Goal: Transaction & Acquisition: Download file/media

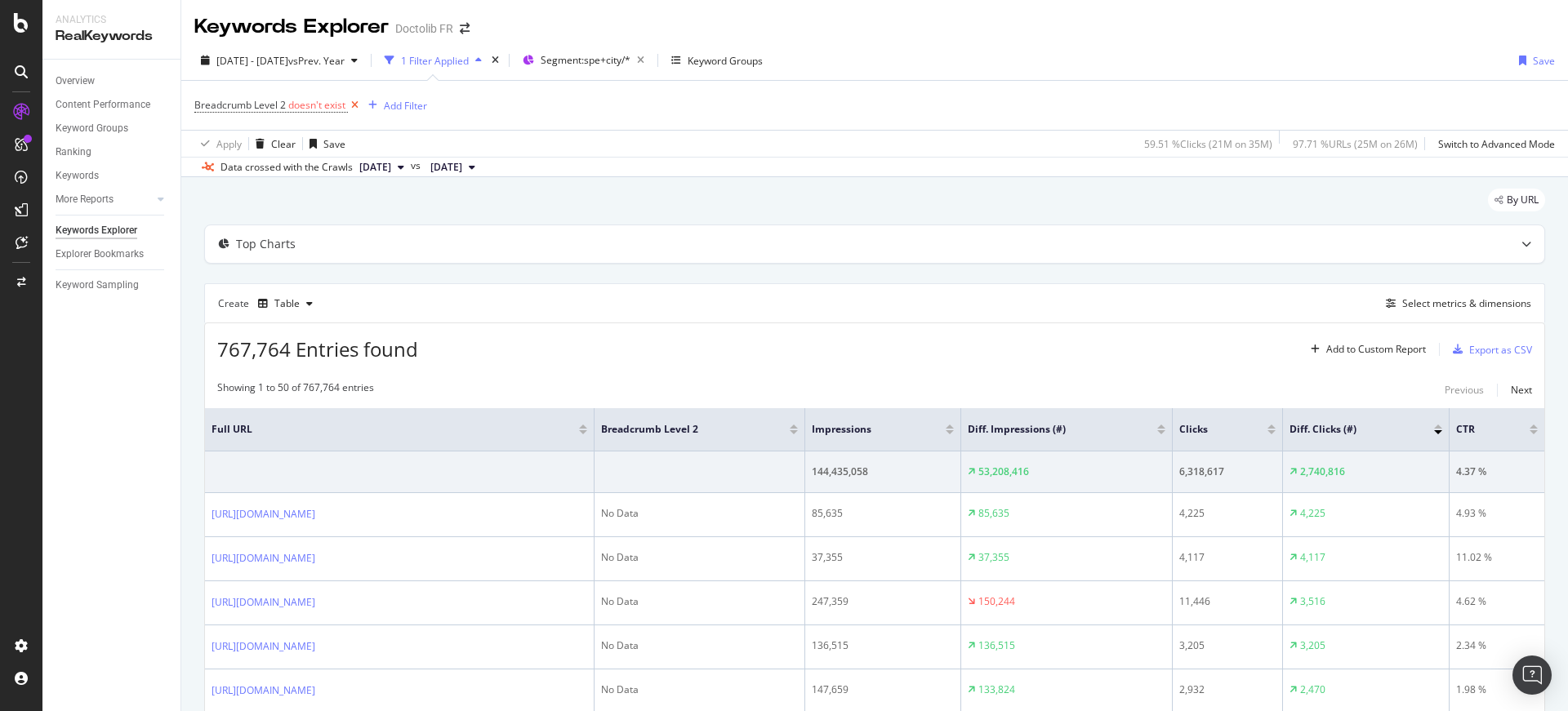
click at [360, 108] on icon at bounding box center [355, 104] width 14 height 16
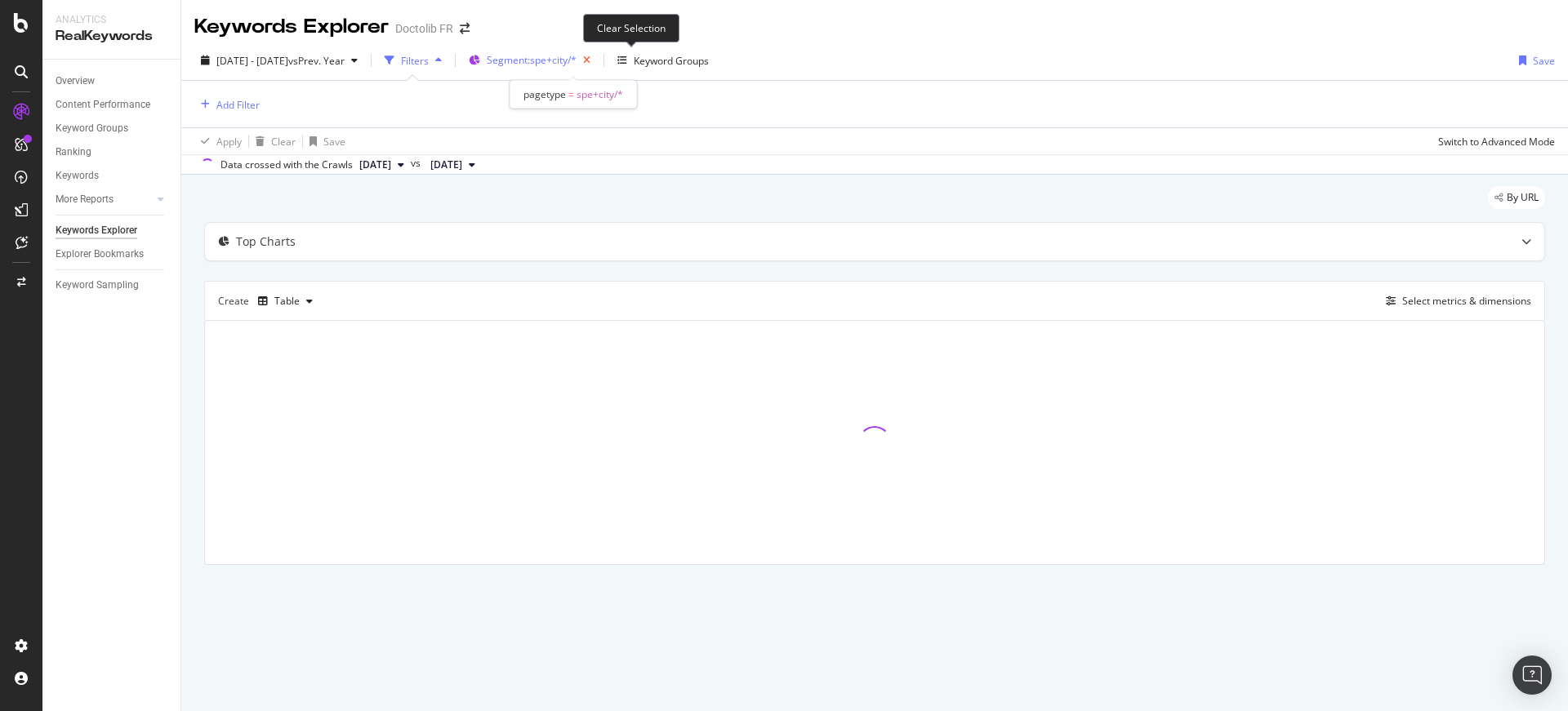
click at [597, 62] on icon "button" at bounding box center [587, 61] width 21 height 23
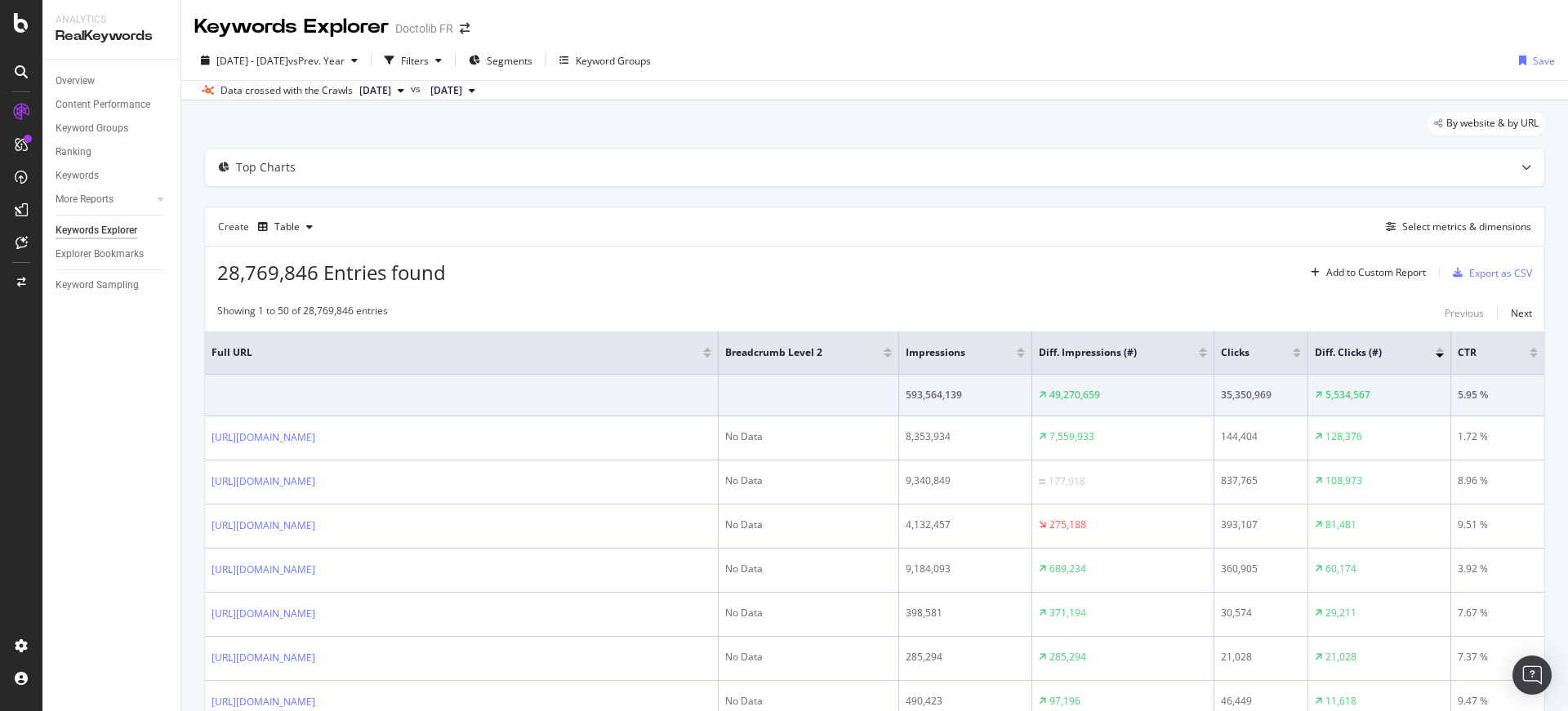
click at [1297, 354] on div at bounding box center [1297, 356] width 9 height 4
click at [1214, 257] on div "28,769,846 Entries found Add to Custom Report Export as CSV" at bounding box center [875, 266] width 1339 height 40
click at [1449, 226] on div "Select metrics & dimensions" at bounding box center [1467, 227] width 129 height 14
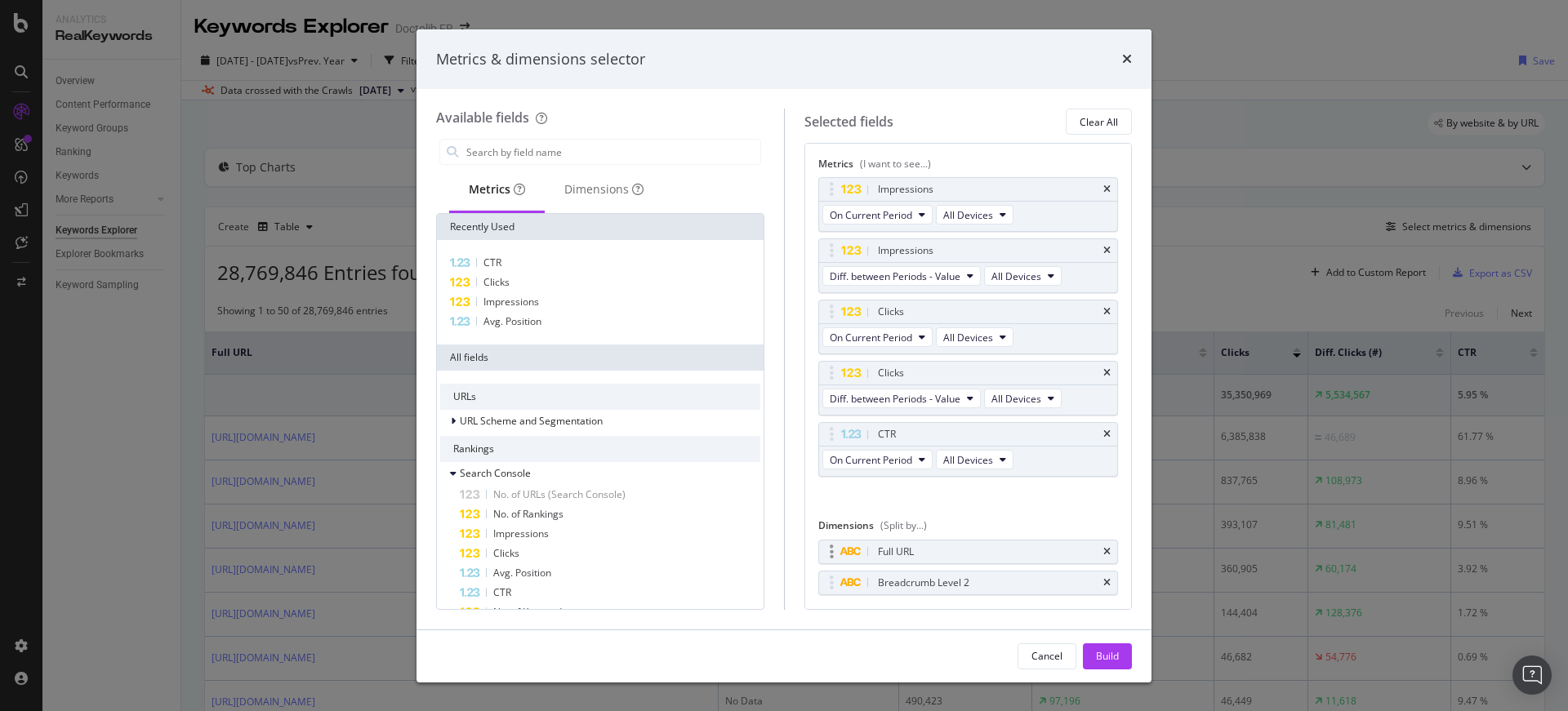
click at [1099, 550] on div "Full URL" at bounding box center [968, 552] width 299 height 23
click at [1103, 548] on icon "times" at bounding box center [1107, 552] width 8 height 9
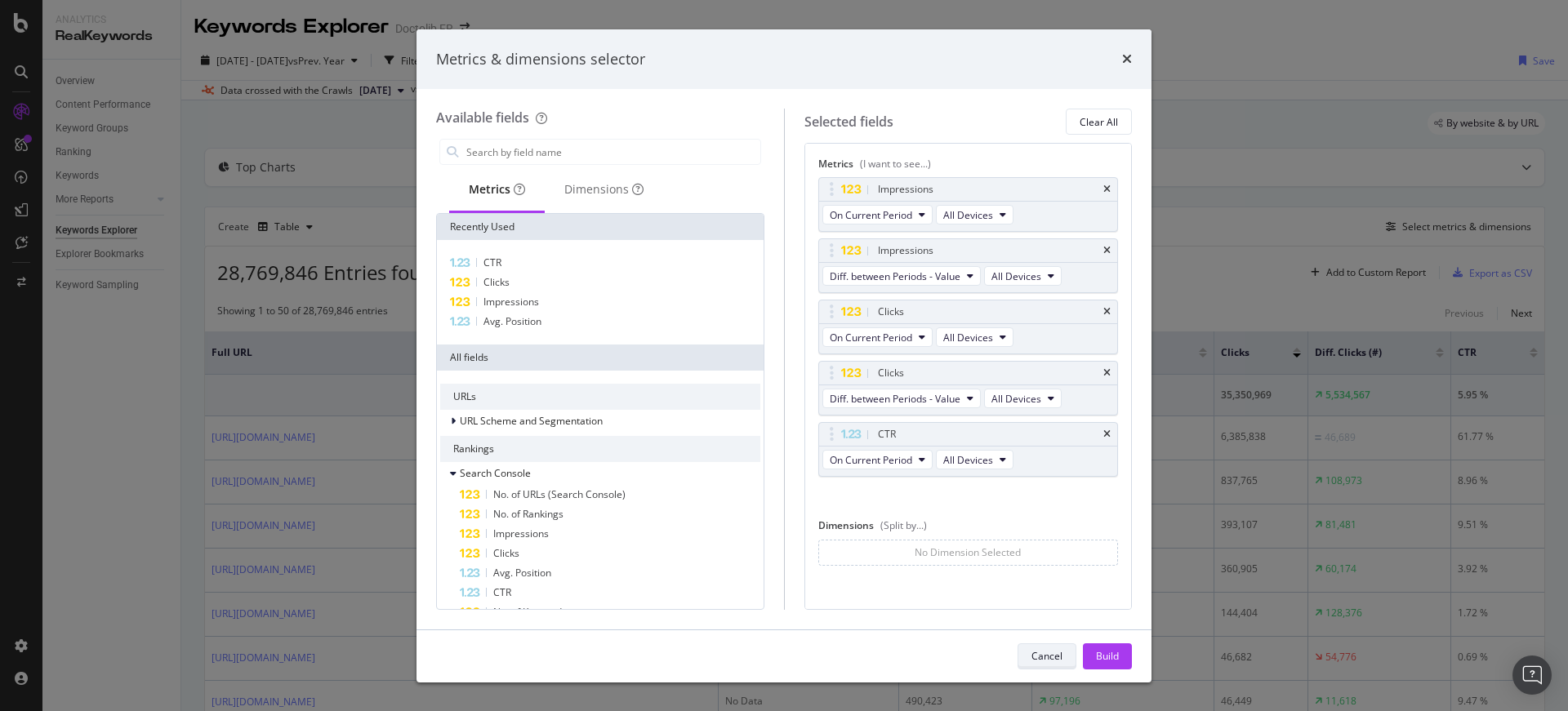
click at [1035, 653] on div "Cancel" at bounding box center [1046, 655] width 31 height 14
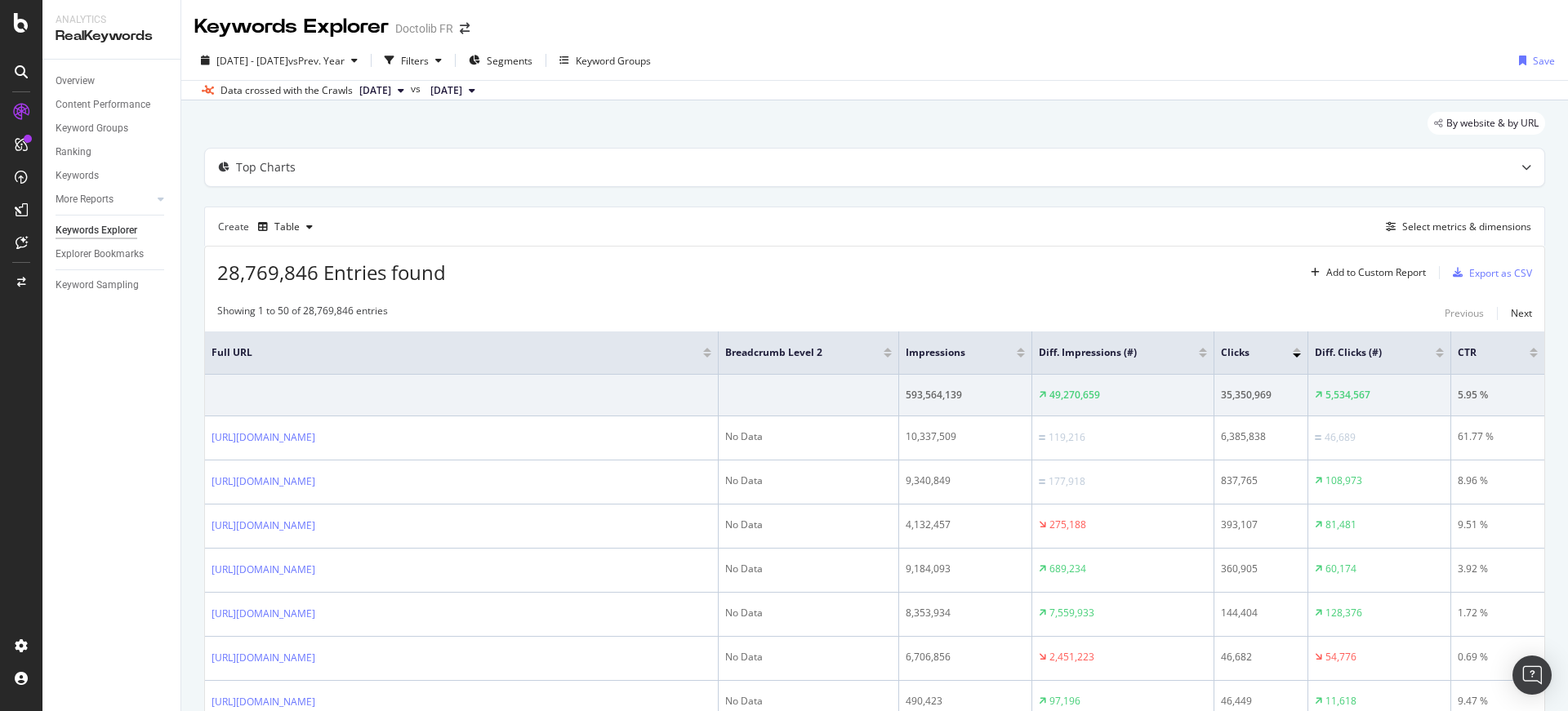
click at [391, 91] on span "[DATE]" at bounding box center [376, 90] width 32 height 14
click at [464, 170] on div "[DATE]" at bounding box center [421, 175] width 130 height 14
click at [391, 96] on span "[DATE]" at bounding box center [376, 90] width 32 height 14
click at [405, 139] on div "[DATE]" at bounding box center [421, 145] width 130 height 14
click at [1402, 228] on div "Select metrics & dimensions" at bounding box center [1467, 227] width 129 height 14
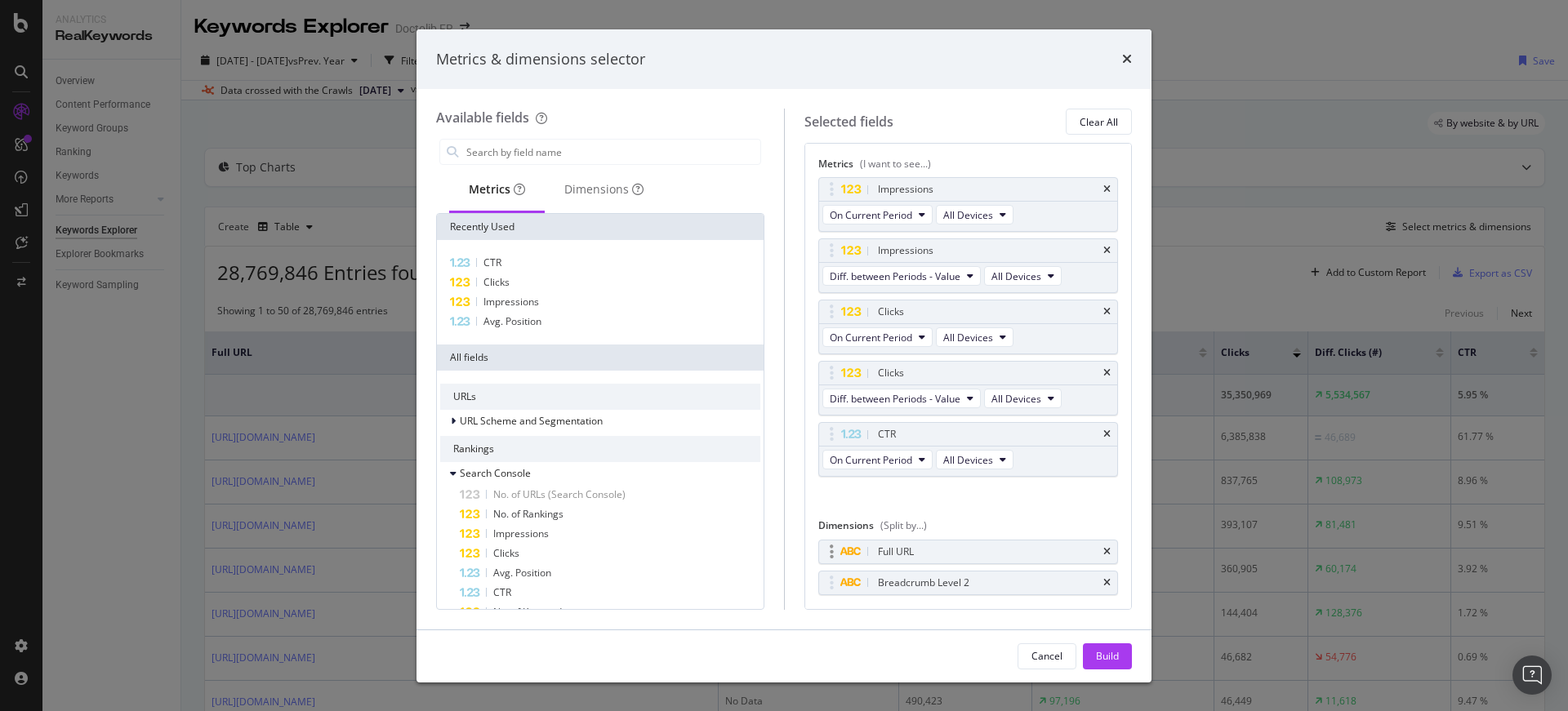
click at [1102, 554] on div "Full URL" at bounding box center [968, 552] width 299 height 23
click at [1103, 550] on icon "times" at bounding box center [1107, 552] width 8 height 9
click at [583, 197] on div "Dimensions" at bounding box center [603, 190] width 119 height 45
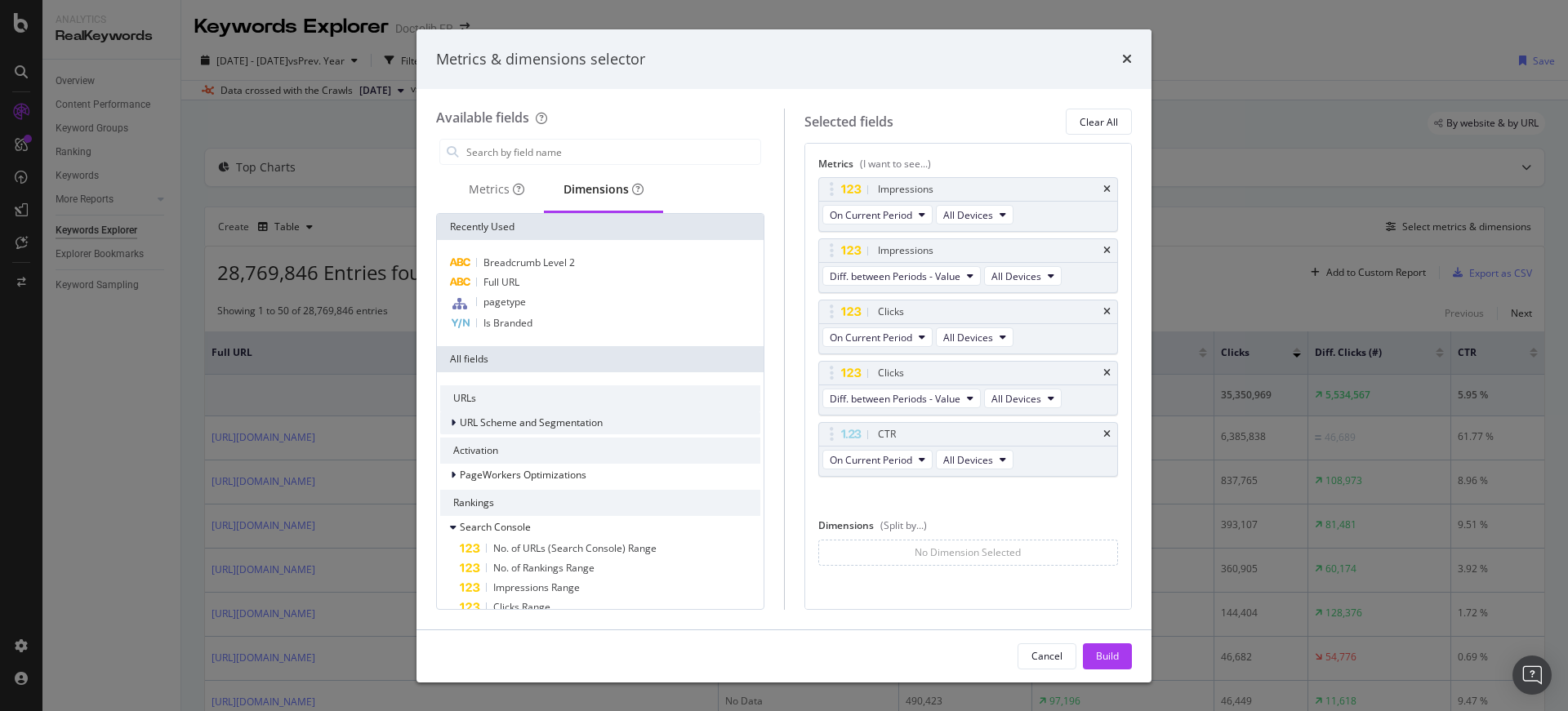
click at [548, 419] on span "URL Scheme and Segmentation" at bounding box center [531, 422] width 143 height 14
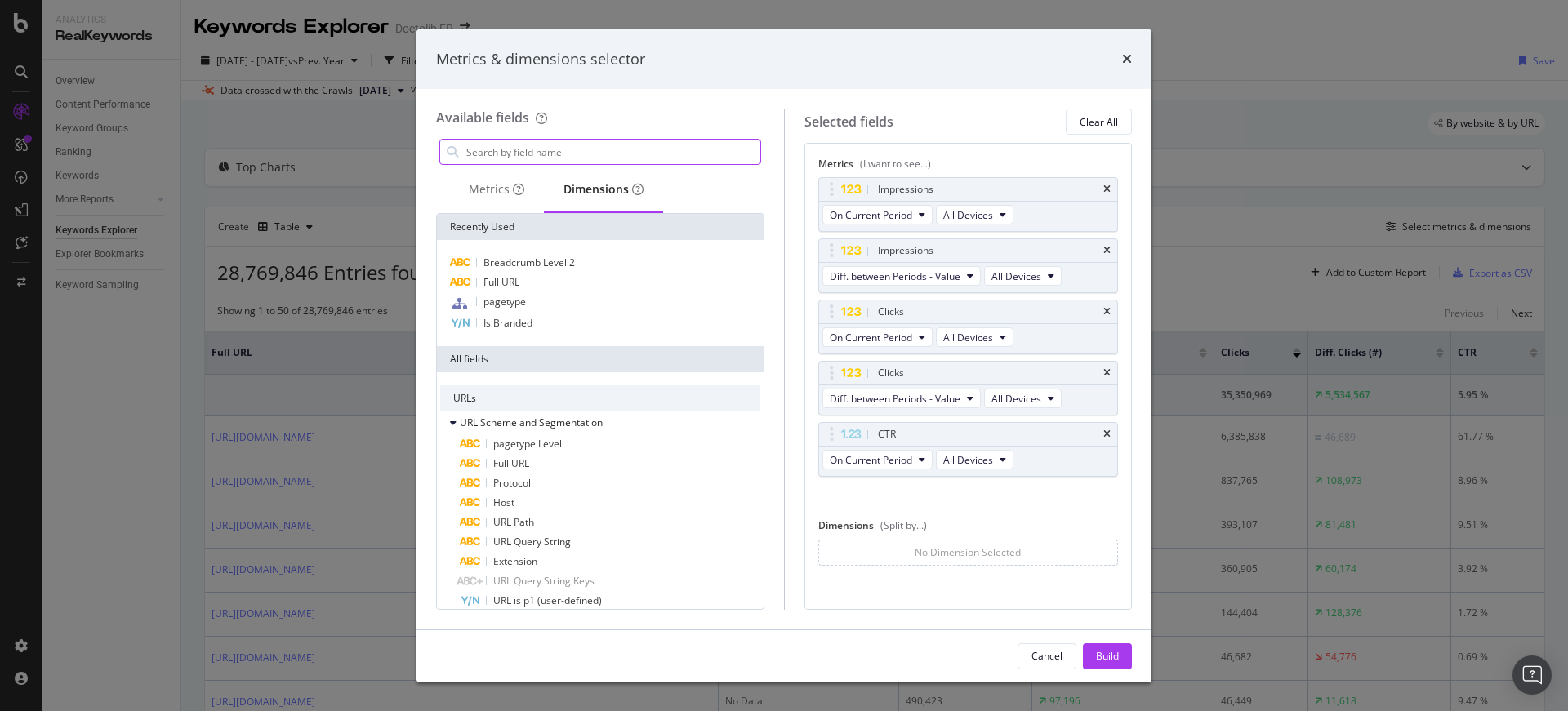
click at [563, 152] on input "modal" at bounding box center [613, 152] width 296 height 25
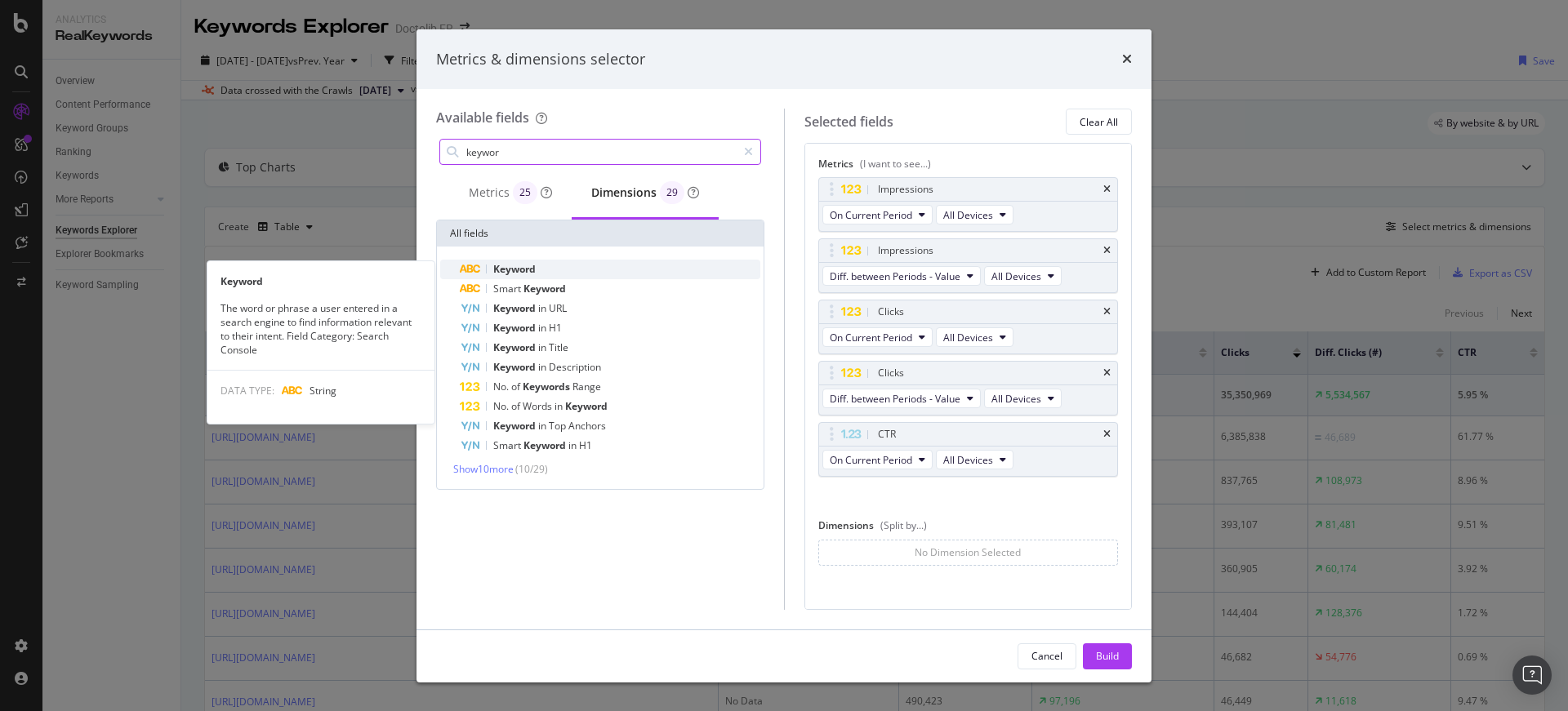
type input "keywor"
click at [553, 270] on div "Keyword" at bounding box center [610, 269] width 301 height 20
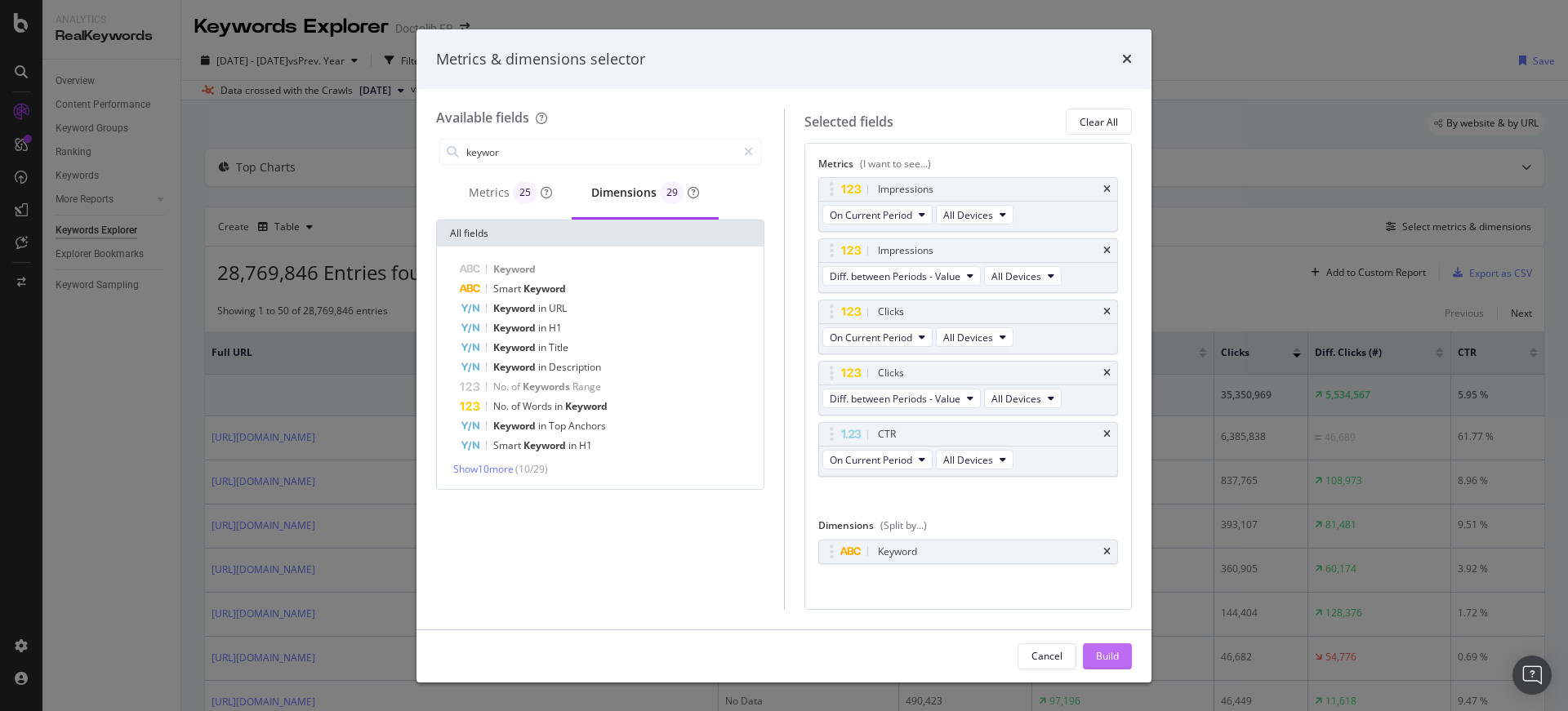
click at [1098, 648] on div "Build" at bounding box center [1107, 655] width 23 height 14
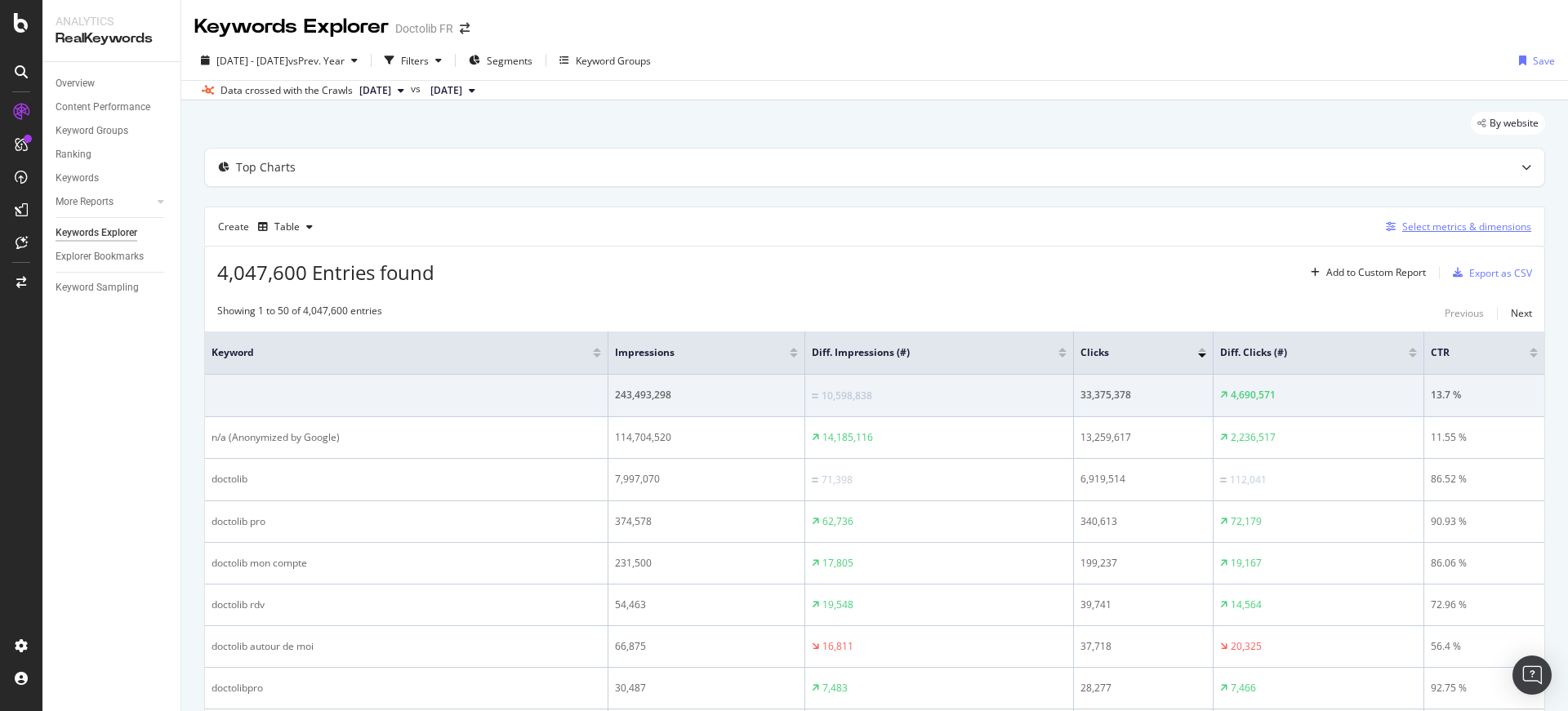
click at [1415, 230] on div "Select metrics & dimensions" at bounding box center [1467, 227] width 129 height 14
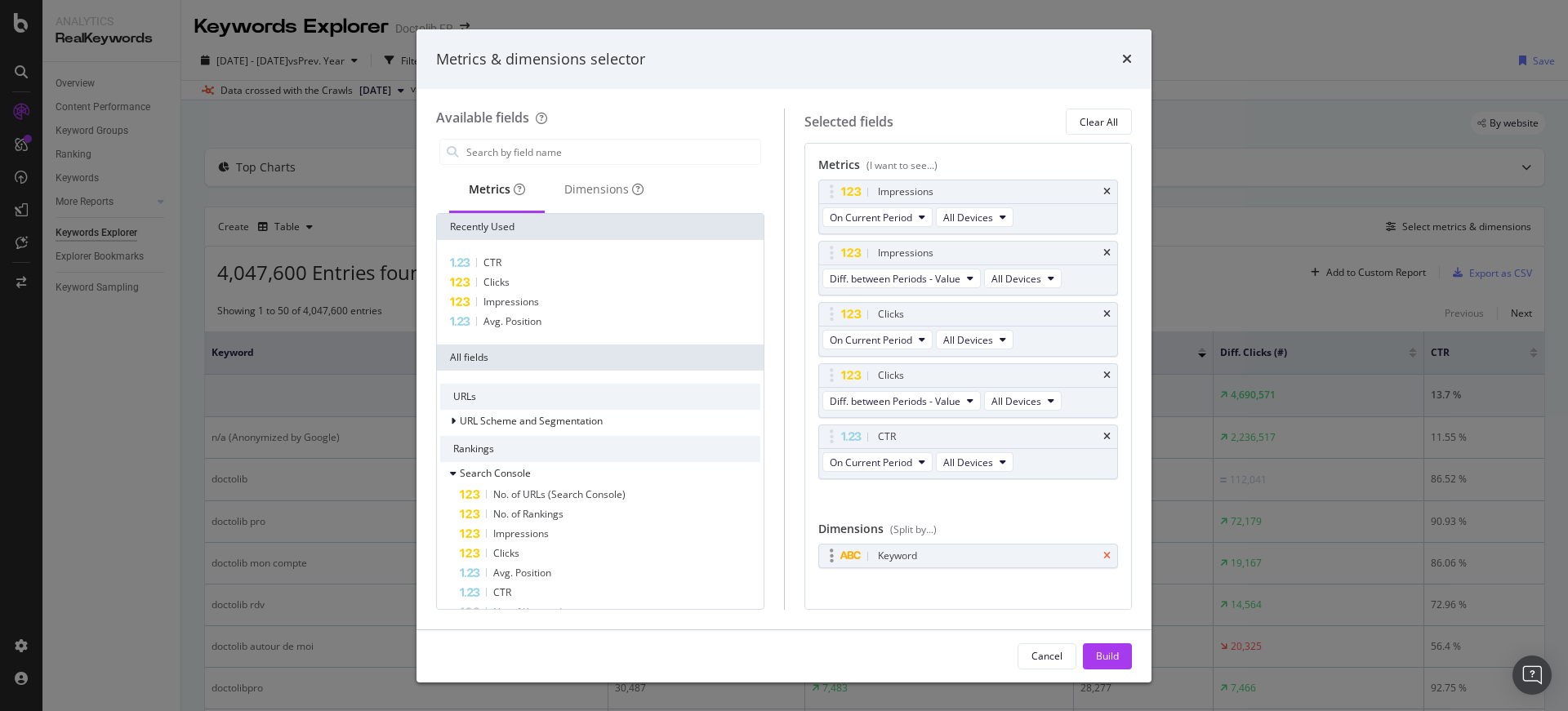
click at [1103, 556] on icon "times" at bounding box center [1107, 556] width 8 height 9
click at [565, 191] on div "Dimensions" at bounding box center [603, 189] width 79 height 16
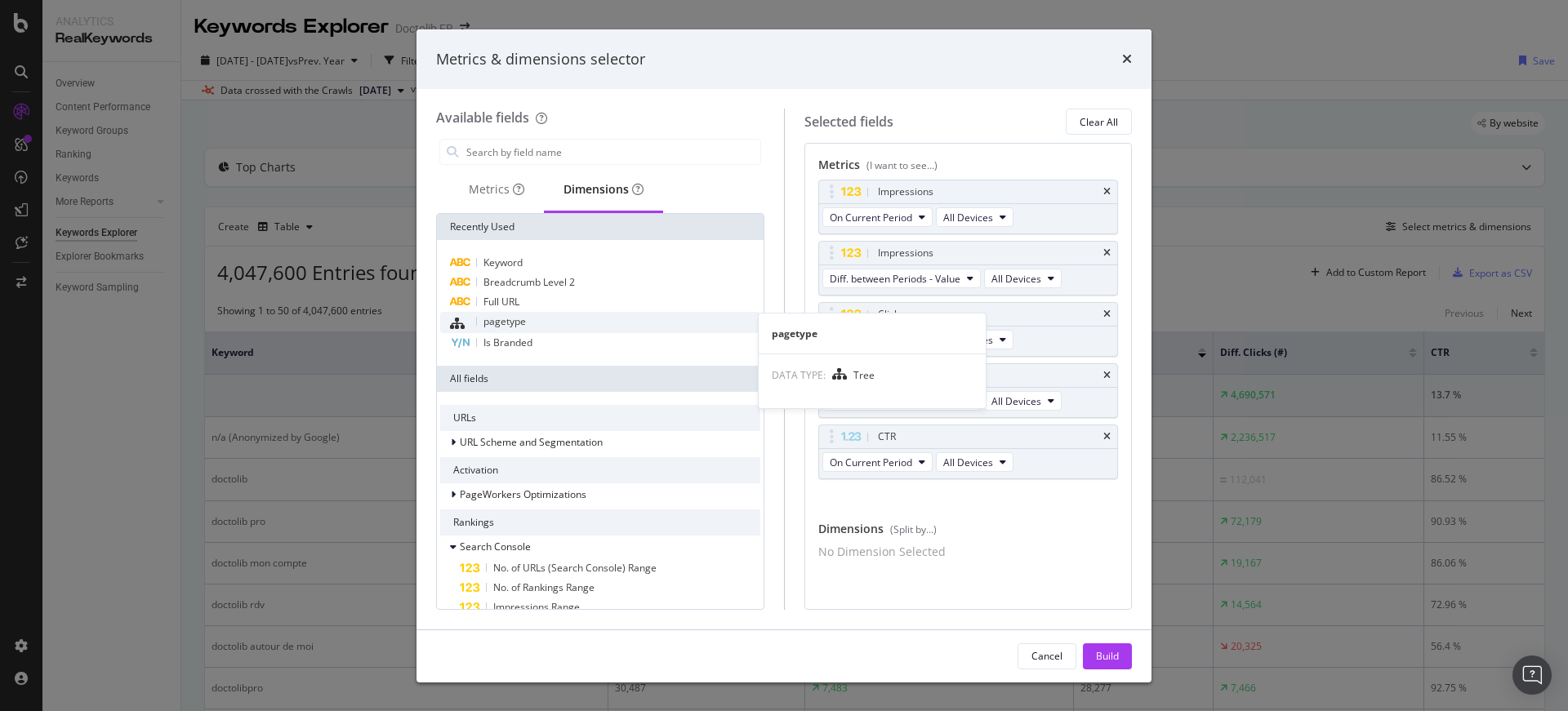
click at [549, 329] on div "pagetype" at bounding box center [600, 322] width 320 height 21
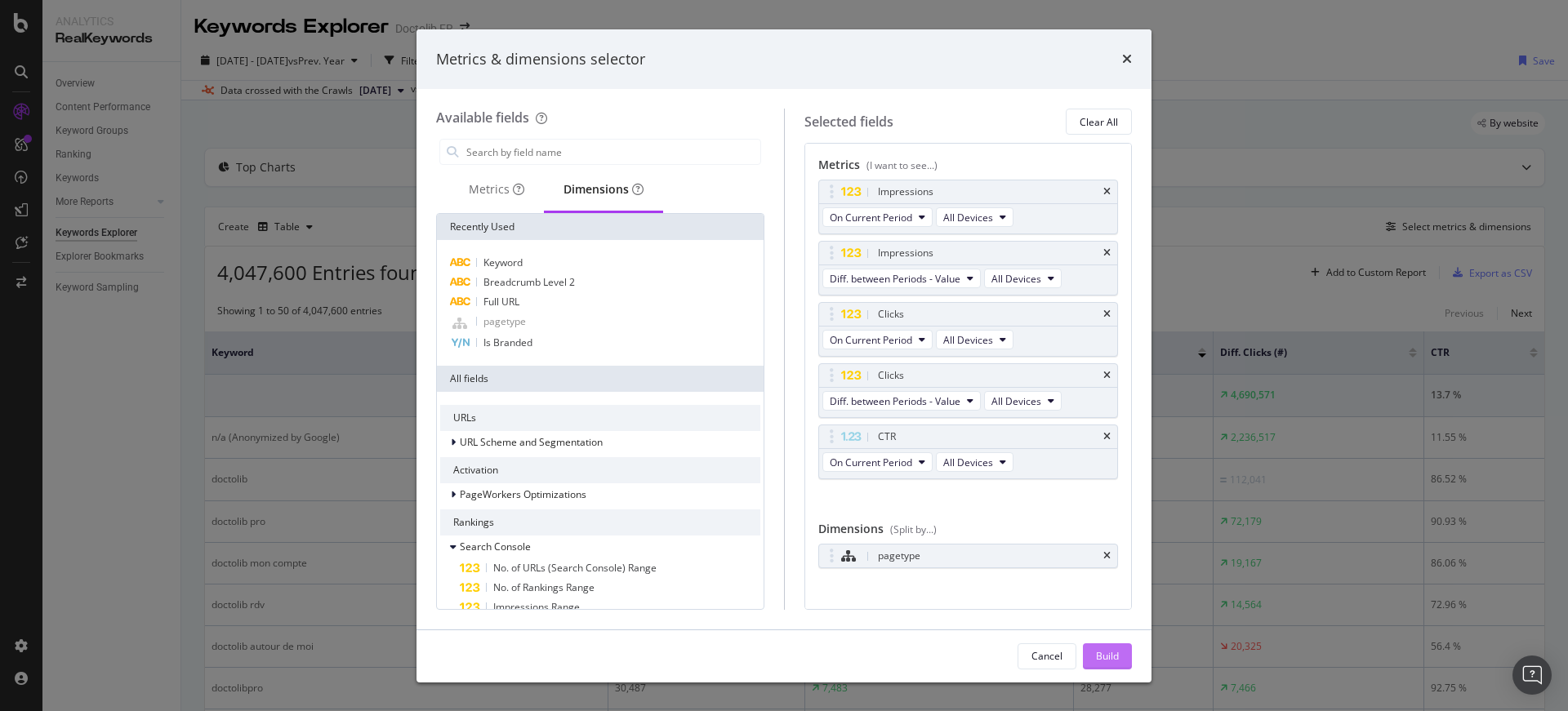
click at [1113, 651] on div "Build" at bounding box center [1107, 655] width 23 height 14
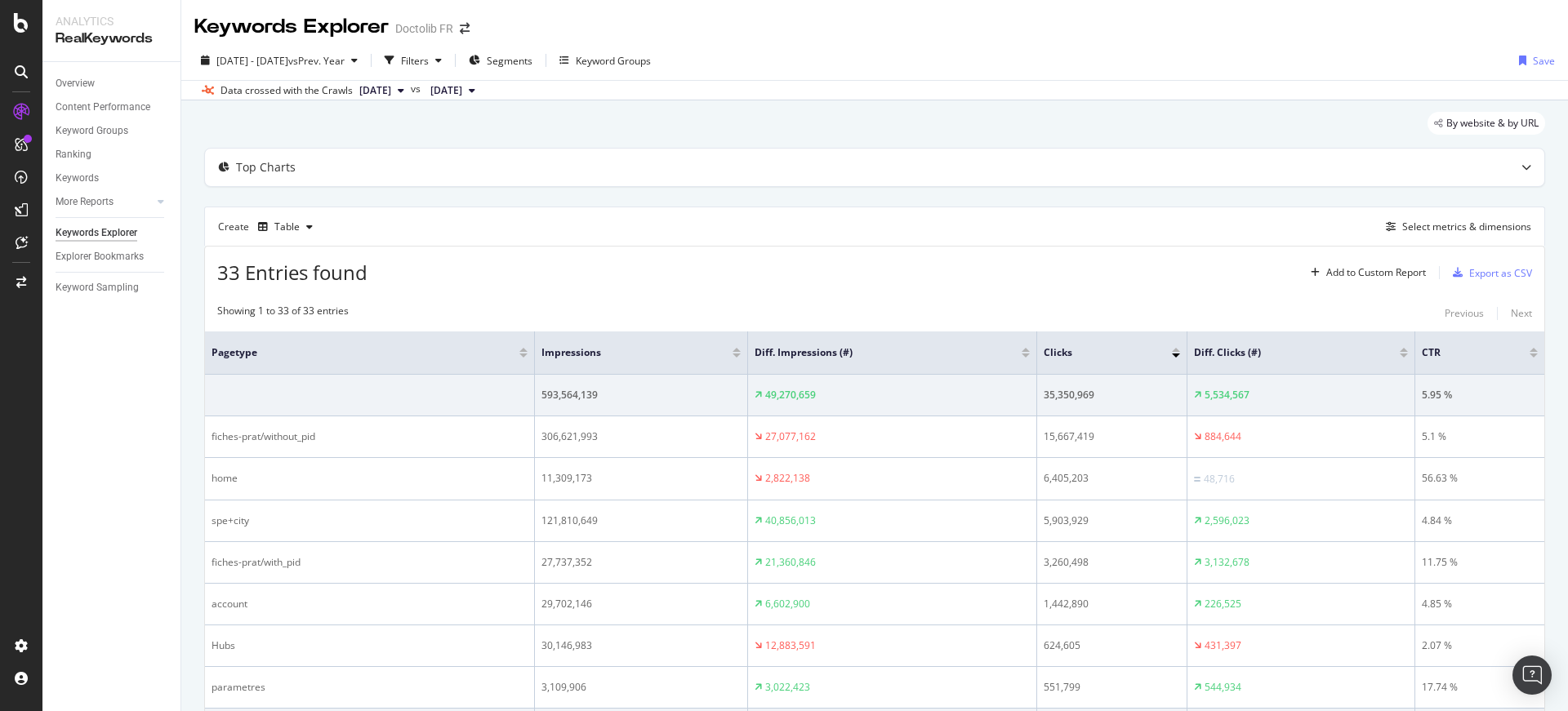
scroll to position [3, 0]
click at [1399, 354] on div at bounding box center [1403, 352] width 9 height 4
click at [742, 245] on div "Create Table Select metrics & dimensions" at bounding box center [874, 226] width 1340 height 39
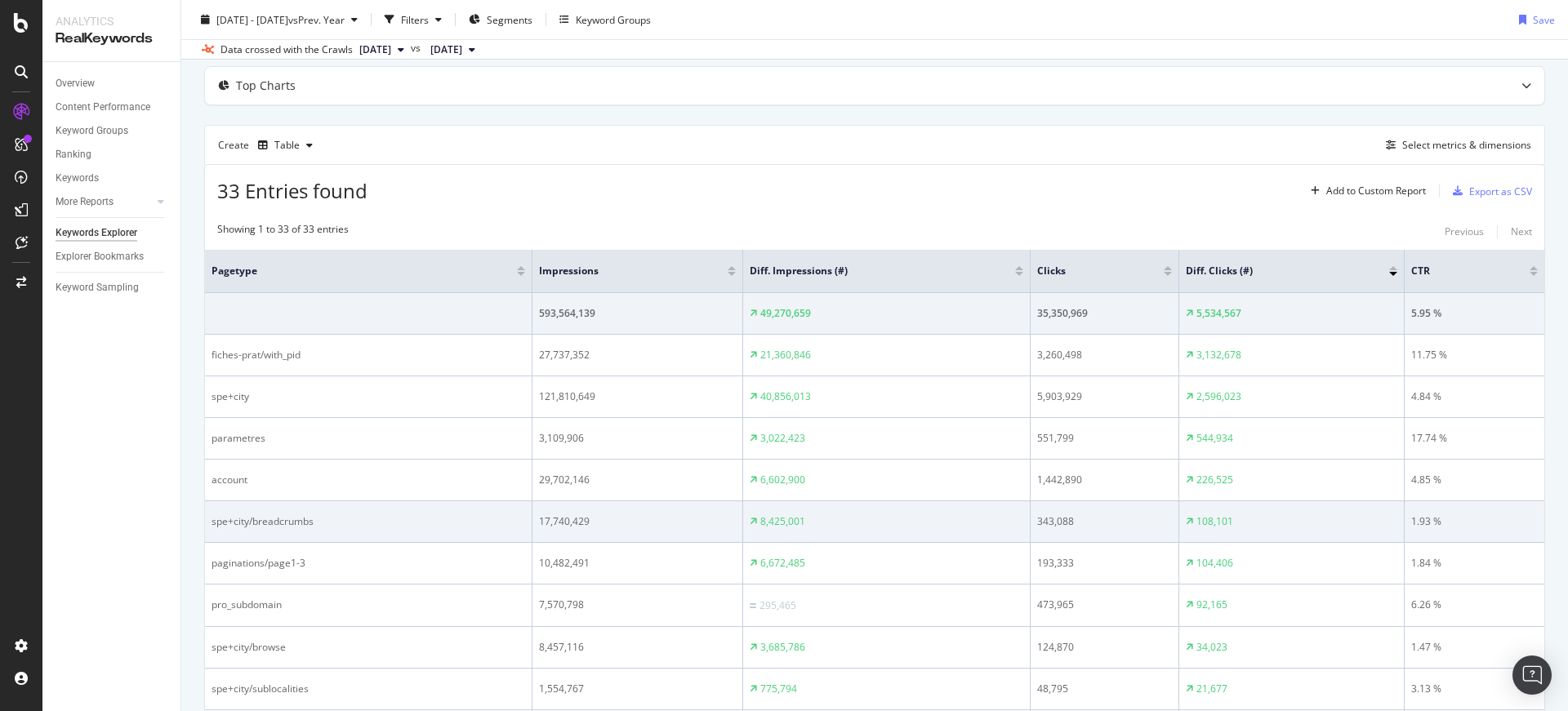
scroll to position [91, 0]
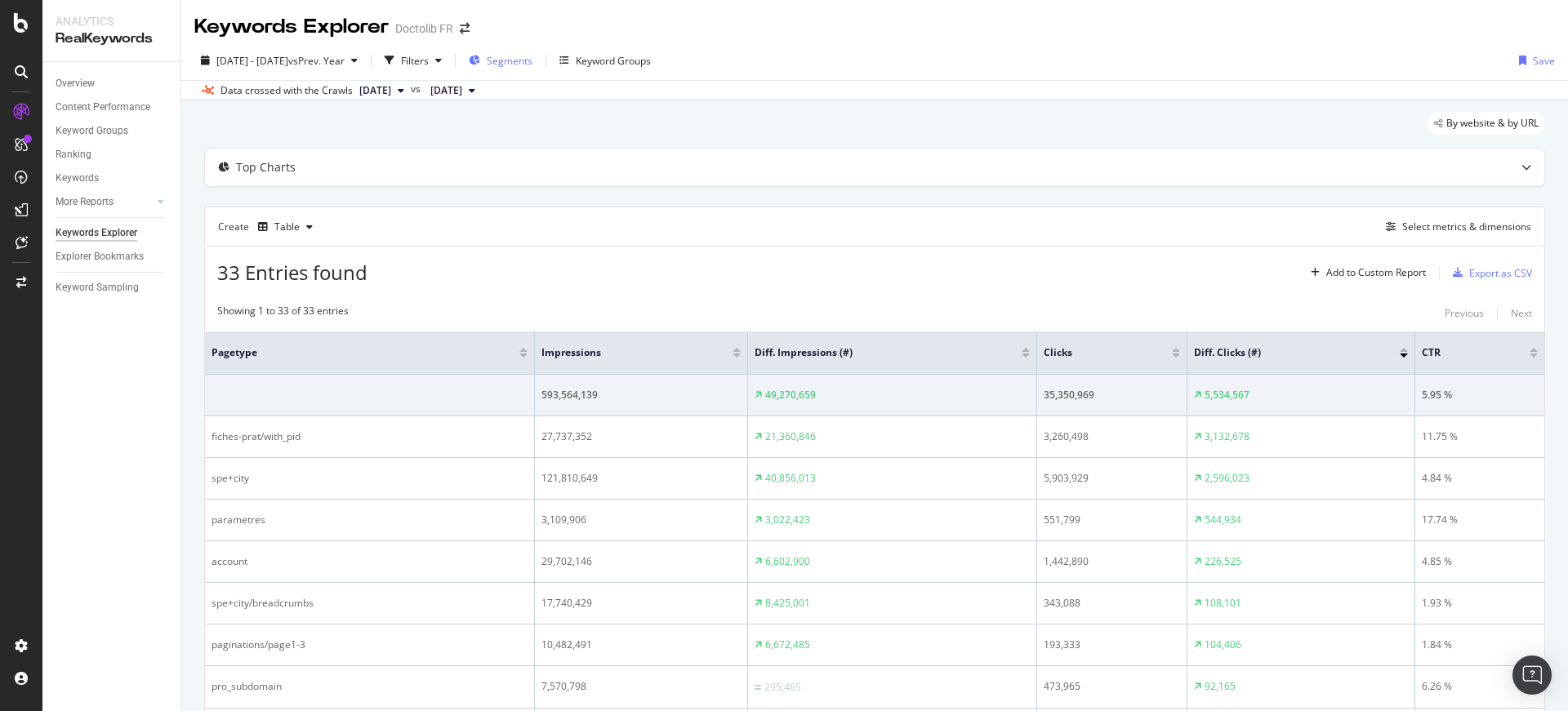
click at [532, 58] on span "Segments" at bounding box center [509, 61] width 46 height 14
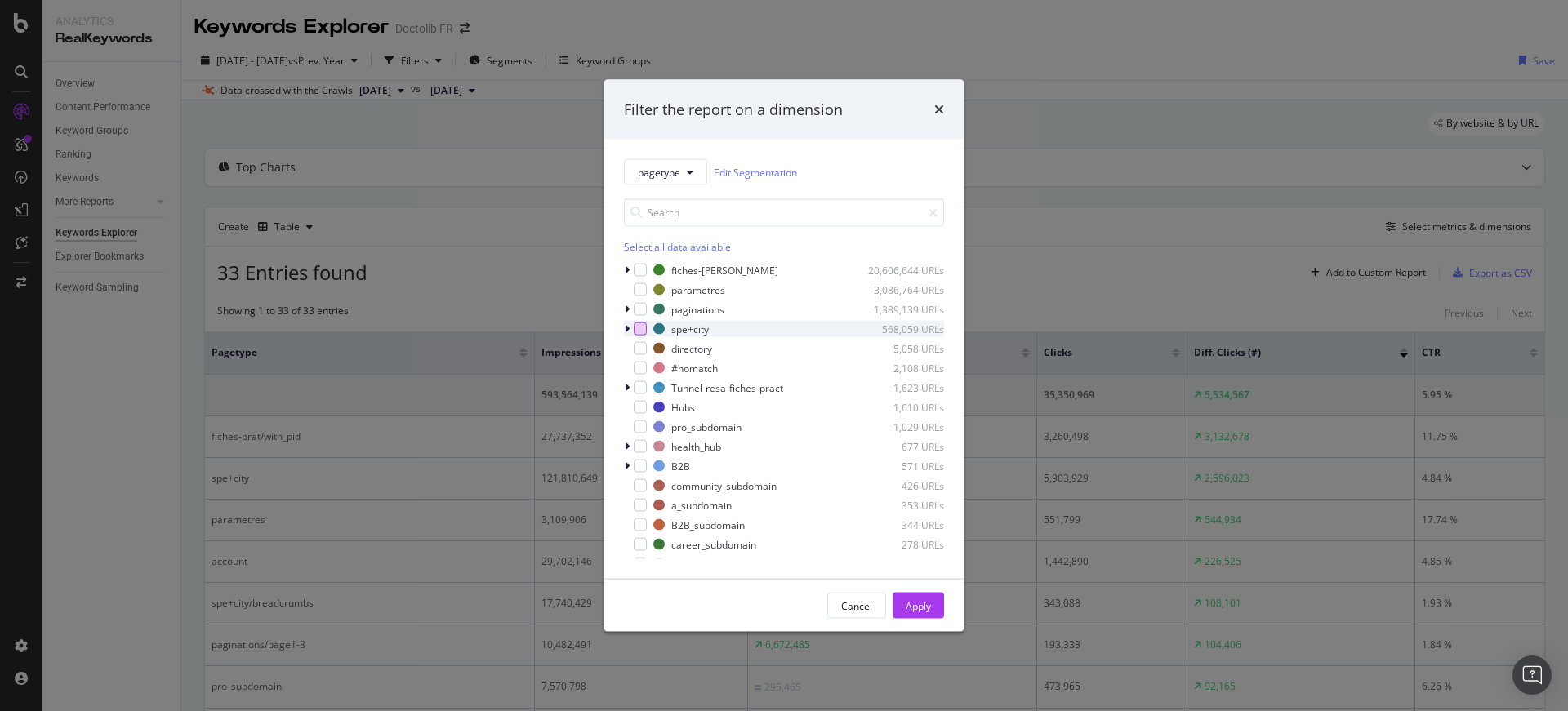
click at [638, 322] on div "modal" at bounding box center [640, 329] width 13 height 13
click at [918, 617] on div "Cancel Apply" at bounding box center [784, 605] width 360 height 52
click at [918, 606] on div "Apply" at bounding box center [918, 605] width 26 height 14
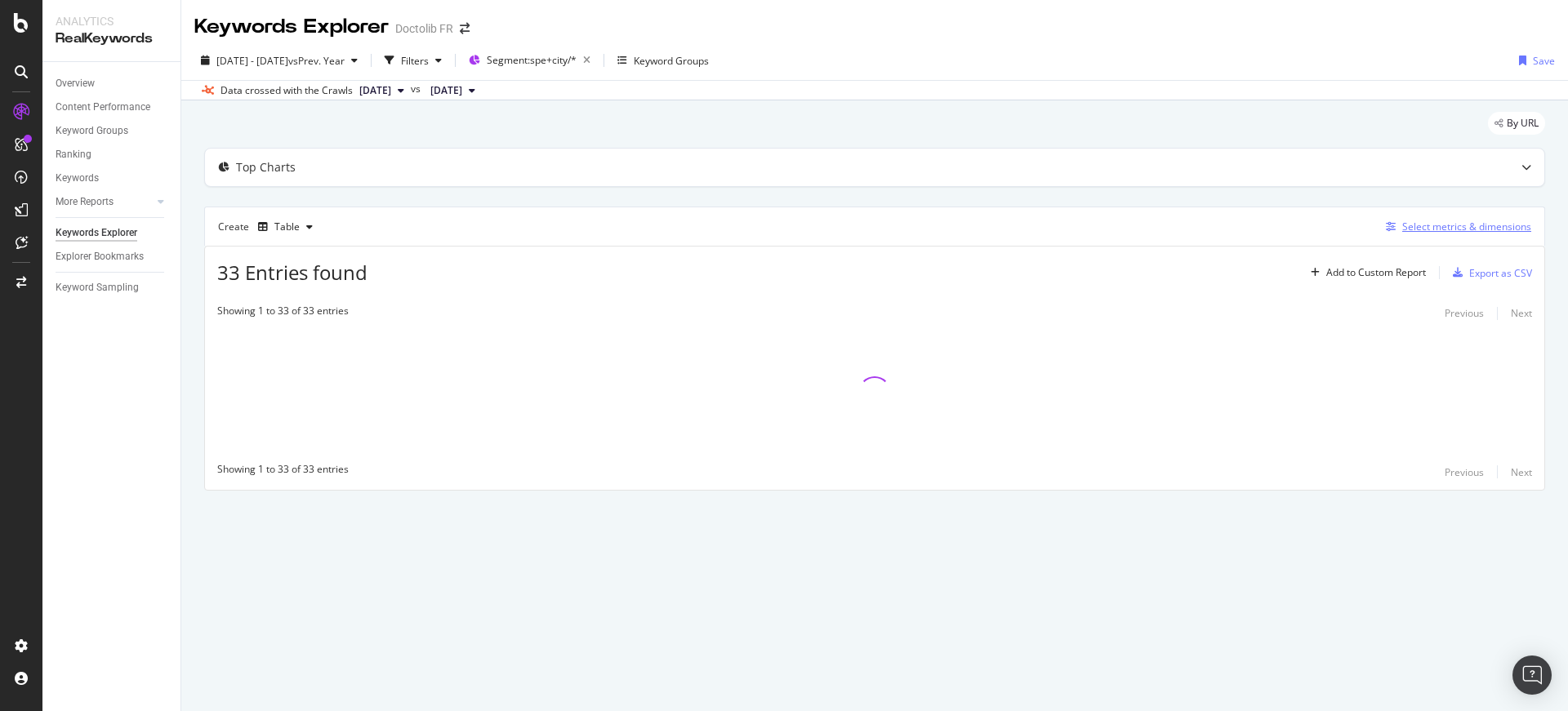
click at [1458, 233] on div "Select metrics & dimensions" at bounding box center [1455, 227] width 152 height 18
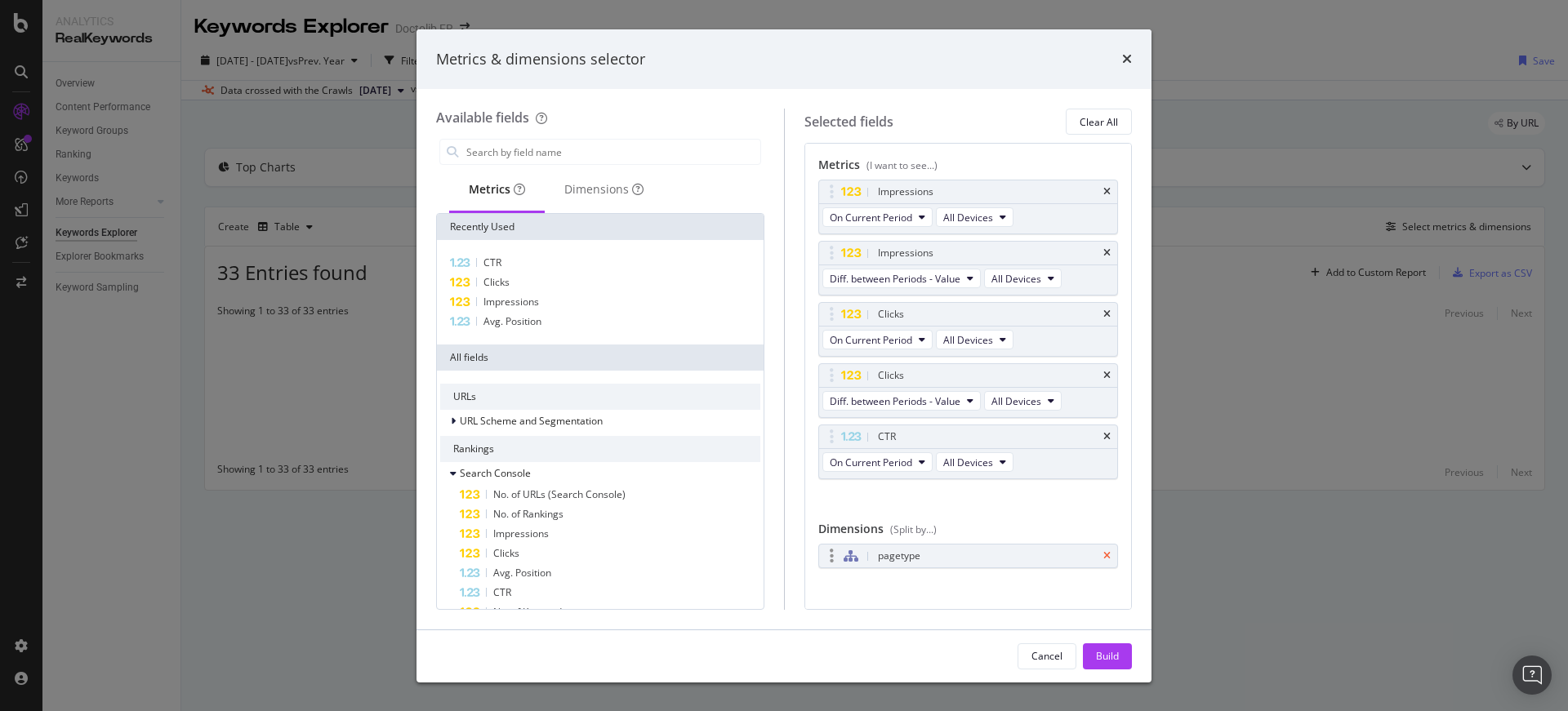
click at [1103, 554] on icon "times" at bounding box center [1107, 556] width 8 height 9
click at [582, 182] on div "Dimensions" at bounding box center [603, 189] width 79 height 16
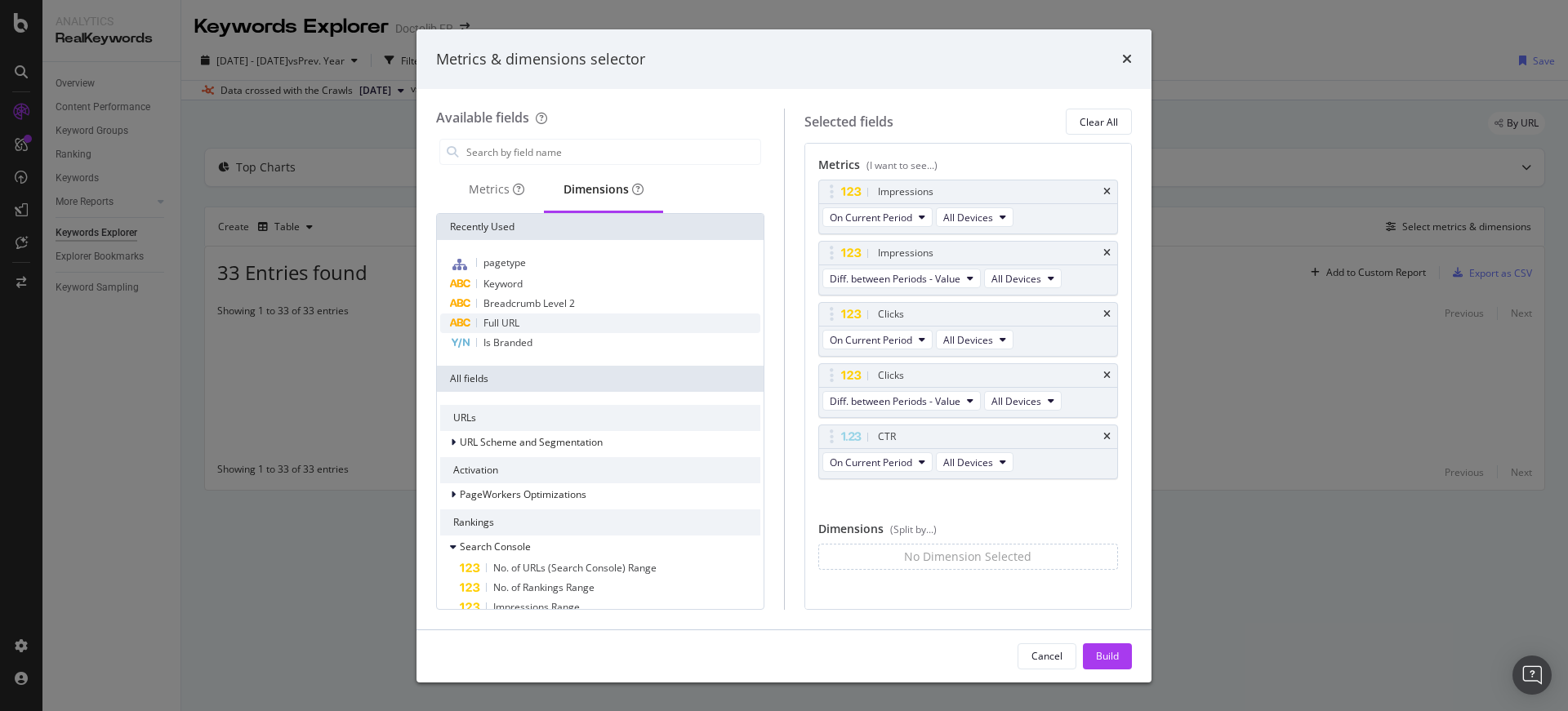
click at [544, 329] on div "Full URL" at bounding box center [600, 323] width 320 height 20
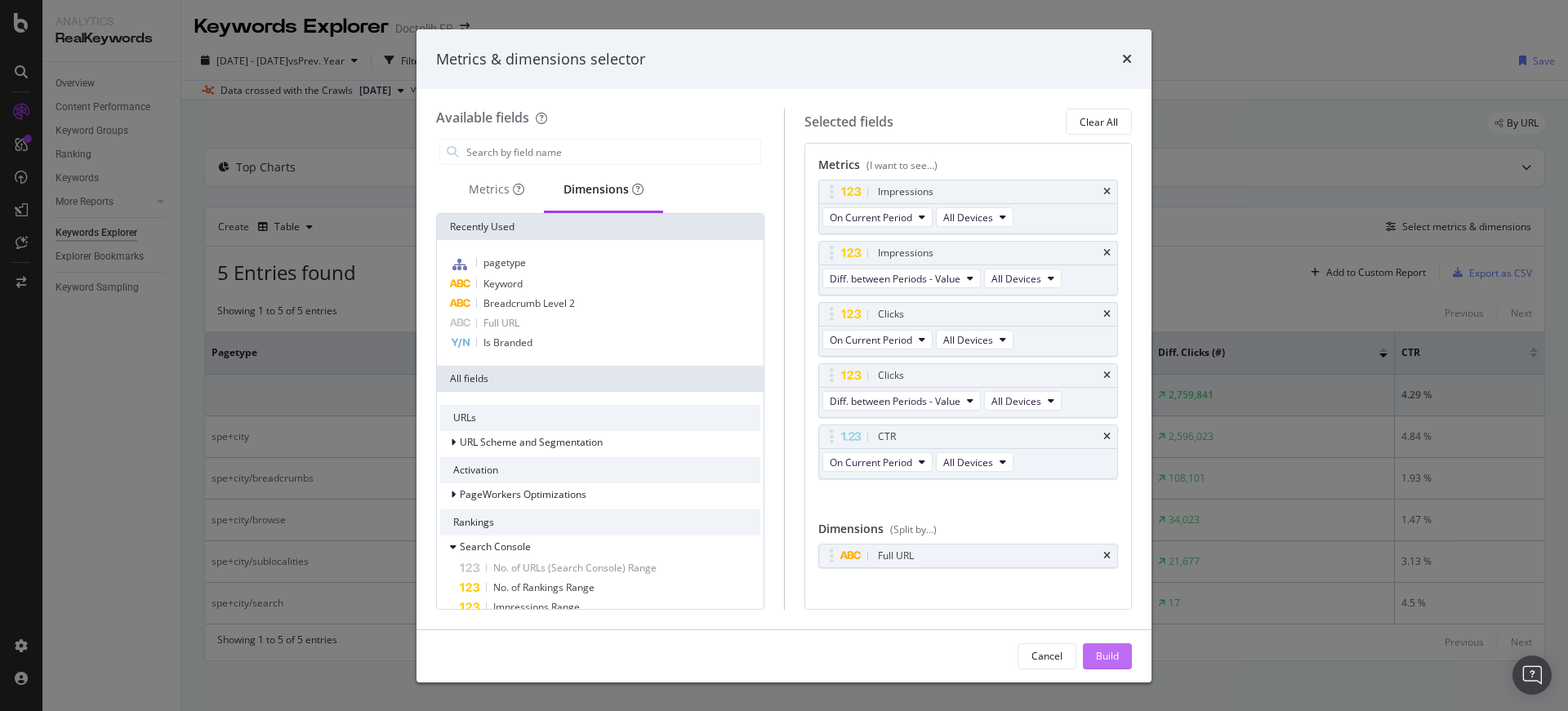
click at [1106, 655] on div "Build" at bounding box center [1107, 655] width 23 height 14
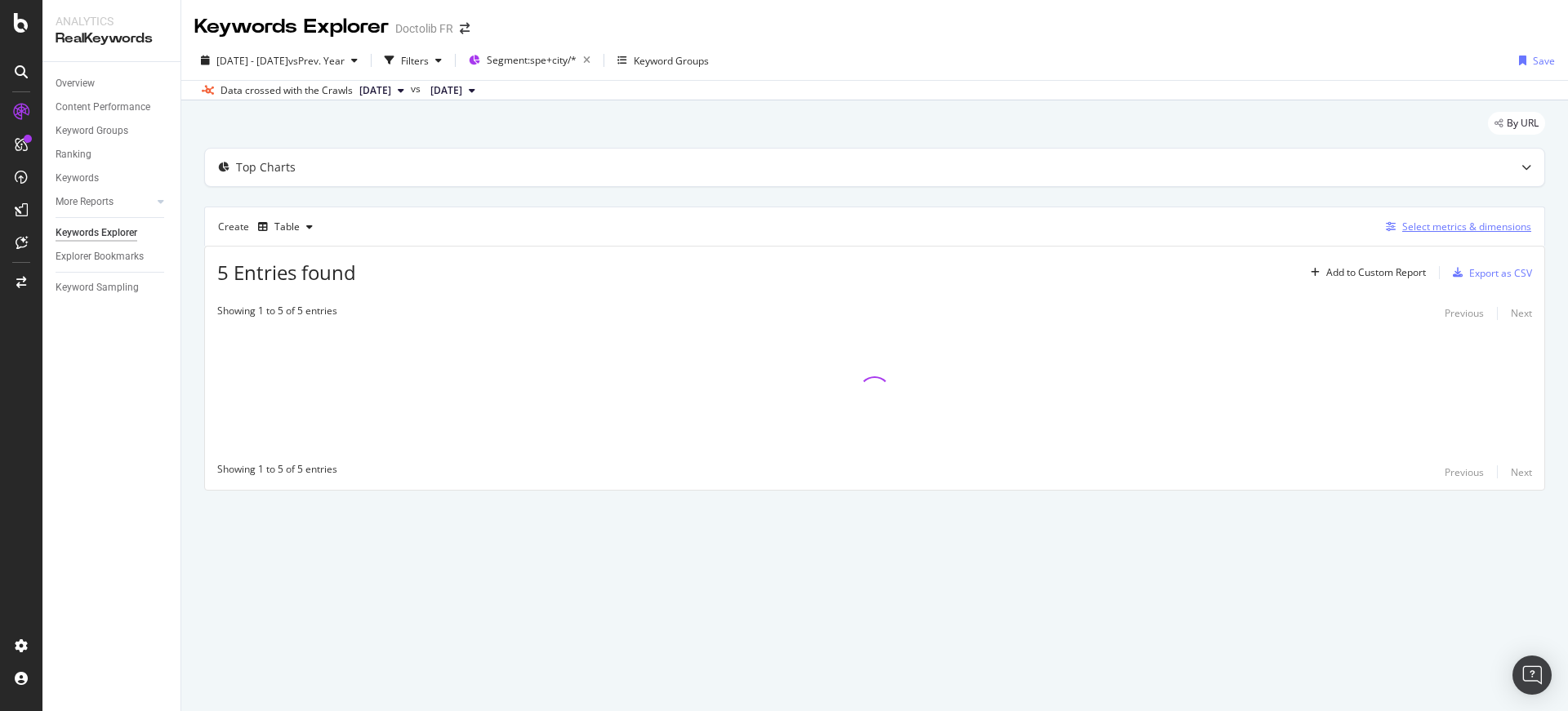
click at [1422, 220] on div "Select metrics & dimensions" at bounding box center [1467, 227] width 129 height 14
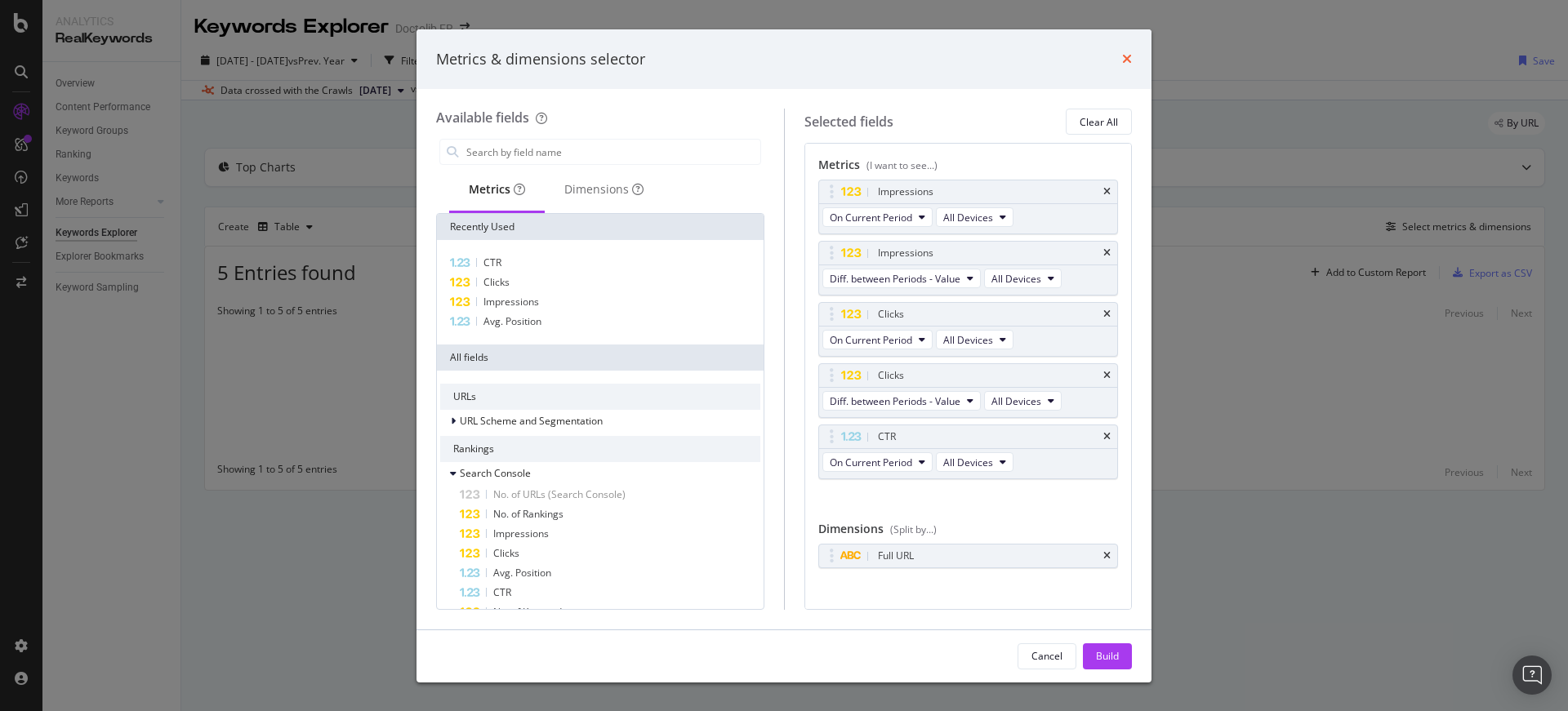
click at [1123, 56] on icon "times" at bounding box center [1127, 59] width 9 height 13
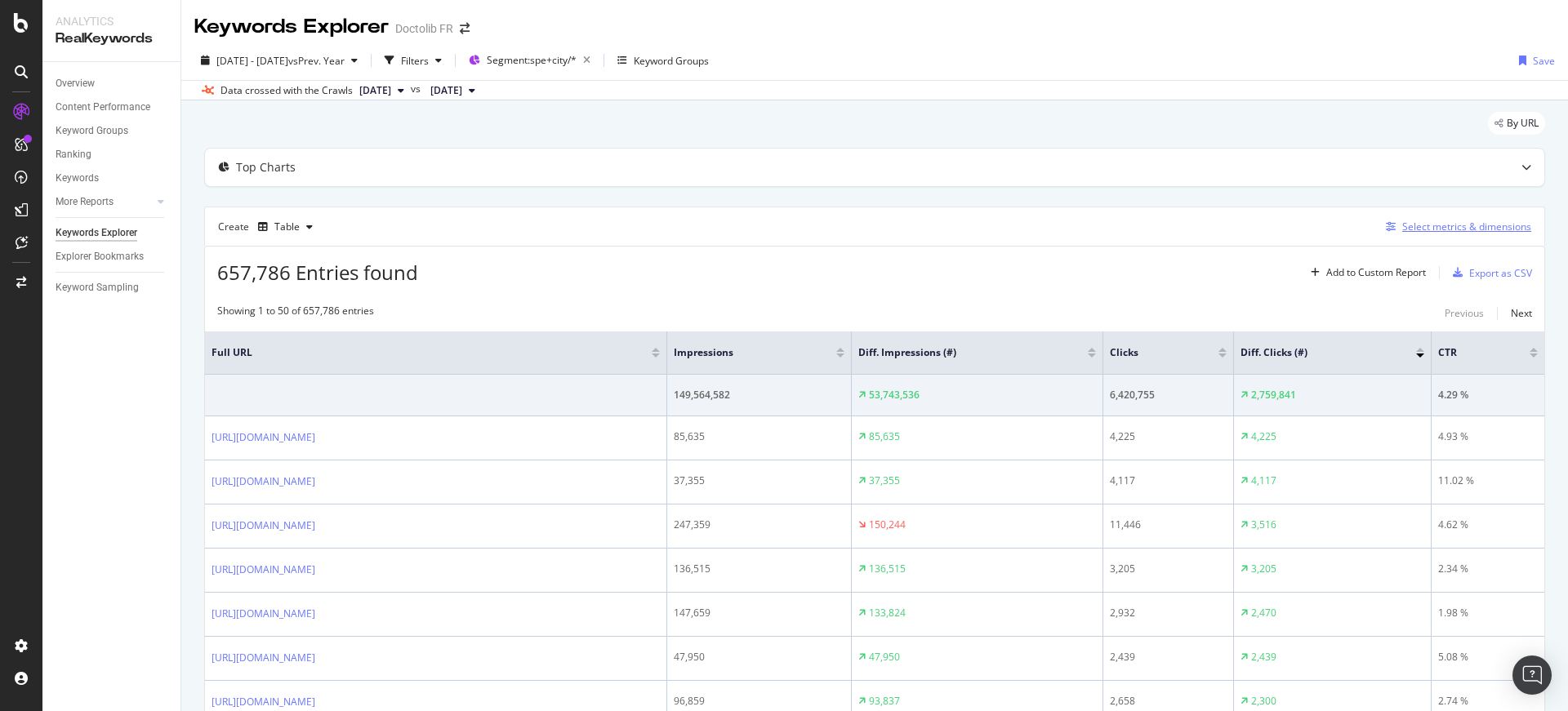
click at [1434, 230] on div "Select metrics & dimensions" at bounding box center [1467, 227] width 129 height 14
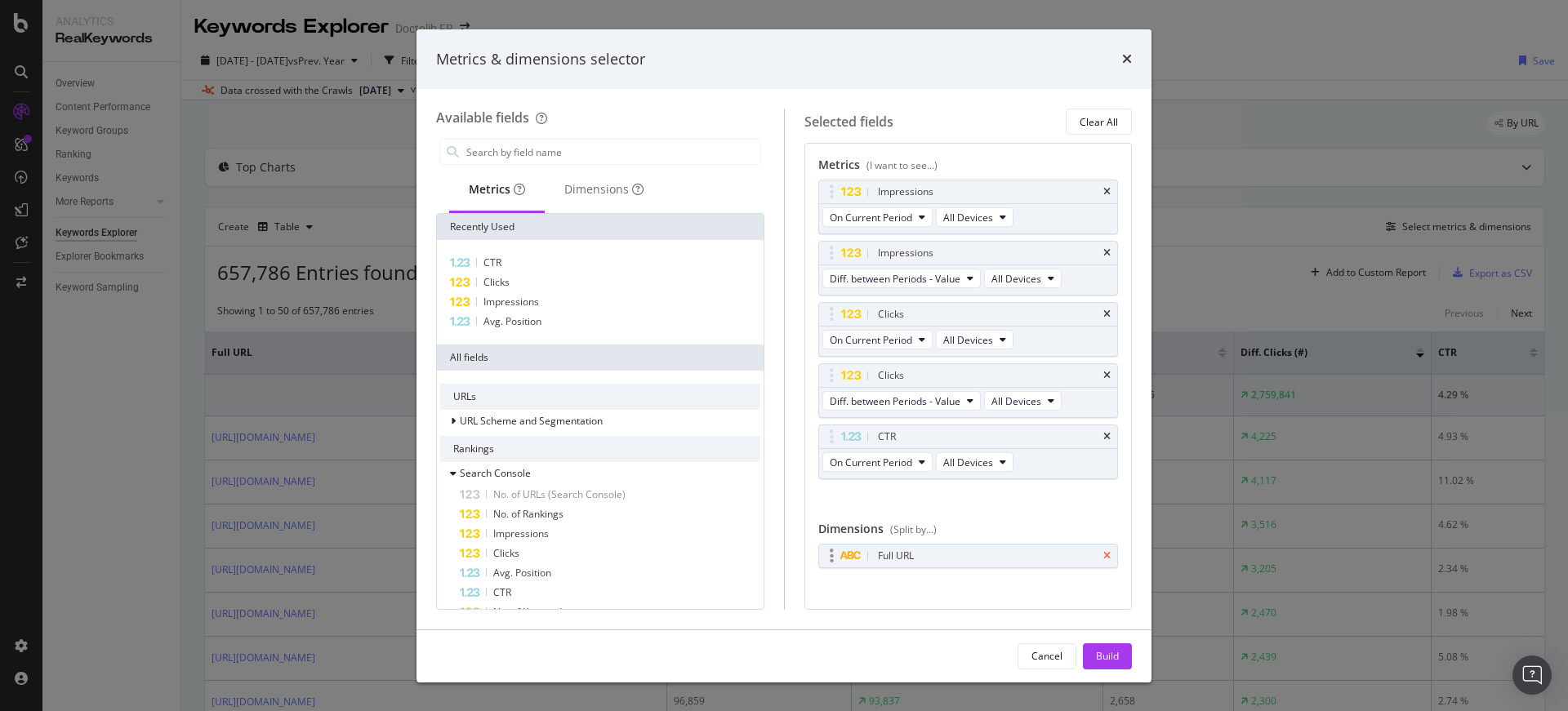
click at [1103, 554] on icon "times" at bounding box center [1107, 556] width 8 height 9
click at [600, 182] on div "Dimensions" at bounding box center [603, 189] width 79 height 16
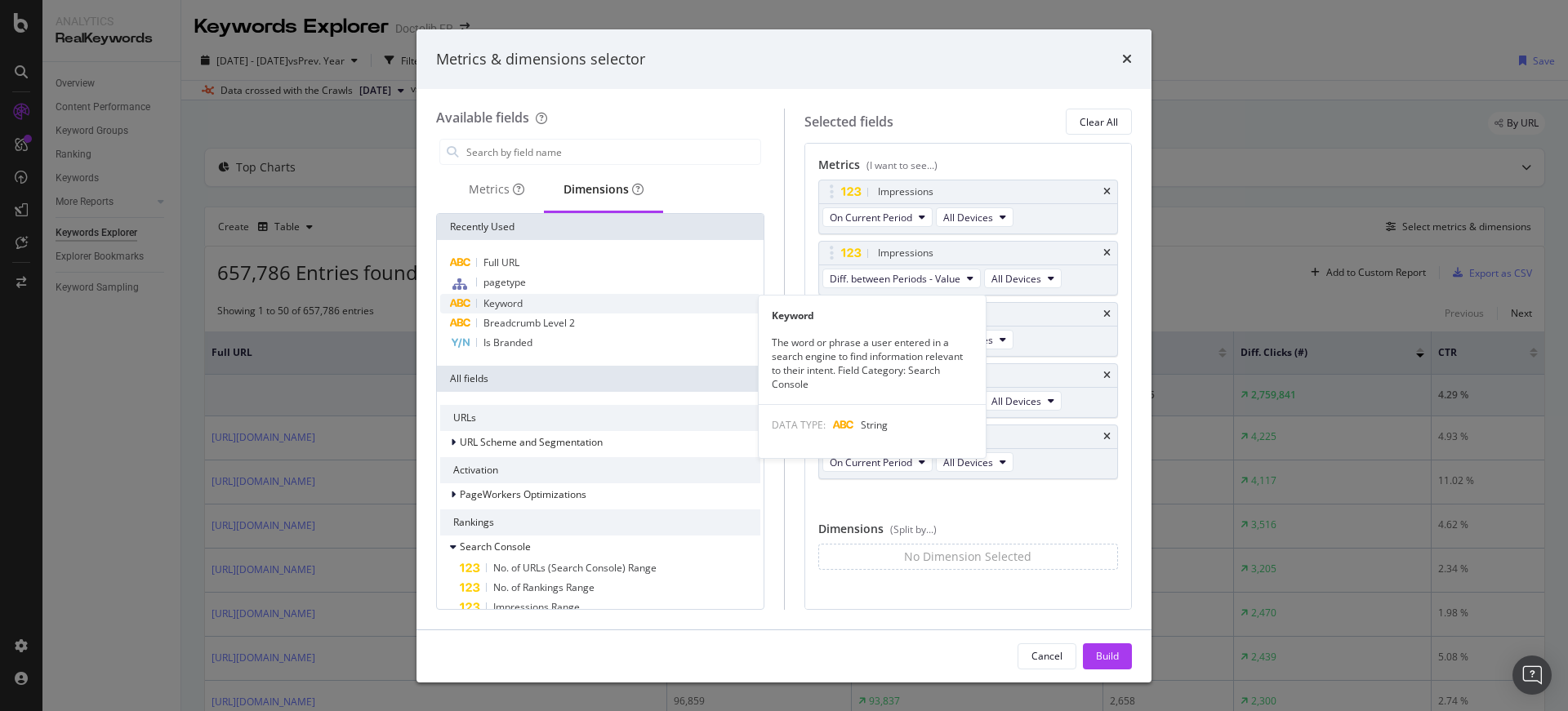
click at [601, 306] on div "Keyword" at bounding box center [600, 303] width 320 height 20
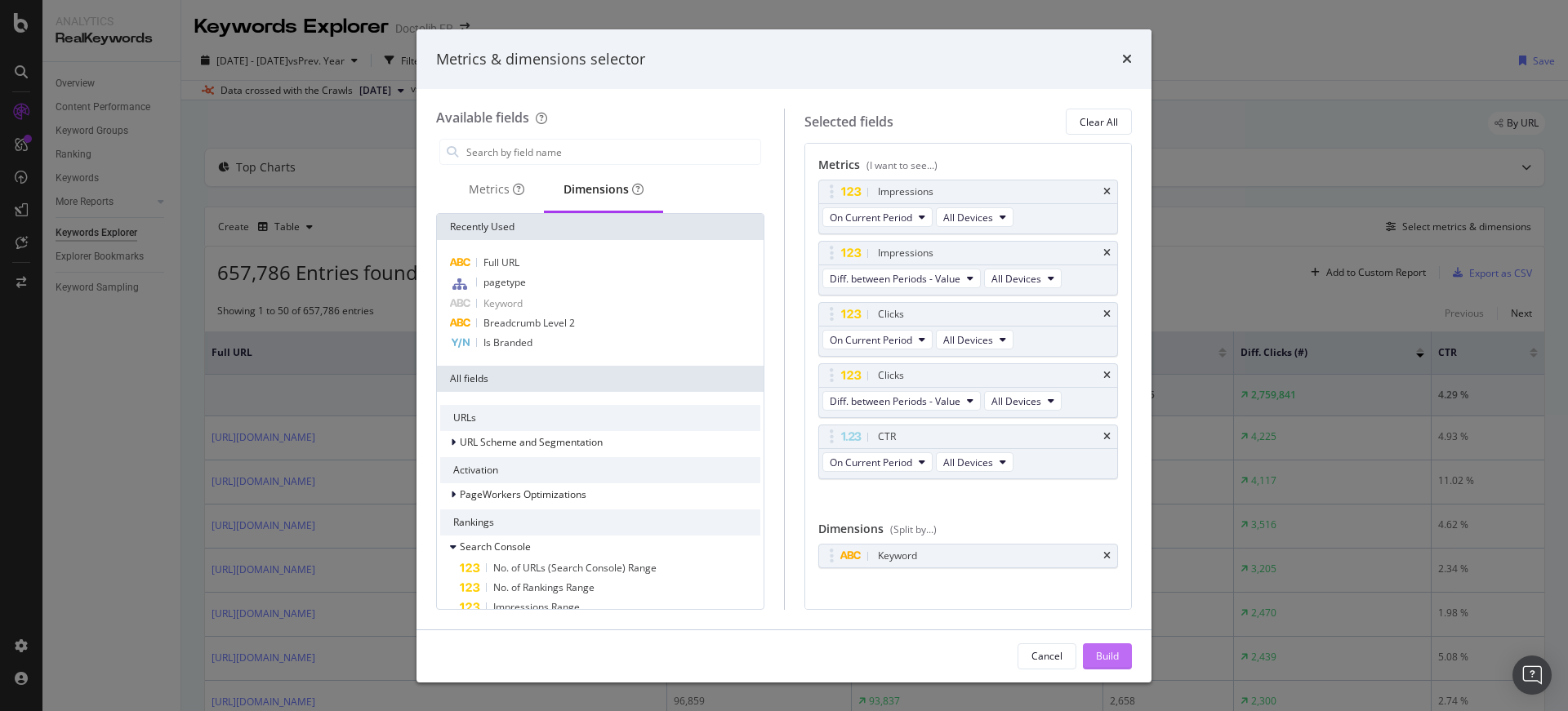
click at [1116, 644] on div "Build" at bounding box center [1107, 656] width 23 height 25
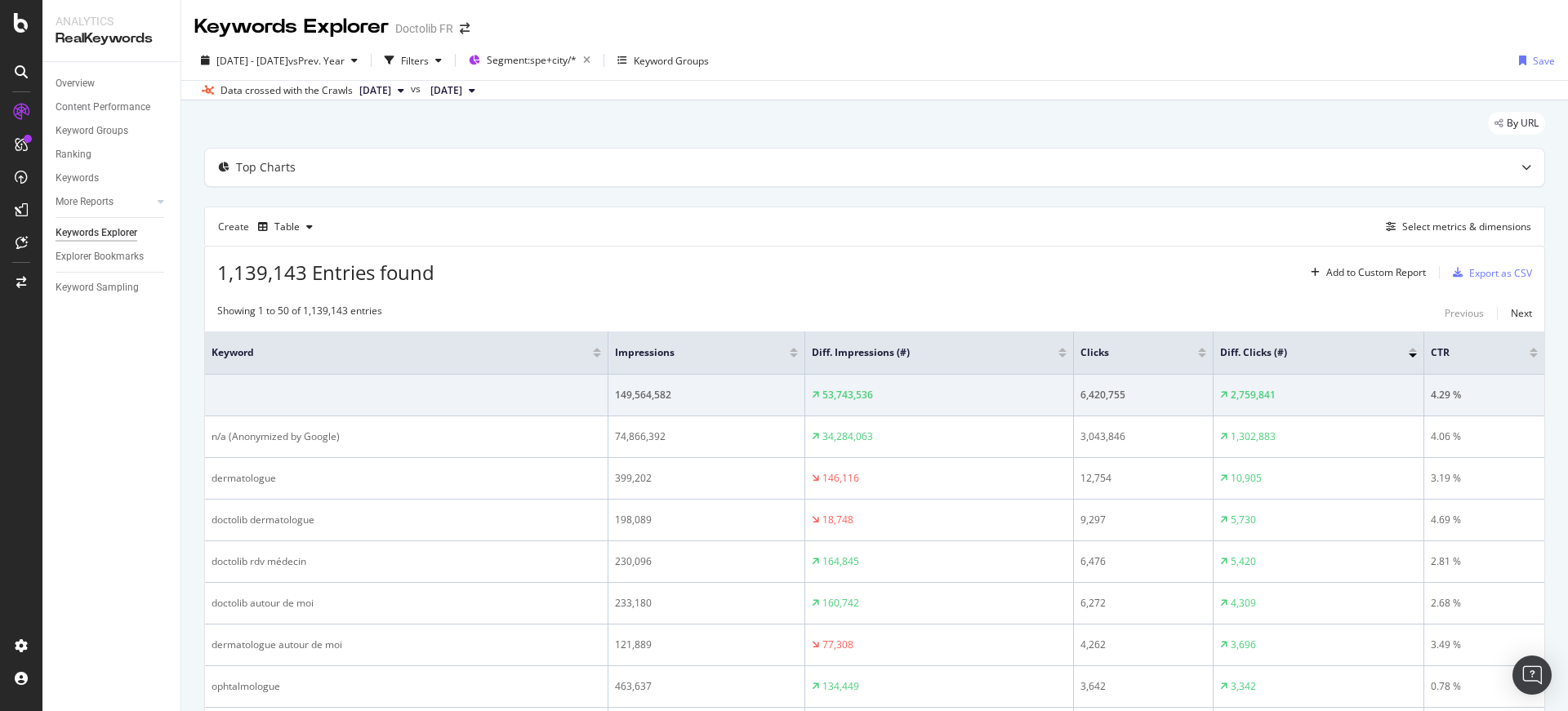
click at [750, 222] on div "Create Table Select metrics & dimensions" at bounding box center [874, 226] width 1340 height 39
click at [1401, 261] on div "Add to Custom Report" at bounding box center [1365, 273] width 121 height 25
click at [1360, 246] on div "1,139,143 Entries found Add to Custom Report Export as CSV" at bounding box center [875, 266] width 1339 height 40
click at [1395, 275] on div "Add to Custom Report" at bounding box center [1375, 272] width 100 height 9
click at [1319, 244] on div "Create Table Select metrics & dimensions" at bounding box center [874, 226] width 1340 height 39
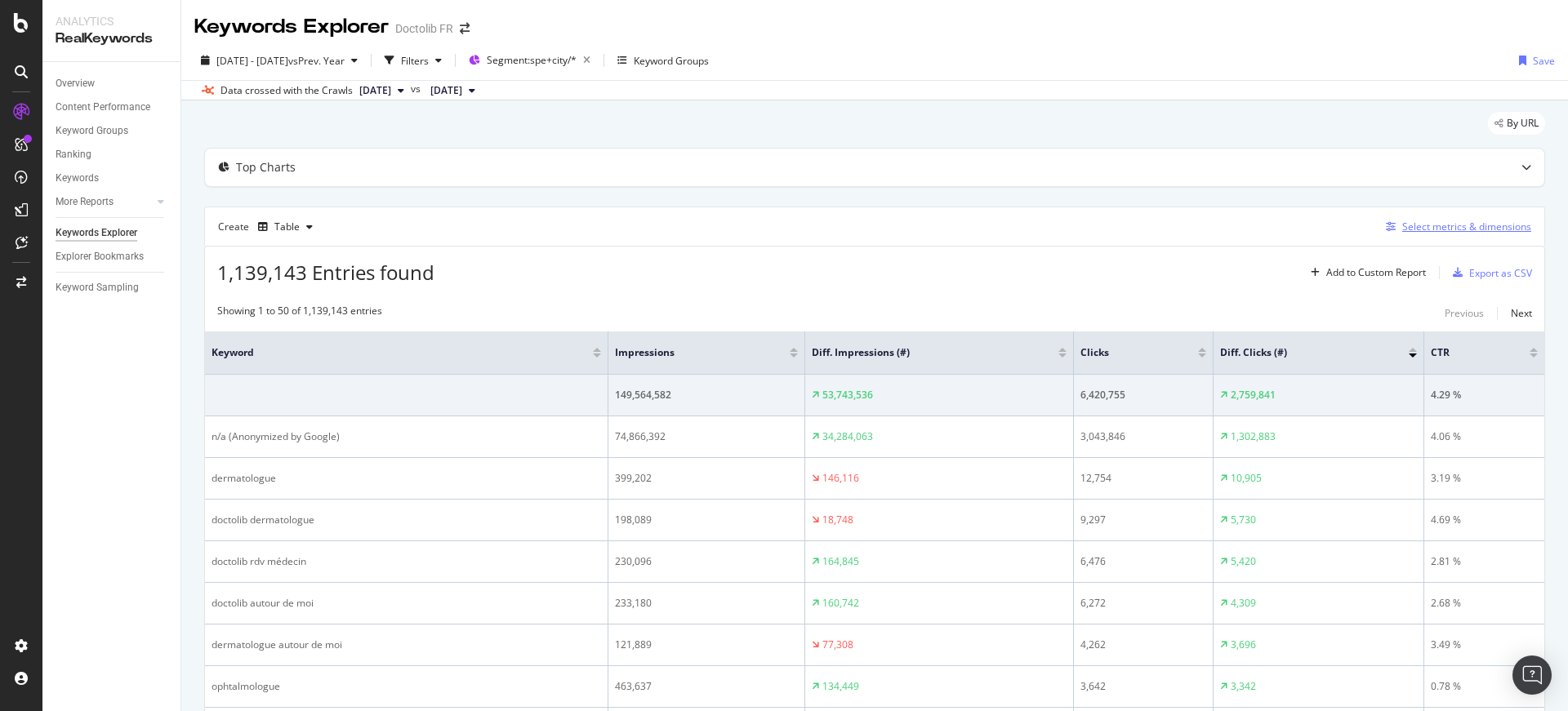
click at [1476, 218] on div "Select metrics & dimensions" at bounding box center [1455, 227] width 152 height 18
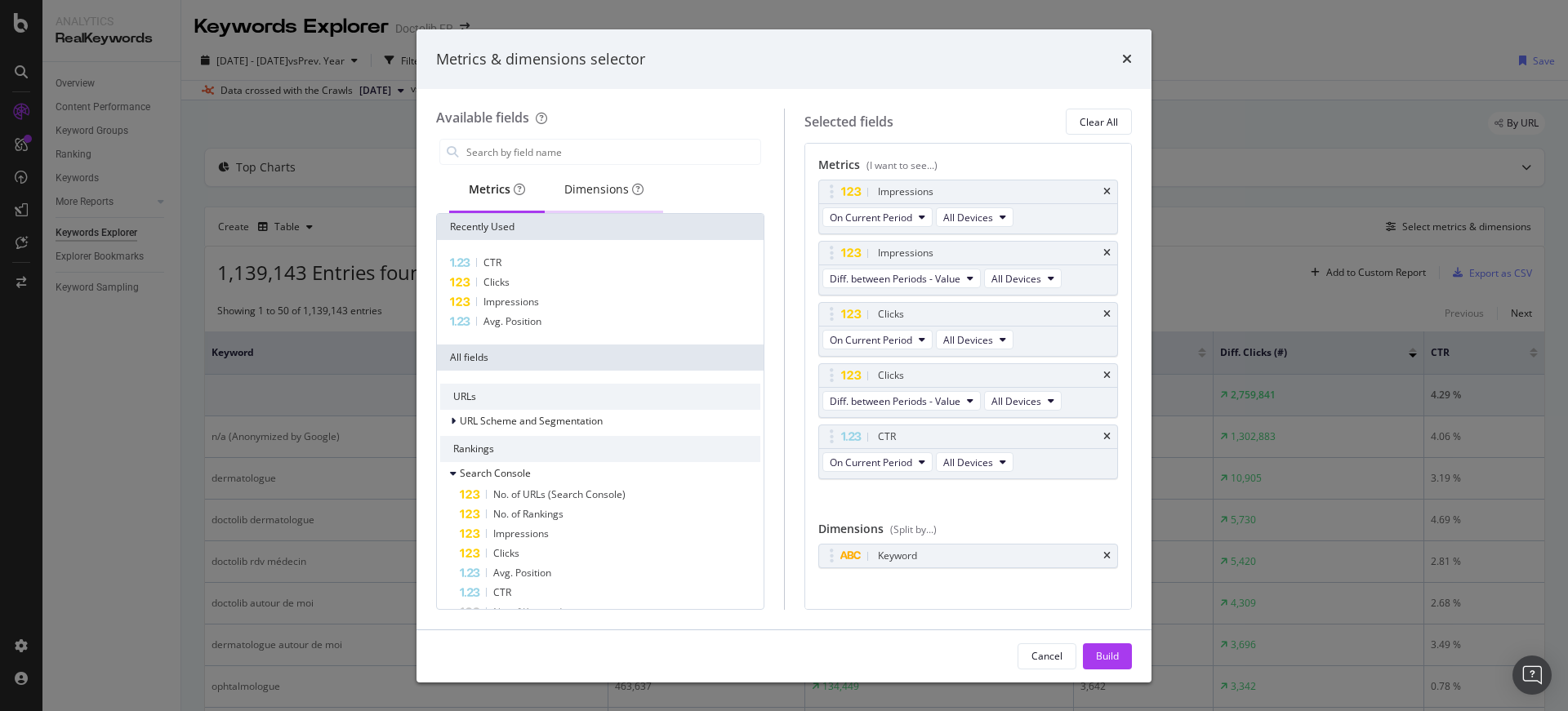
click at [605, 181] on div "Dimensions" at bounding box center [603, 189] width 79 height 16
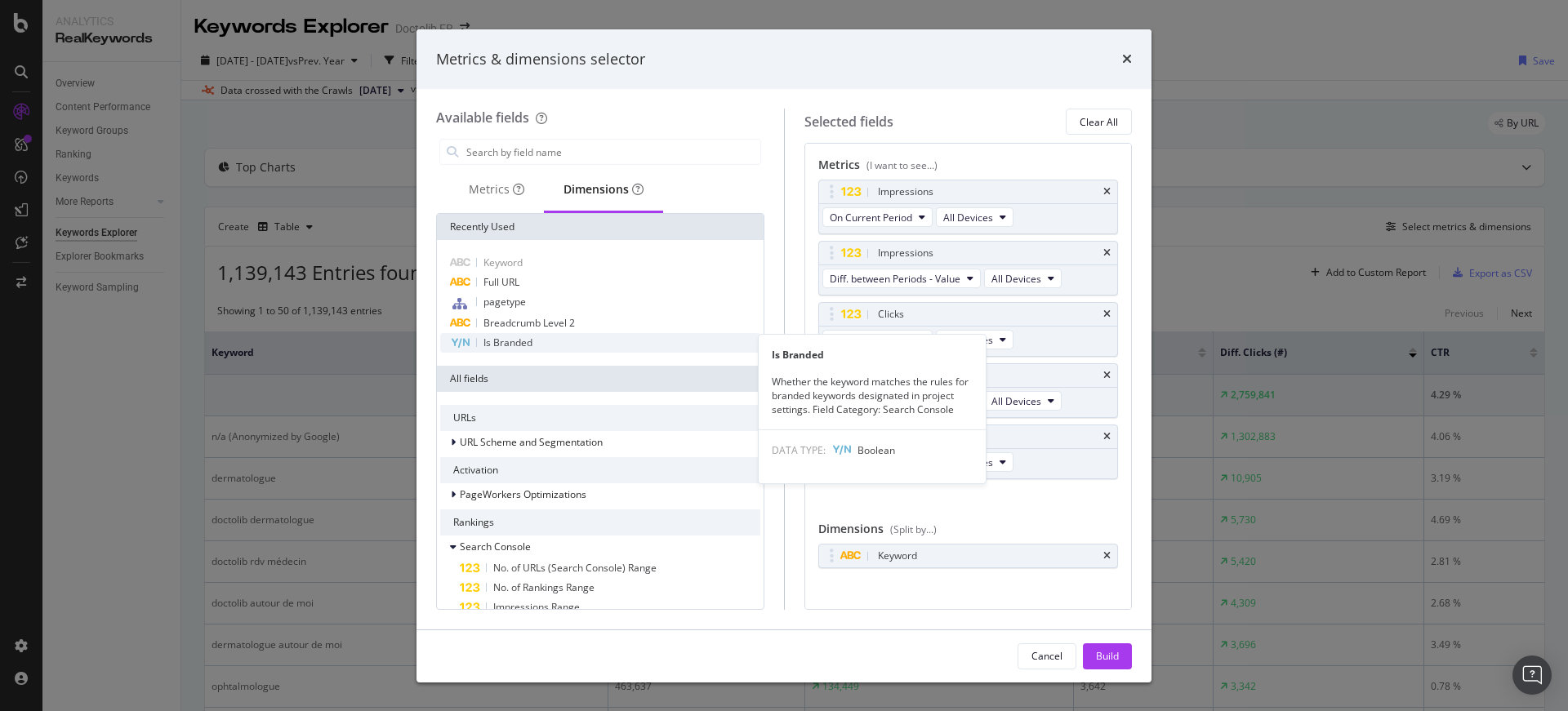
click at [602, 348] on div "Is Branded" at bounding box center [600, 342] width 320 height 20
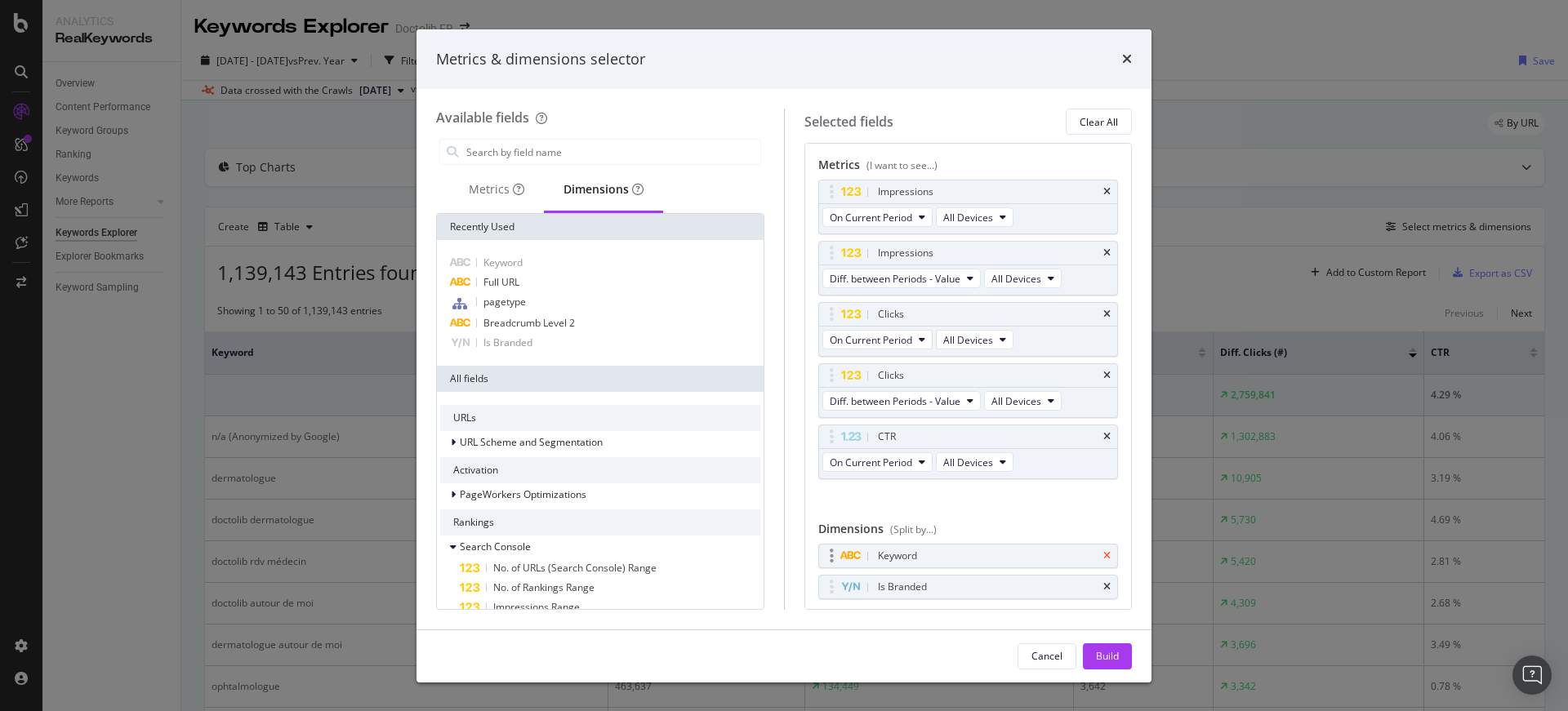
click at [1103, 558] on icon "times" at bounding box center [1107, 556] width 8 height 9
click at [1107, 655] on div "Build" at bounding box center [1107, 655] width 23 height 14
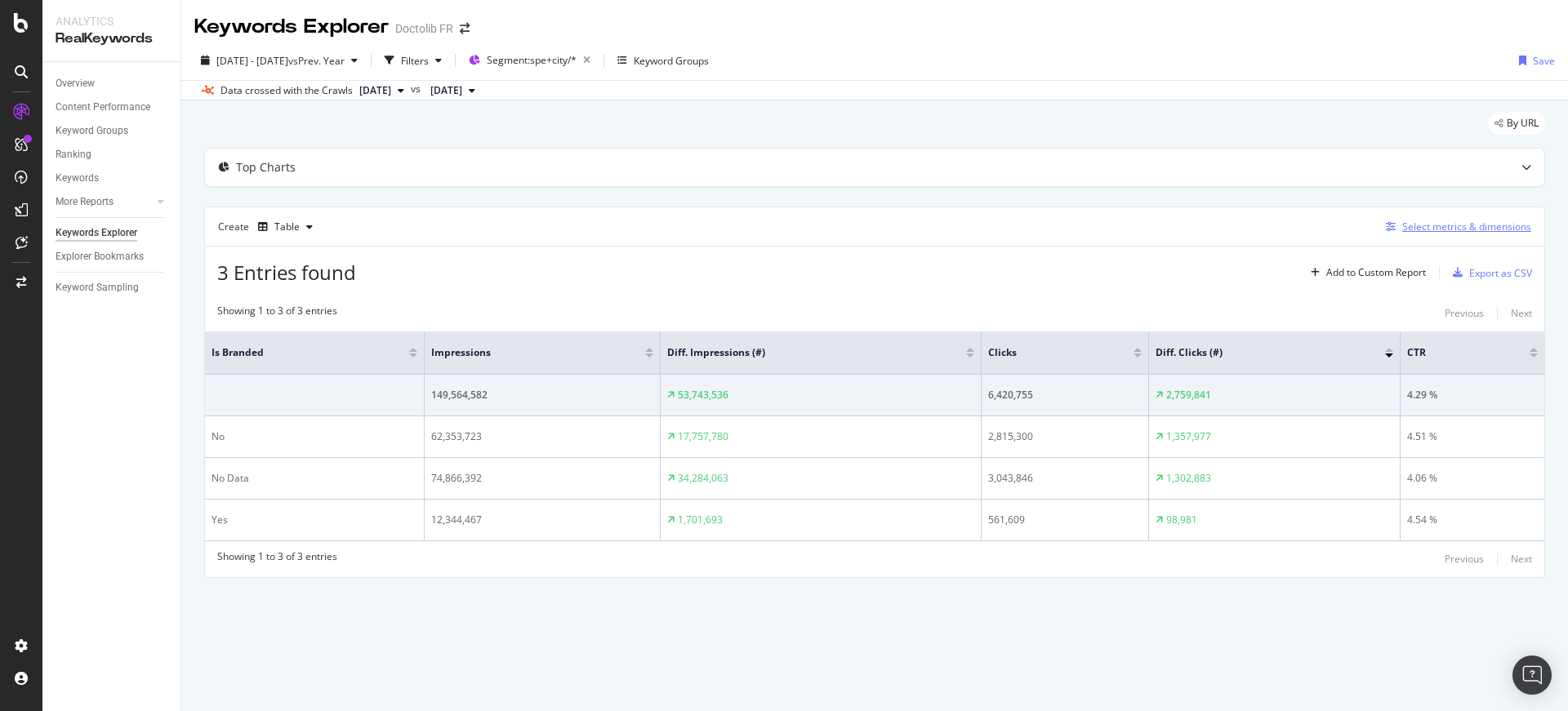
click at [1422, 227] on div "Select metrics & dimensions" at bounding box center [1467, 227] width 129 height 14
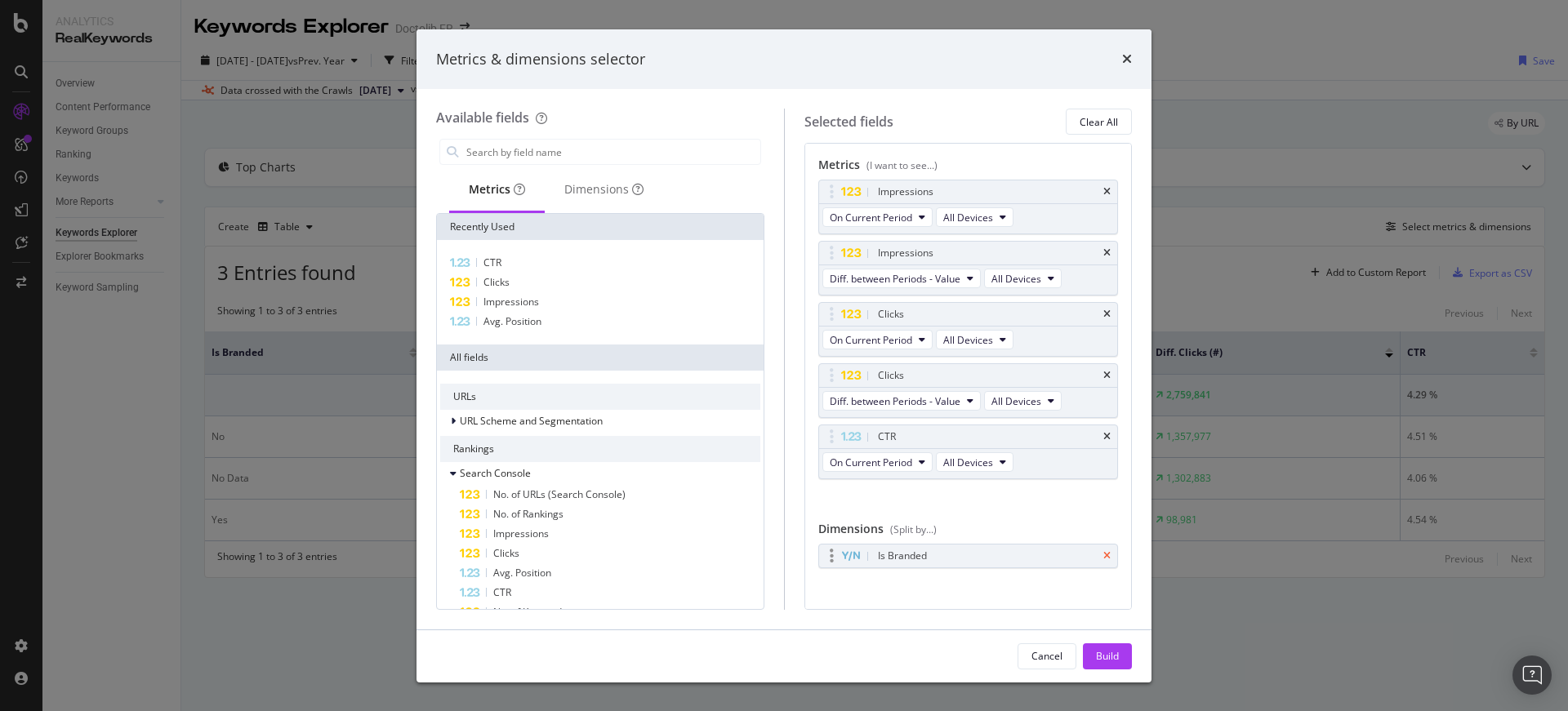
click at [1103, 556] on icon "times" at bounding box center [1107, 556] width 8 height 9
click at [1123, 56] on icon "times" at bounding box center [1127, 59] width 9 height 13
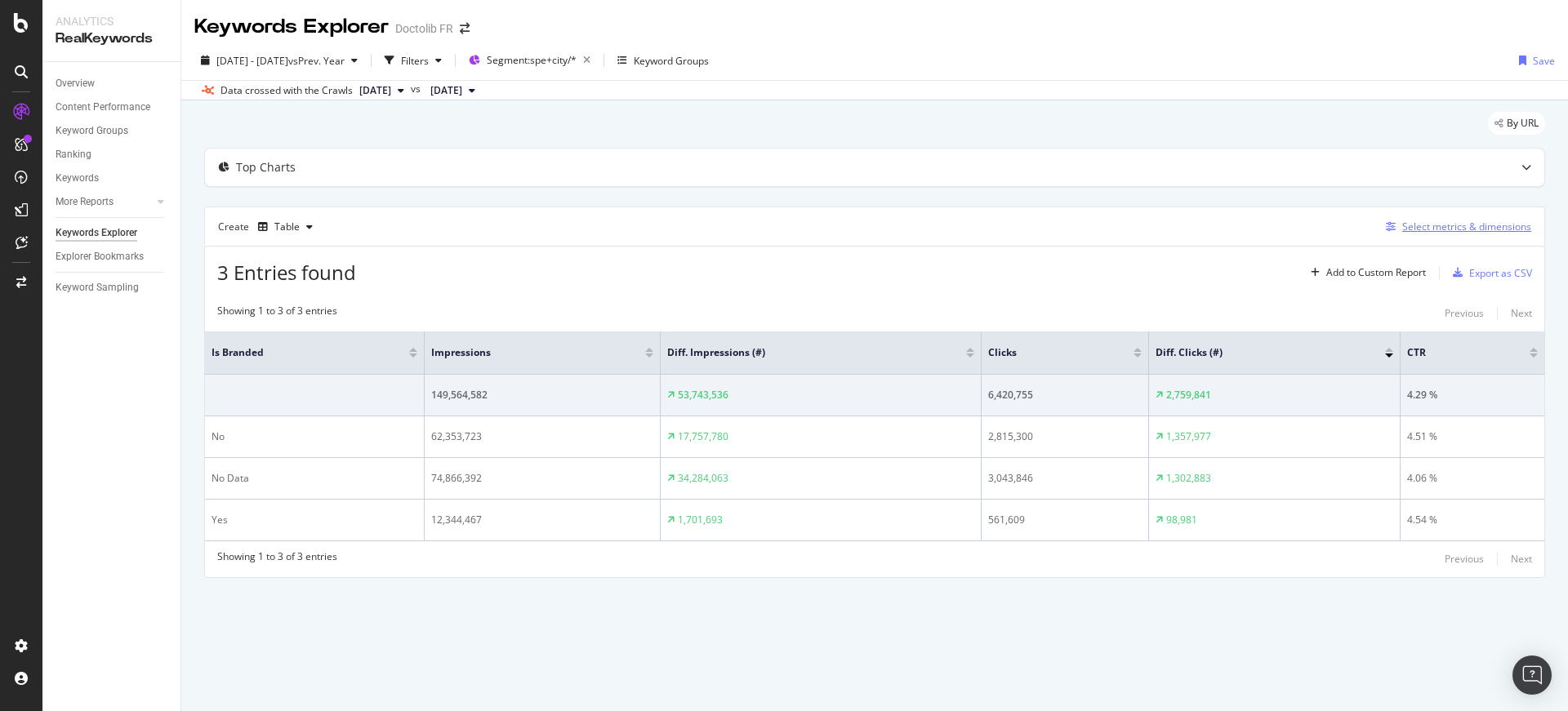
click at [1434, 229] on div "Select metrics & dimensions" at bounding box center [1467, 227] width 129 height 14
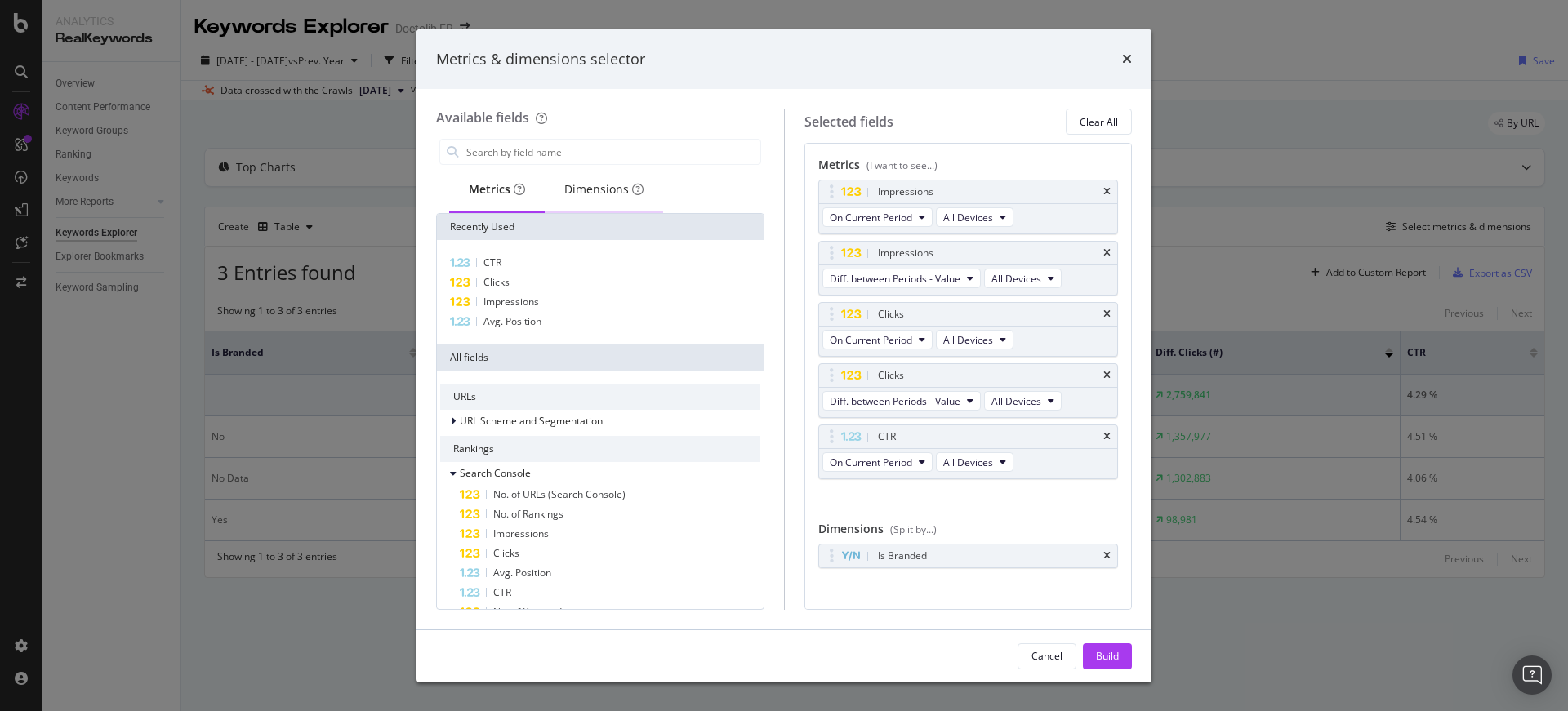
click at [614, 200] on div "Dimensions" at bounding box center [603, 190] width 119 height 45
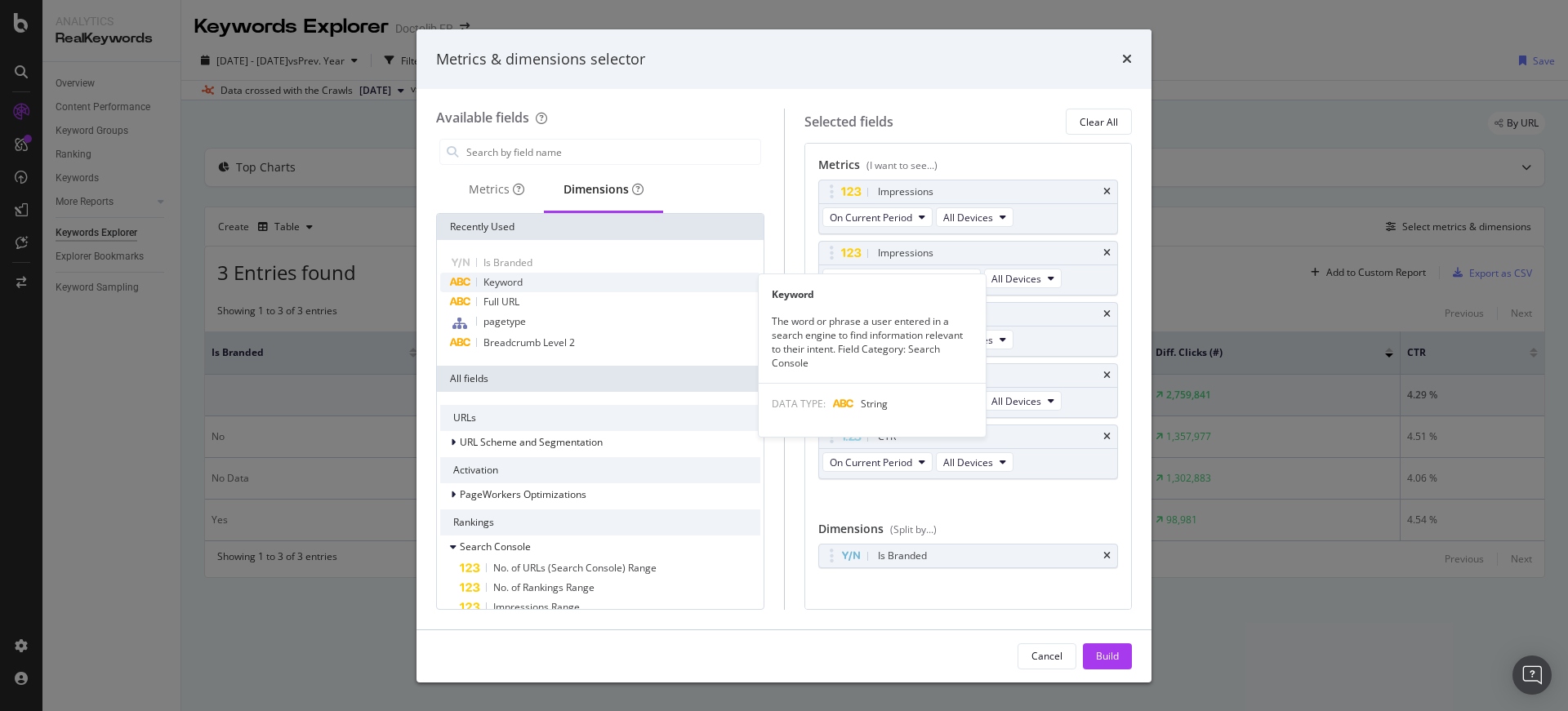
click at [525, 279] on div "Keyword" at bounding box center [600, 282] width 320 height 20
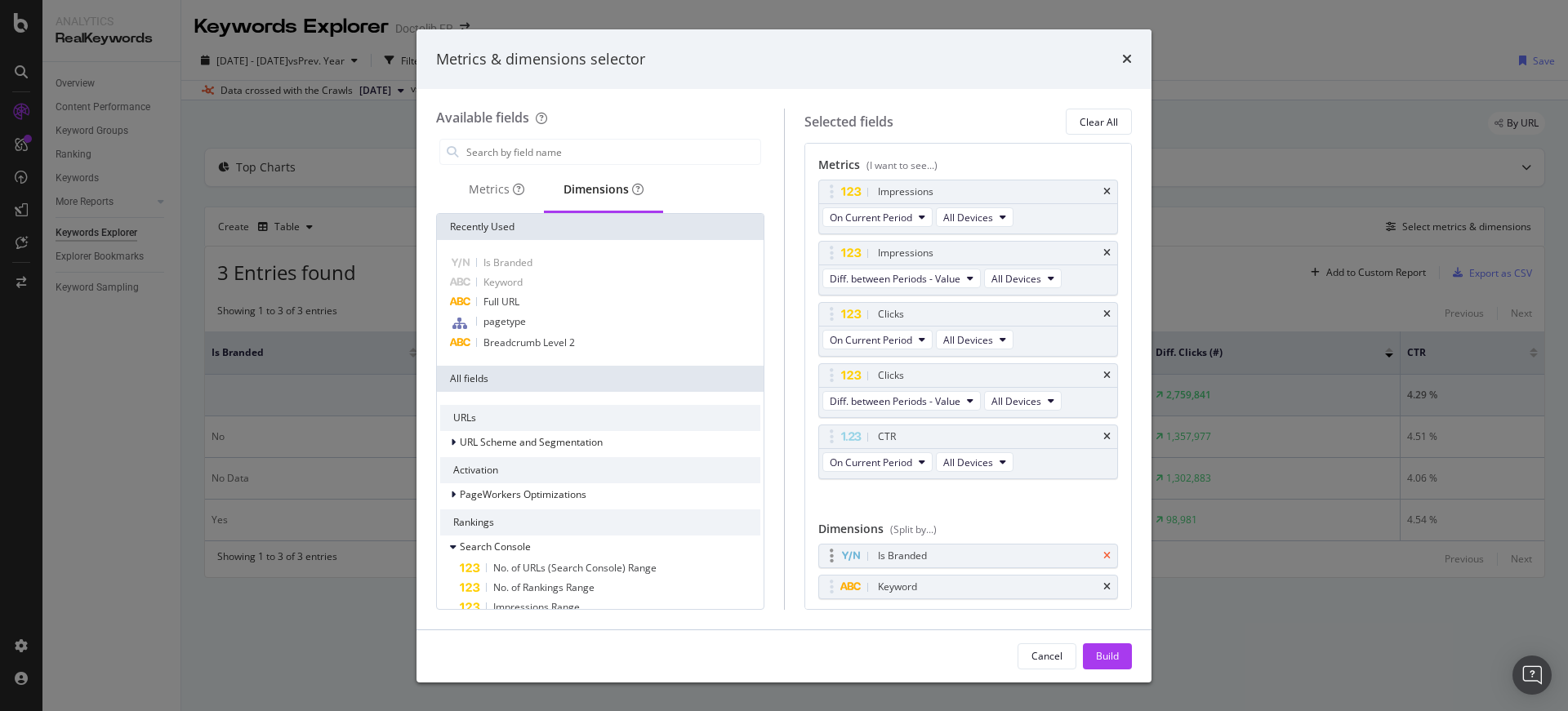
click at [1095, 560] on div "Is Branded" at bounding box center [968, 556] width 299 height 23
click at [1103, 554] on icon "times" at bounding box center [1107, 556] width 8 height 9
click at [1116, 668] on button "Build" at bounding box center [1107, 656] width 49 height 27
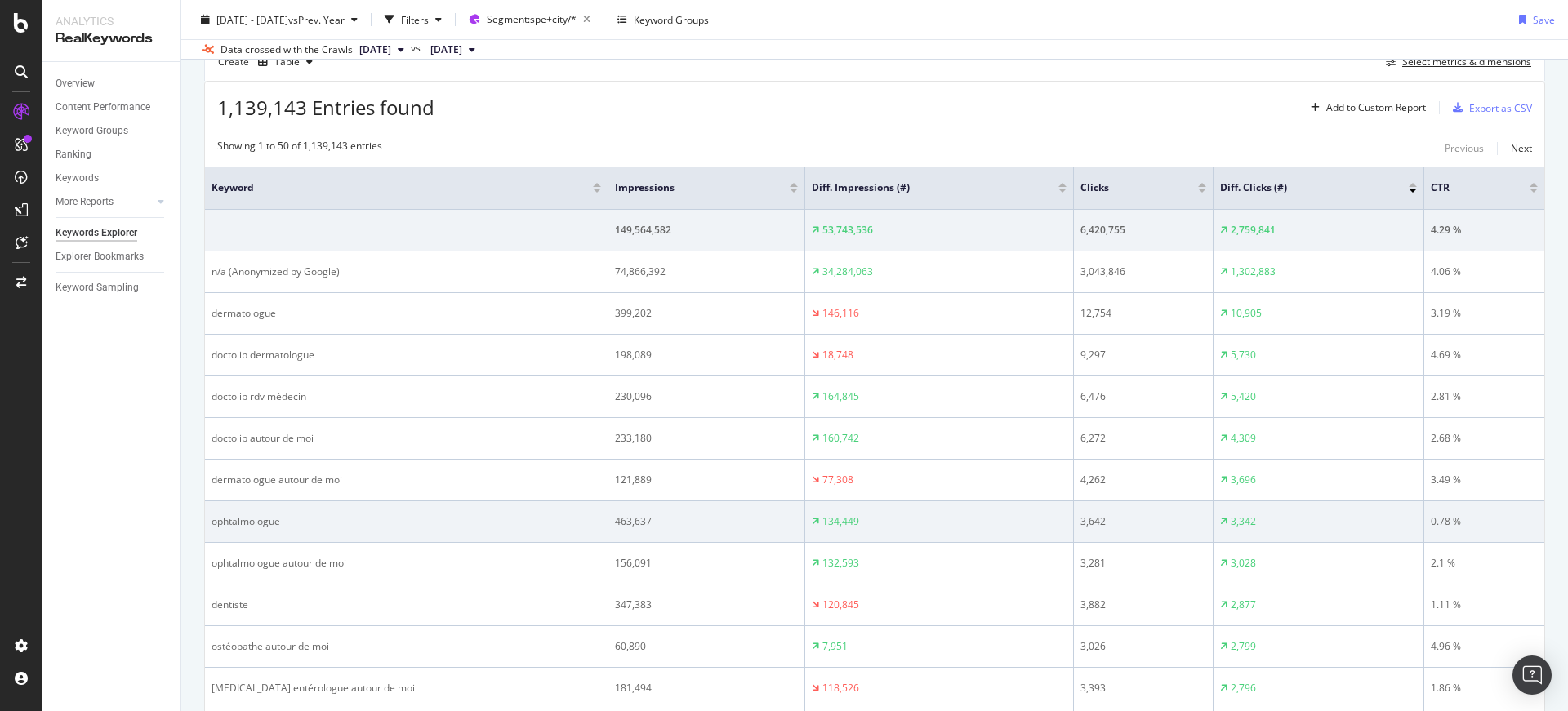
scroll to position [168, 0]
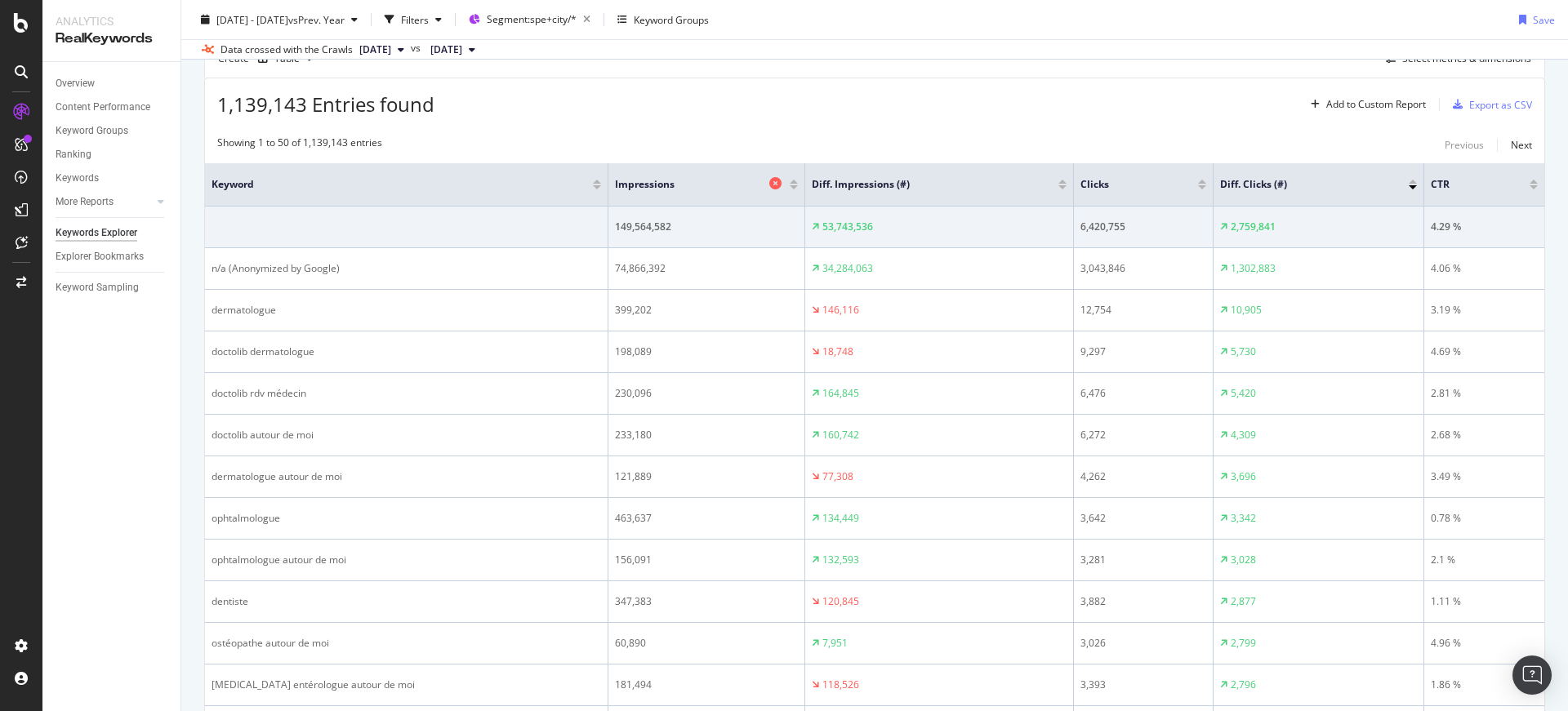
drag, startPoint x: 748, startPoint y: 181, endPoint x: 637, endPoint y: 191, distance: 111.4
click at [634, 190] on th "Impressions" at bounding box center [706, 185] width 196 height 44
drag, startPoint x: 750, startPoint y: 188, endPoint x: 655, endPoint y: 191, distance: 95.0
click at [655, 191] on th "Impressions" at bounding box center [706, 185] width 196 height 44
drag, startPoint x: 1035, startPoint y: 185, endPoint x: 861, endPoint y: 196, distance: 174.3
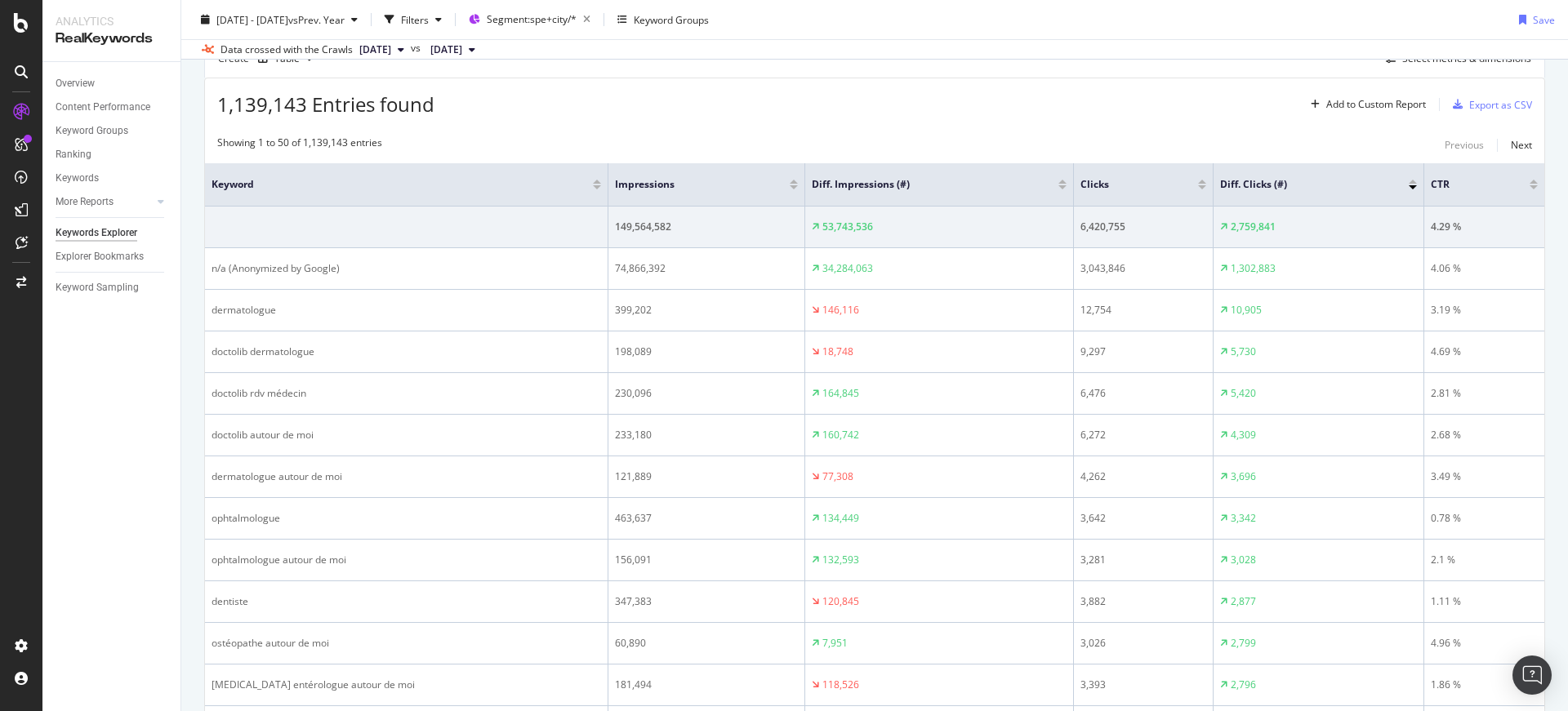
click at [858, 196] on th "Diff. Impressions (#)" at bounding box center [939, 185] width 268 height 44
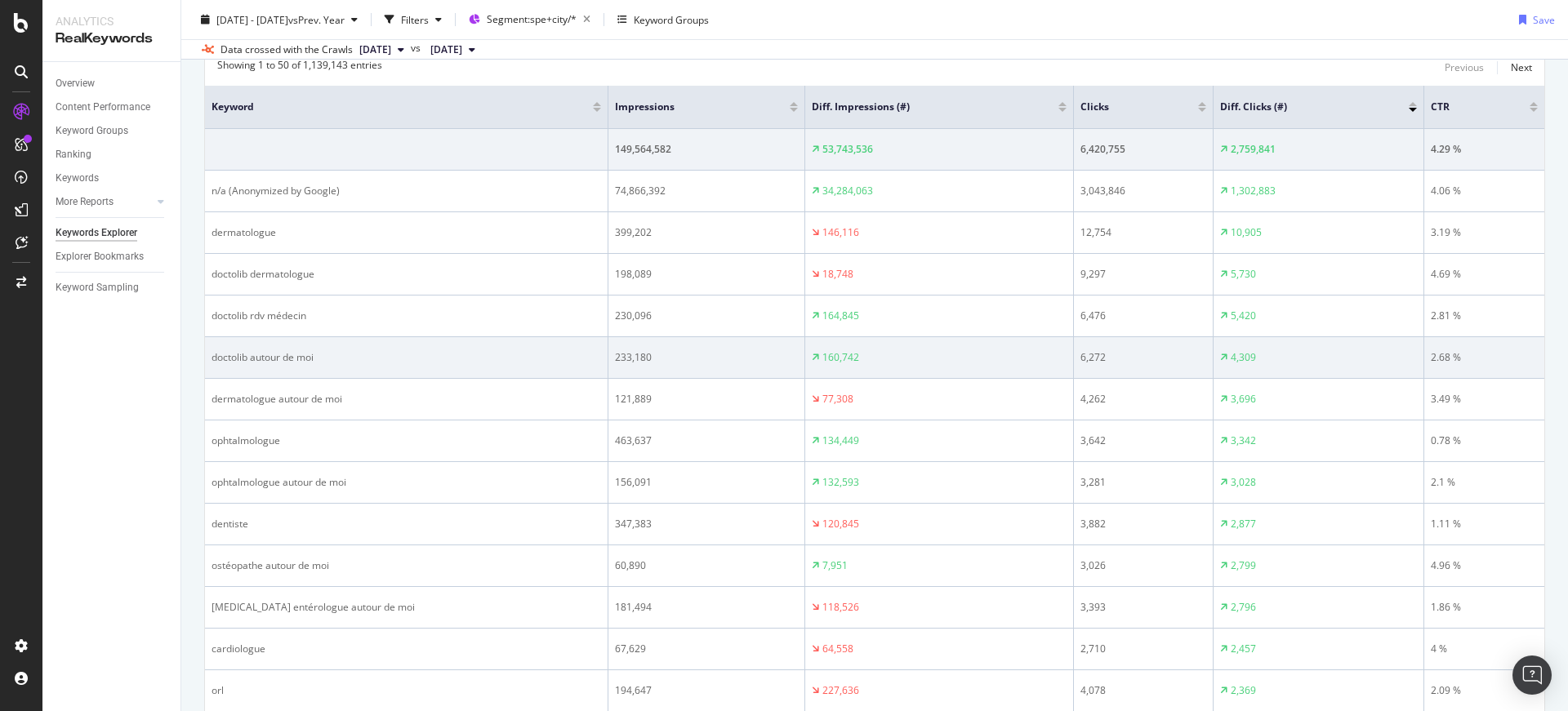
scroll to position [0, 0]
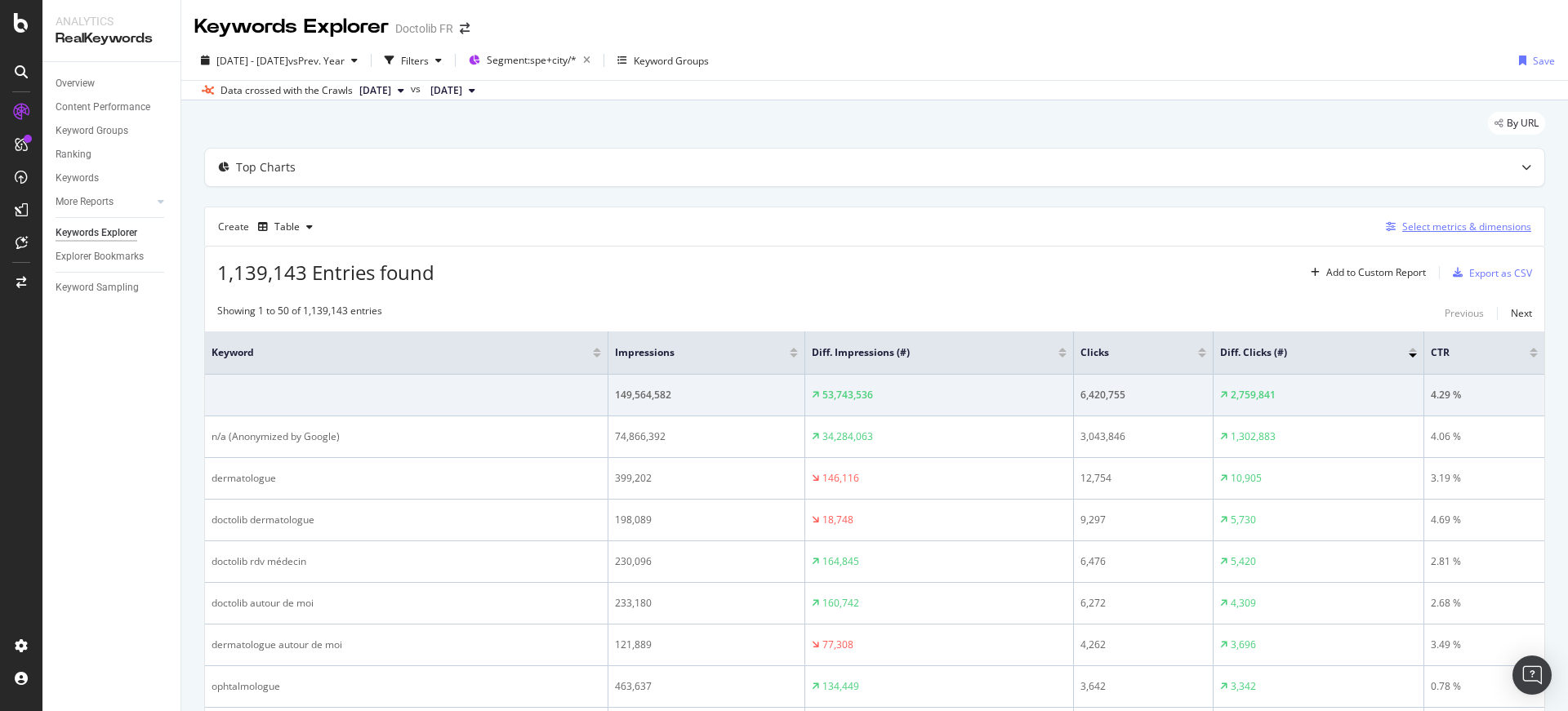
click at [1410, 229] on div "Select metrics & dimensions" at bounding box center [1467, 227] width 129 height 14
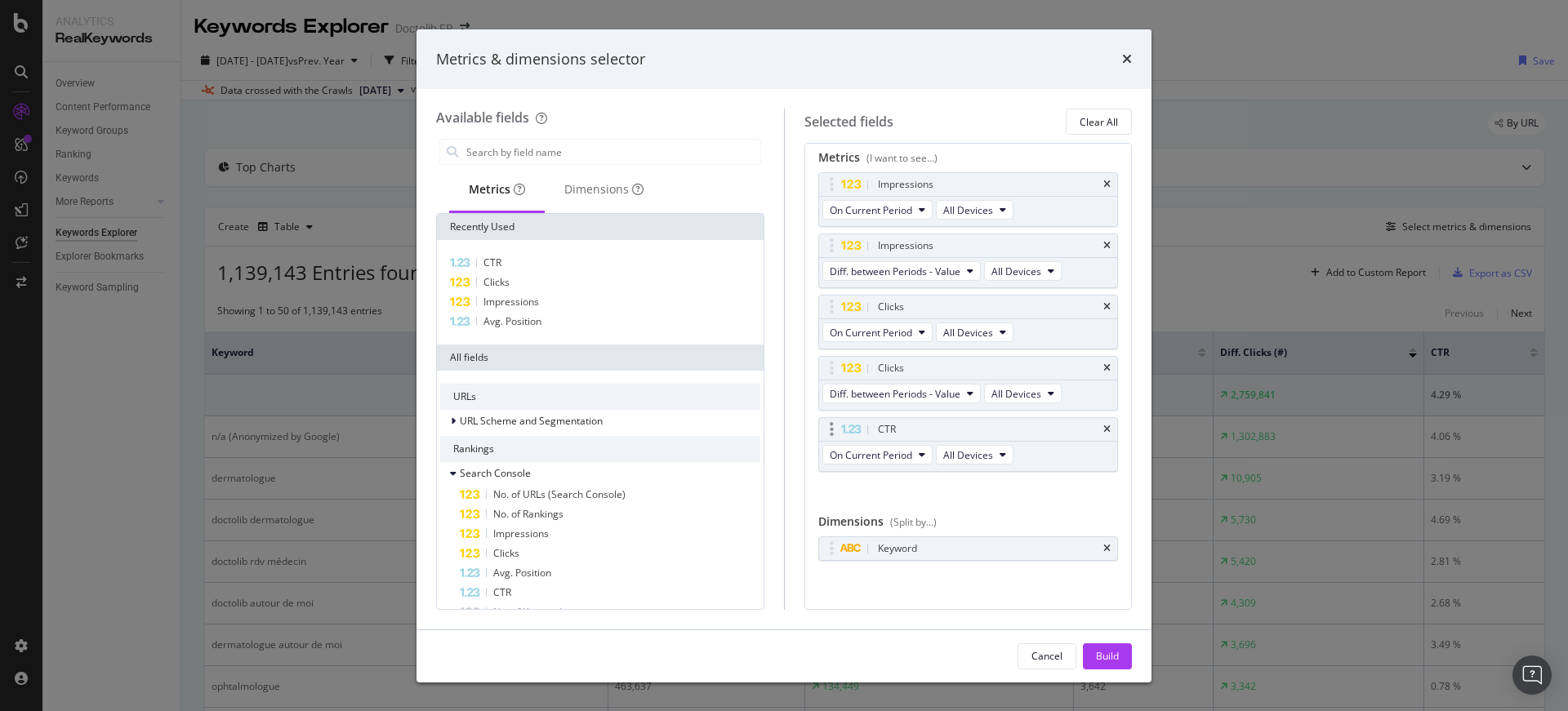
scroll to position [14, 0]
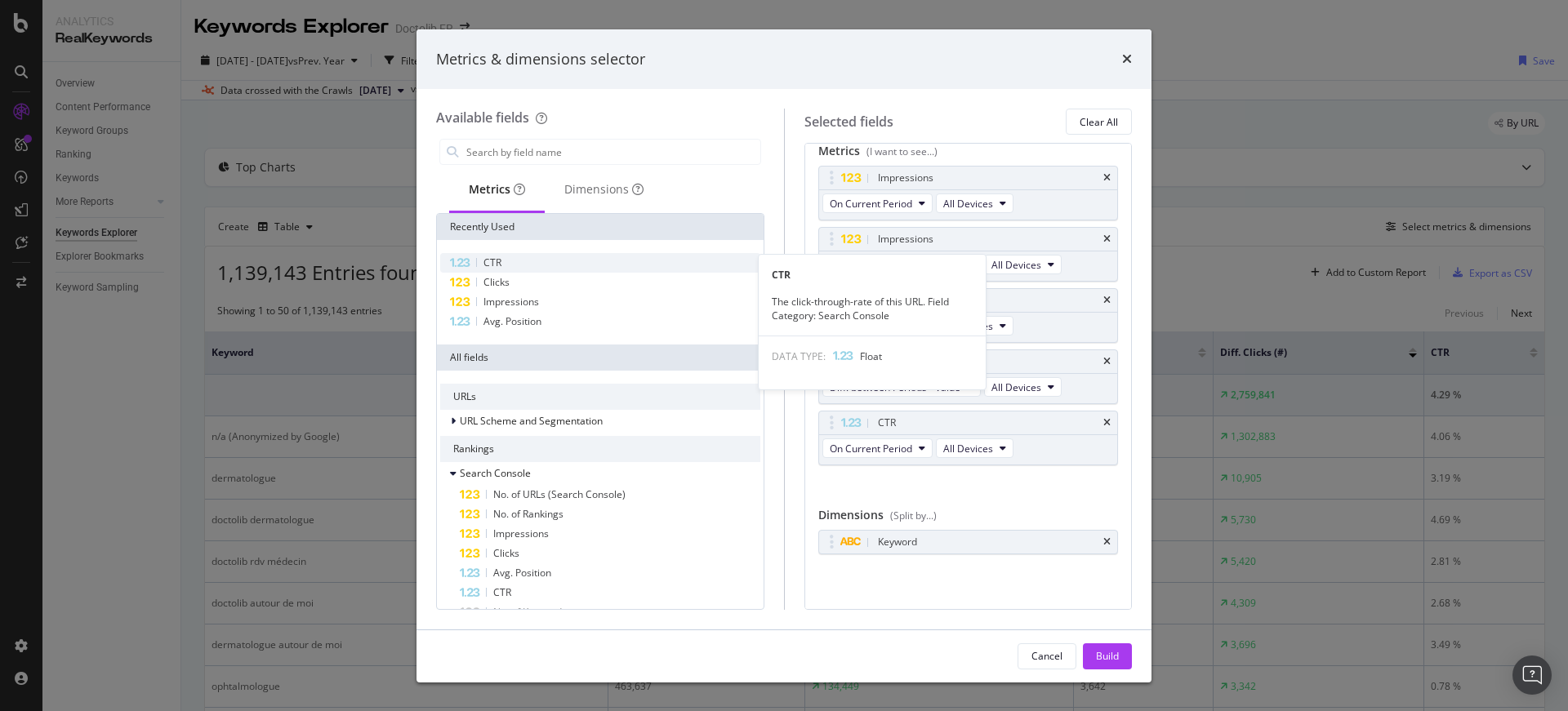
click at [523, 261] on div "CTR" at bounding box center [600, 263] width 320 height 20
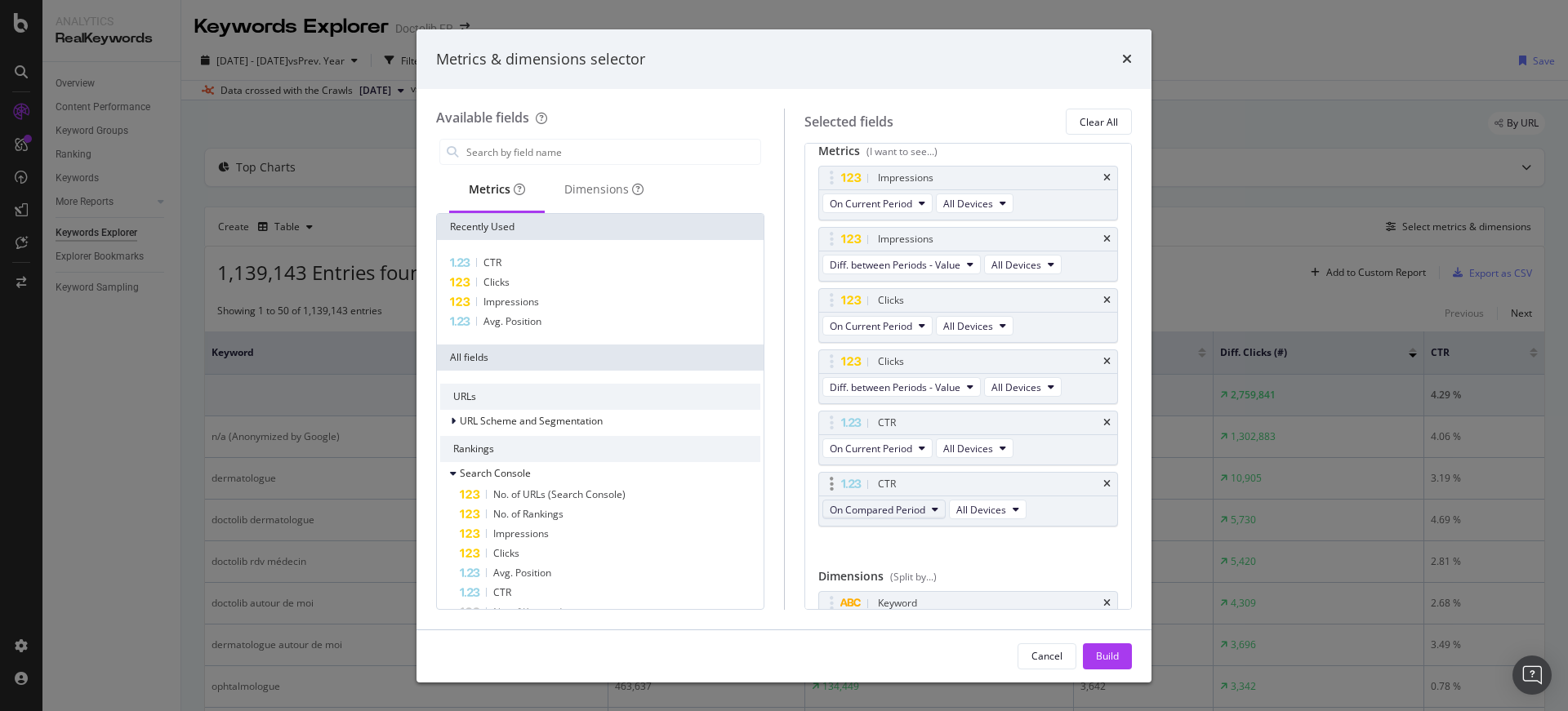
click at [906, 502] on span "On Compared Period" at bounding box center [877, 509] width 96 height 14
click at [926, 634] on span "Diff. between Periods - Value" at bounding box center [914, 629] width 157 height 14
click at [1108, 657] on div "Build" at bounding box center [1107, 655] width 23 height 14
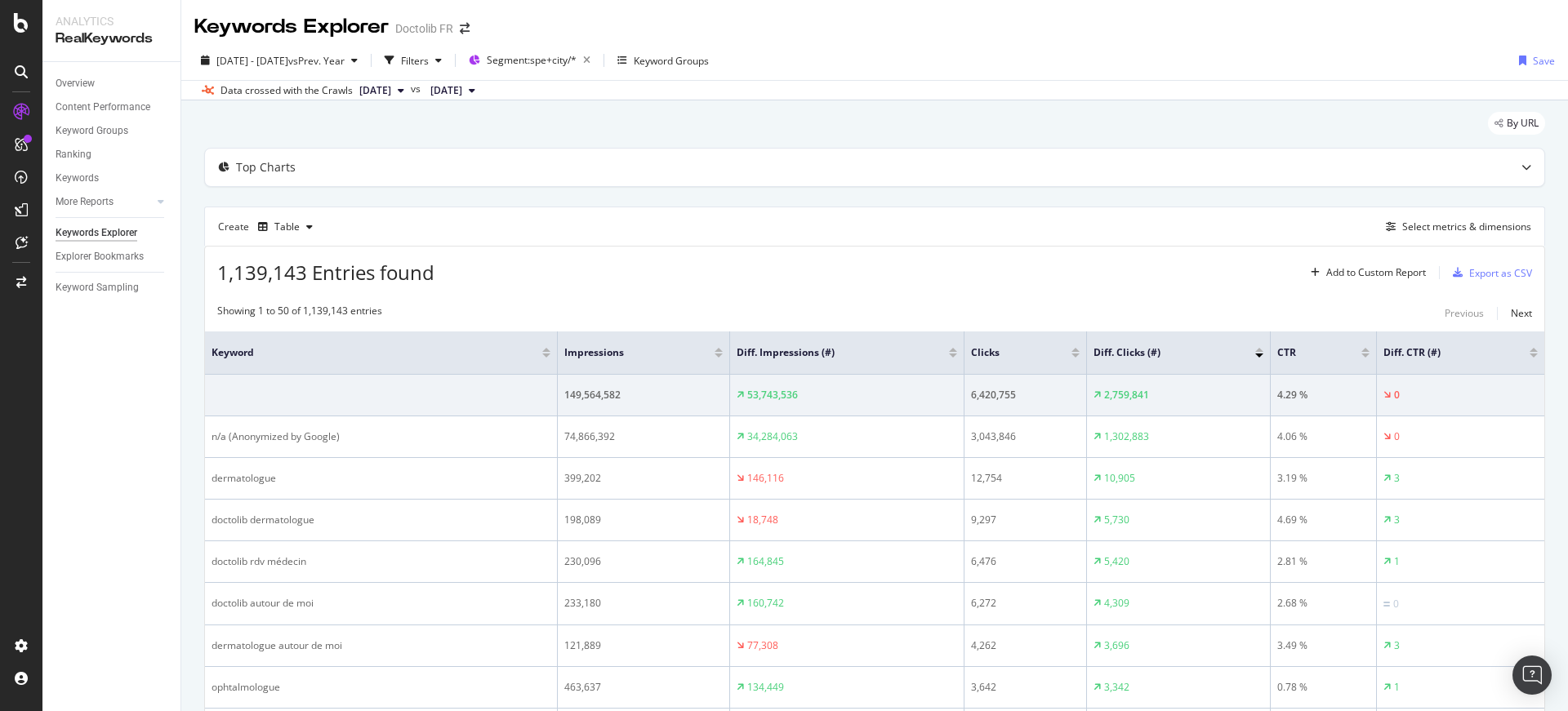
click at [965, 355] on th "Clicks" at bounding box center [1025, 353] width 121 height 44
drag, startPoint x: 923, startPoint y: 354, endPoint x: 1076, endPoint y: 343, distance: 153.4
click at [1076, 343] on tr "Keyword Impressions Diff. Impressions (#) Clicks Diff. Clicks (#) CTR Diff. CTR…" at bounding box center [875, 353] width 1339 height 44
drag, startPoint x: 1050, startPoint y: 344, endPoint x: 1161, endPoint y: 364, distance: 112.8
click at [1161, 364] on tr "Keyword Impressions Diff. Impressions (#) Clicks Diff. Clicks (#) CTR Diff. CTR…" at bounding box center [875, 353] width 1339 height 44
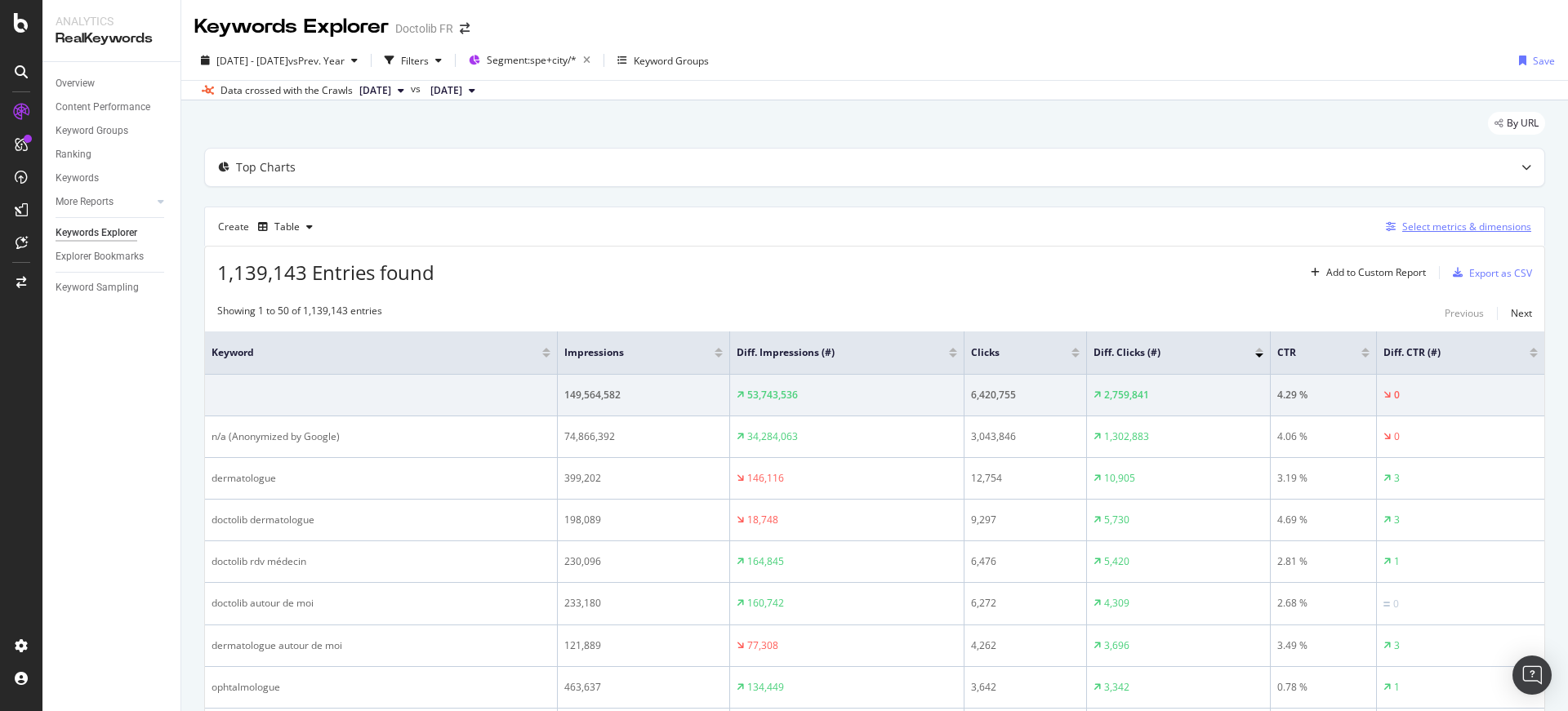
click at [1457, 228] on div "Select metrics & dimensions" at bounding box center [1467, 227] width 129 height 14
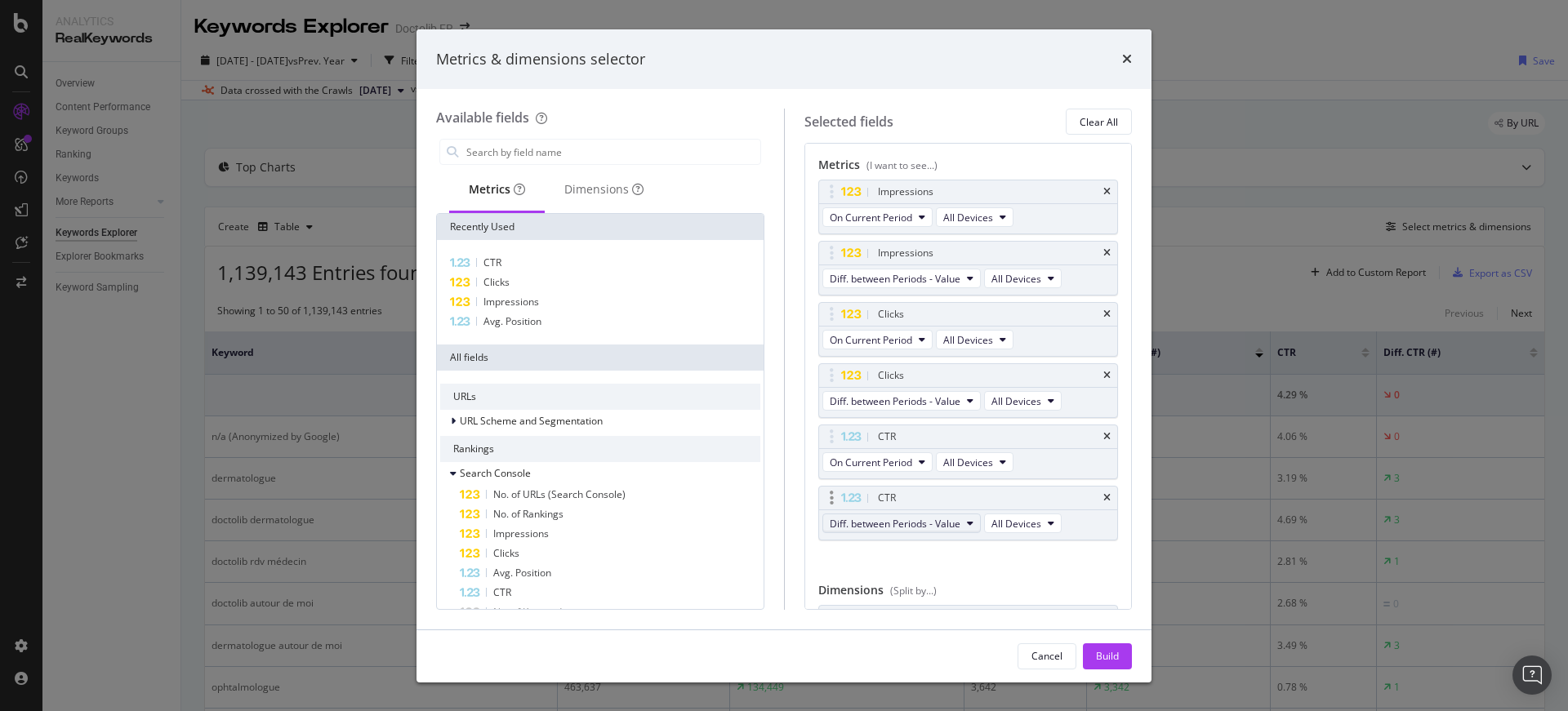
click at [960, 521] on button "Diff. between Periods - Value" at bounding box center [901, 522] width 158 height 20
click at [956, 618] on span "Diff. between Periods - Percentage" at bounding box center [914, 612] width 157 height 14
click at [1086, 664] on button "Build" at bounding box center [1107, 656] width 49 height 27
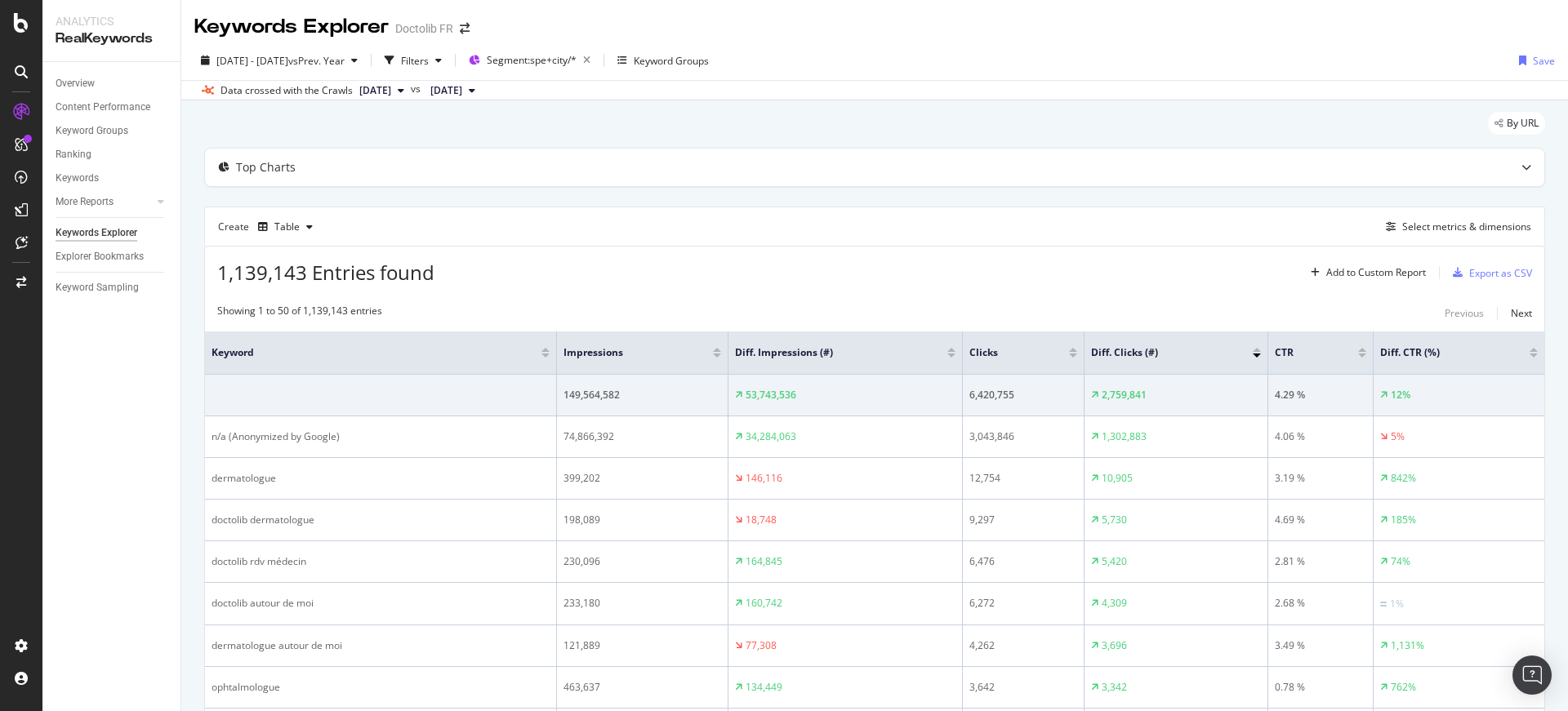
click at [1069, 355] on div at bounding box center [1073, 356] width 9 height 4
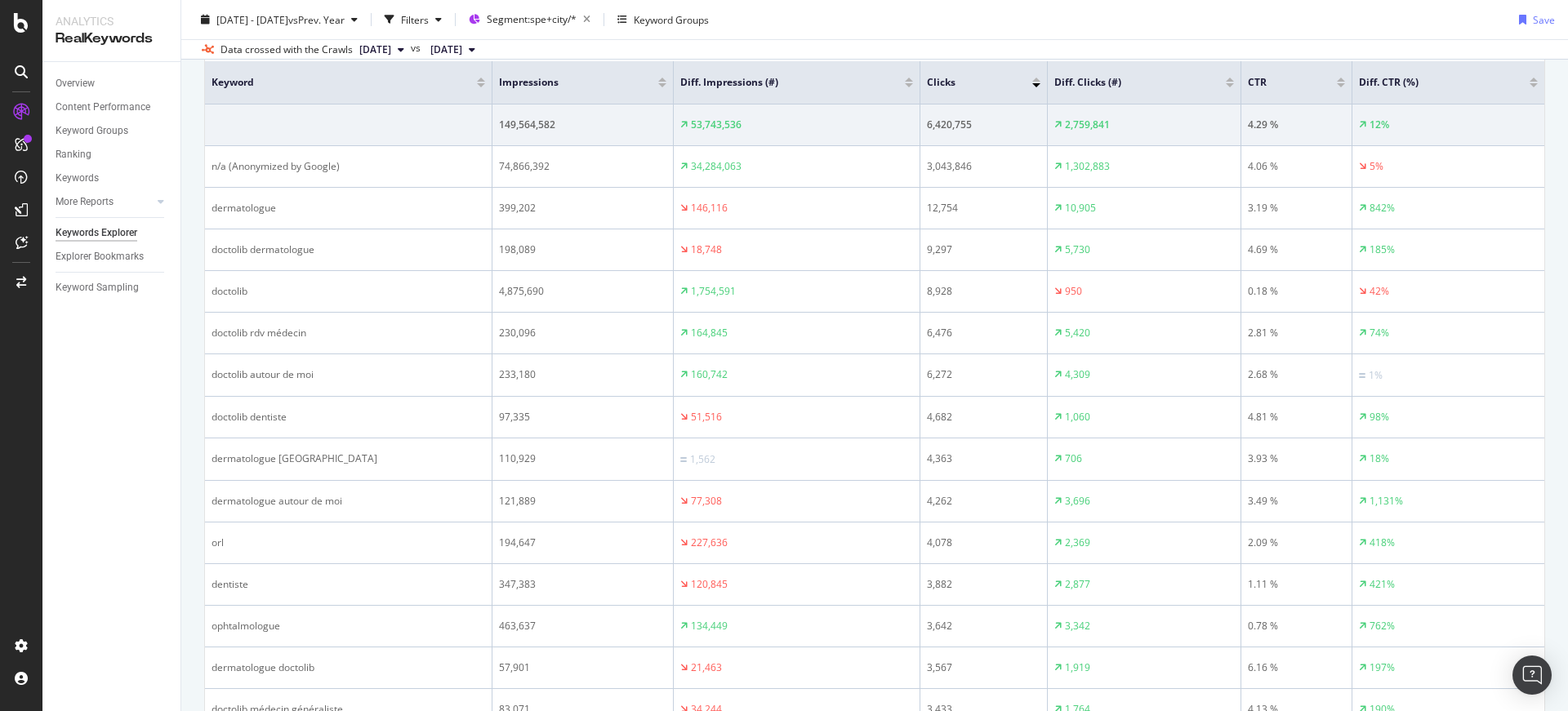
scroll to position [5, 0]
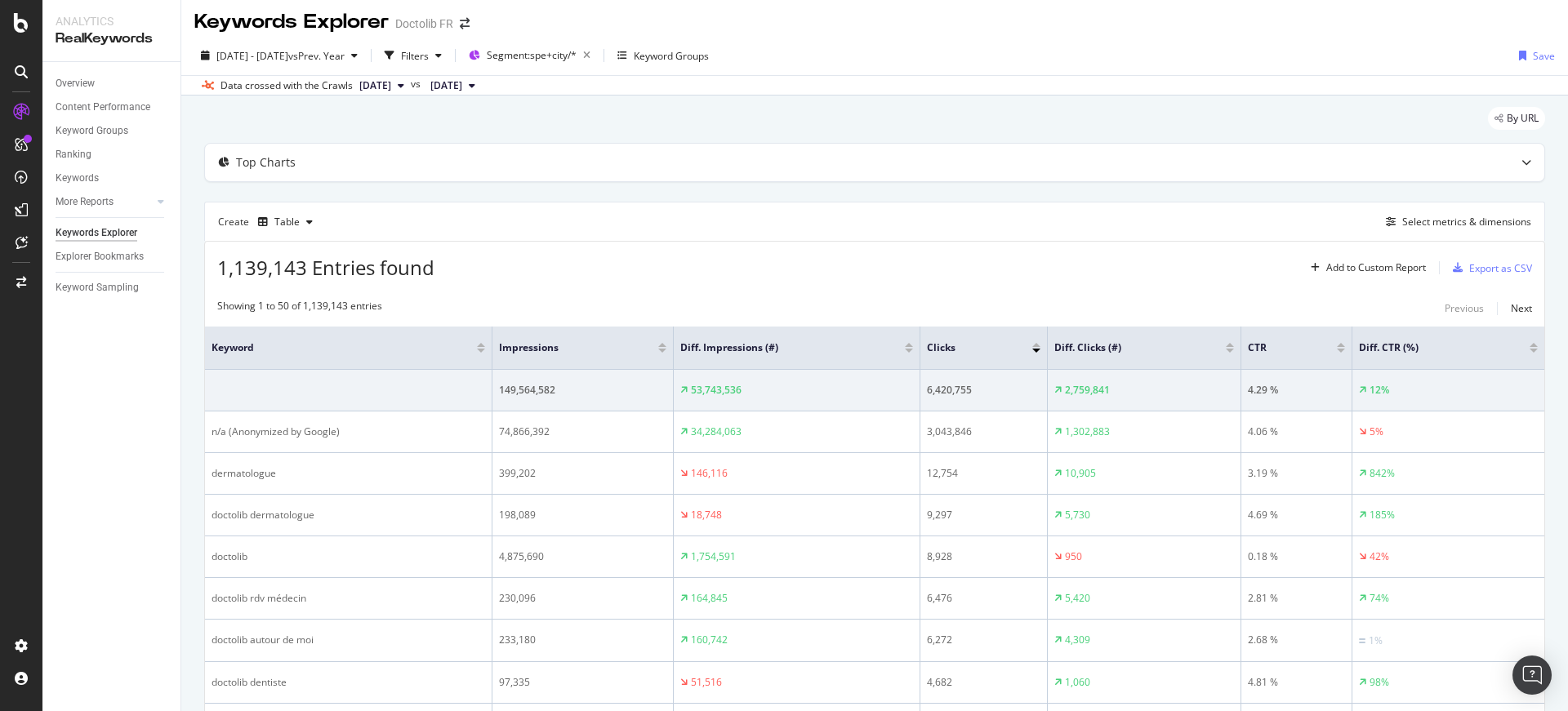
click at [1233, 349] on div at bounding box center [1229, 351] width 9 height 4
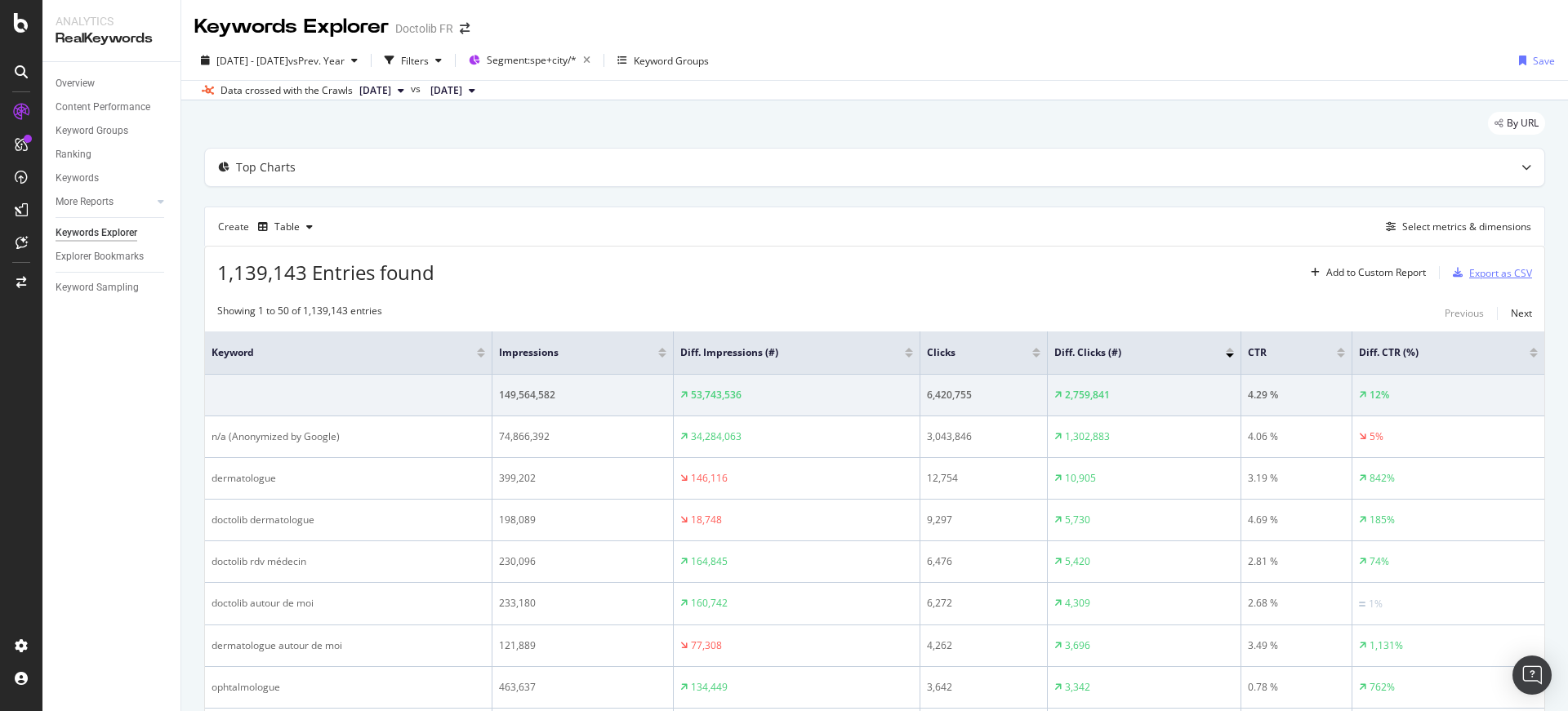
click at [1489, 271] on div "Export as CSV" at bounding box center [1501, 273] width 63 height 14
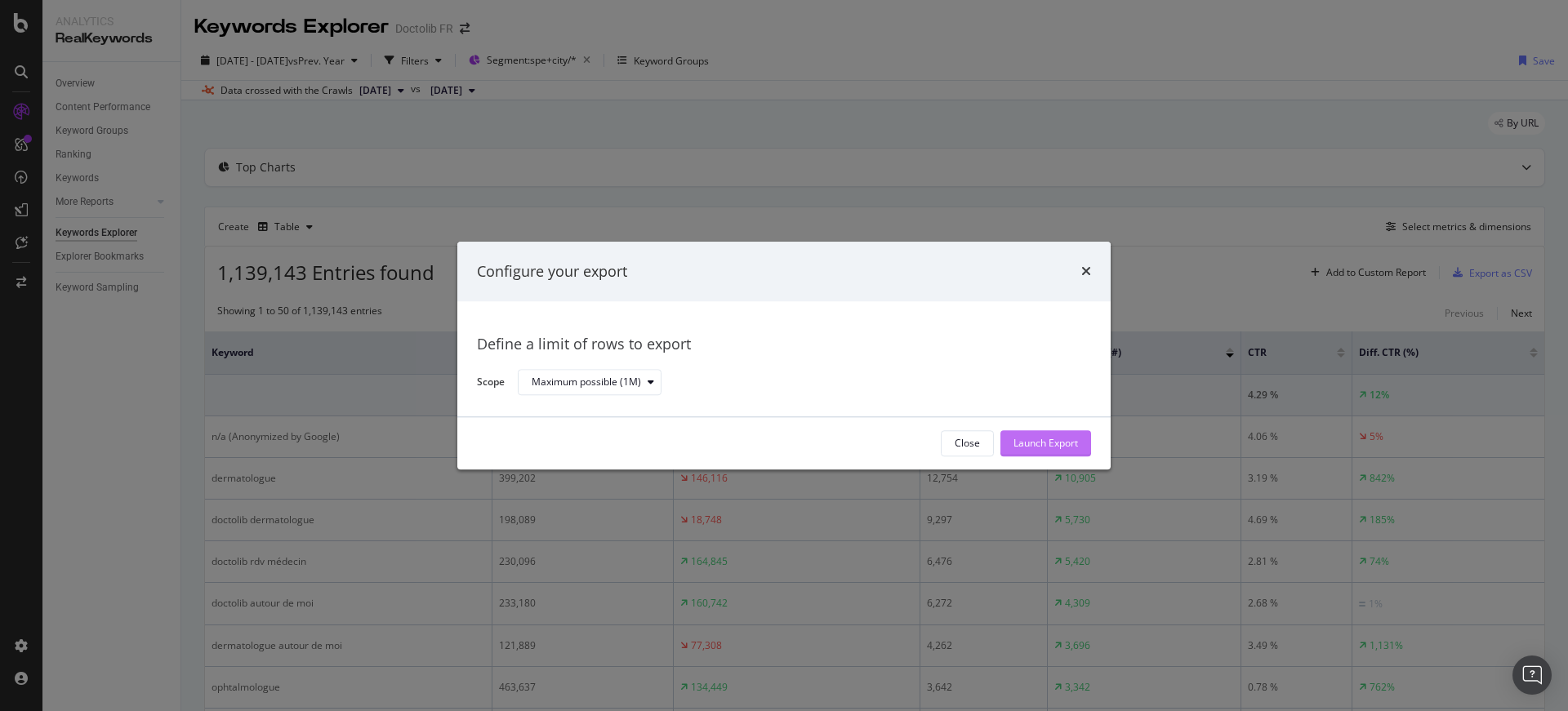
click at [1035, 438] on div "Launch Export" at bounding box center [1045, 444] width 65 height 14
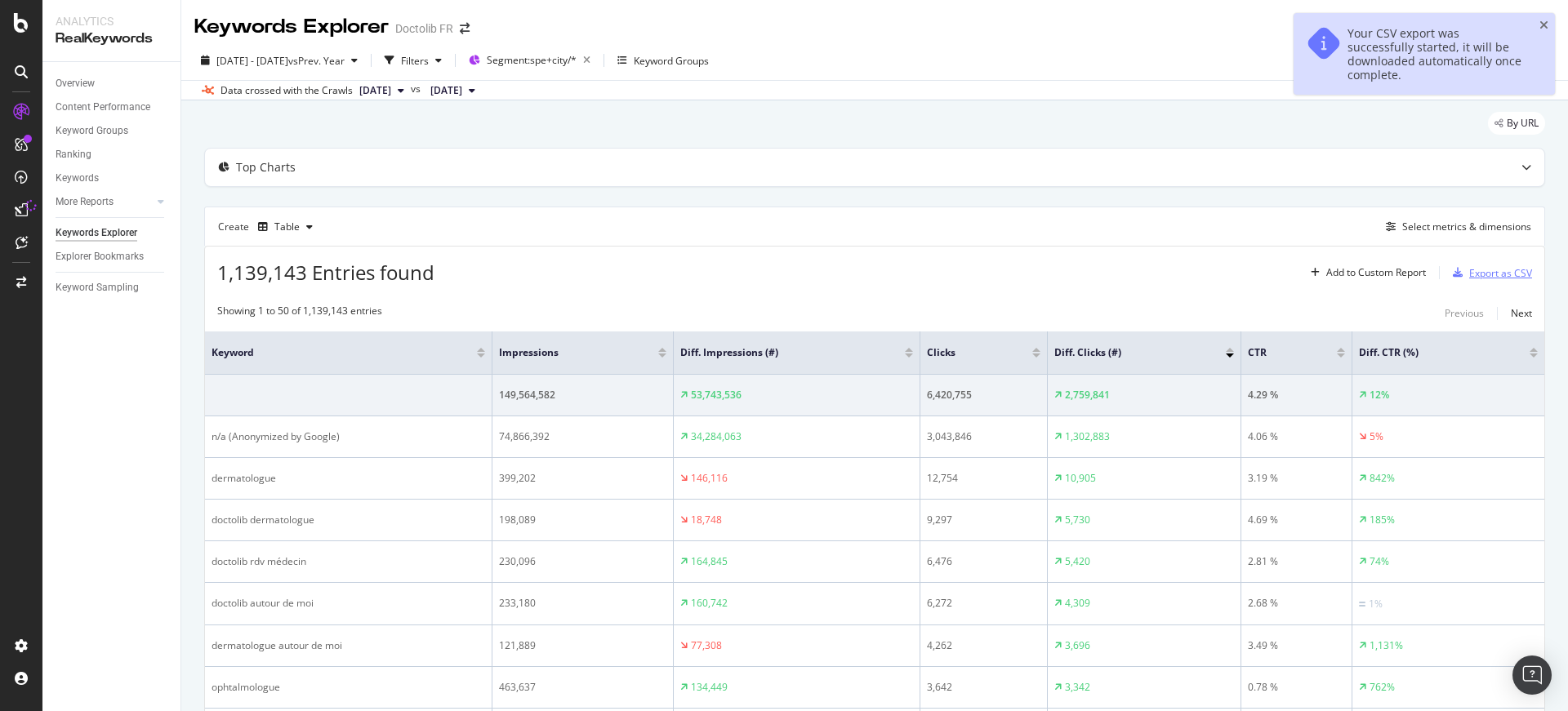
click at [1494, 280] on div "Export as CSV" at bounding box center [1488, 273] width 85 height 25
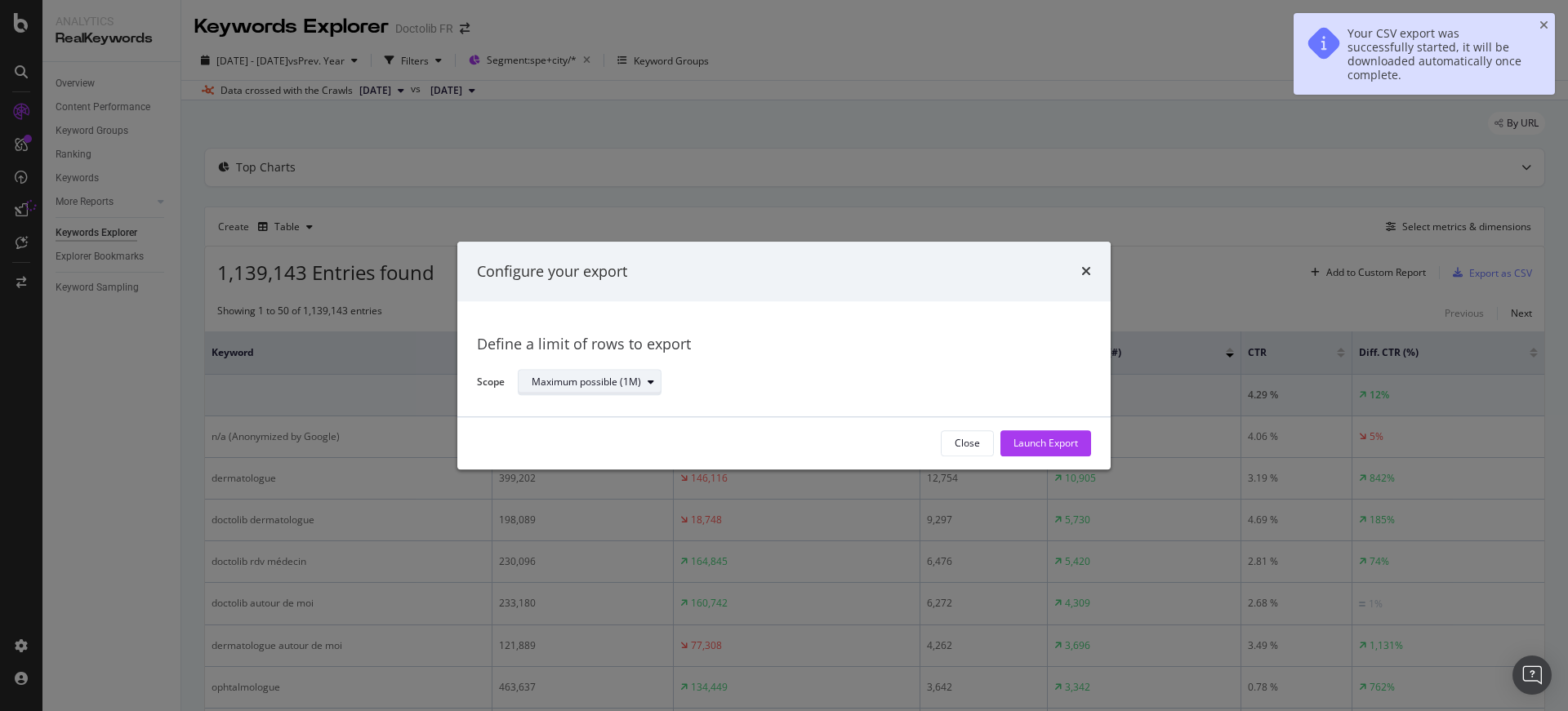
click at [639, 388] on div "Maximum possible (1M)" at bounding box center [585, 383] width 109 height 9
click at [638, 439] on div "Define a limit" at bounding box center [596, 437] width 143 height 21
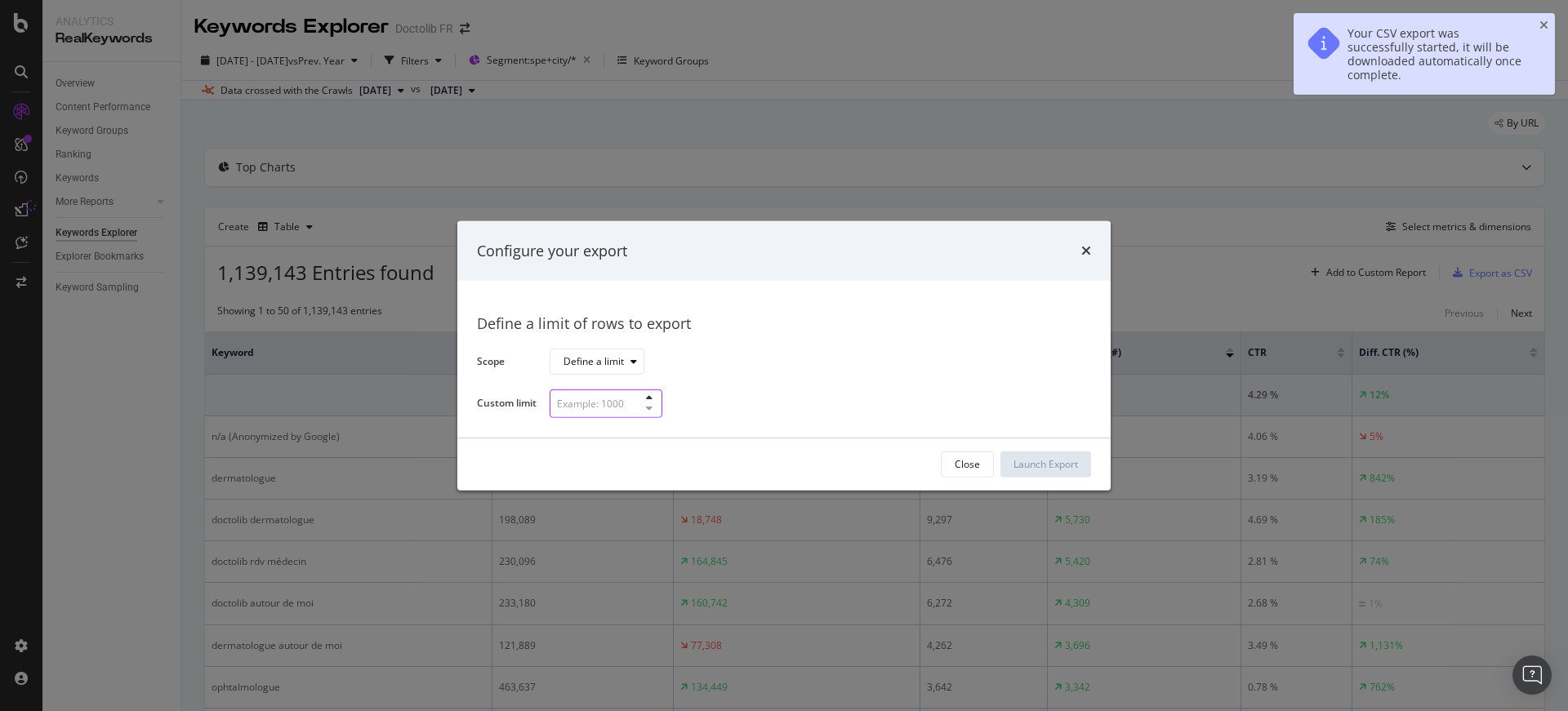
click at [626, 406] on input "modal" at bounding box center [605, 404] width 113 height 28
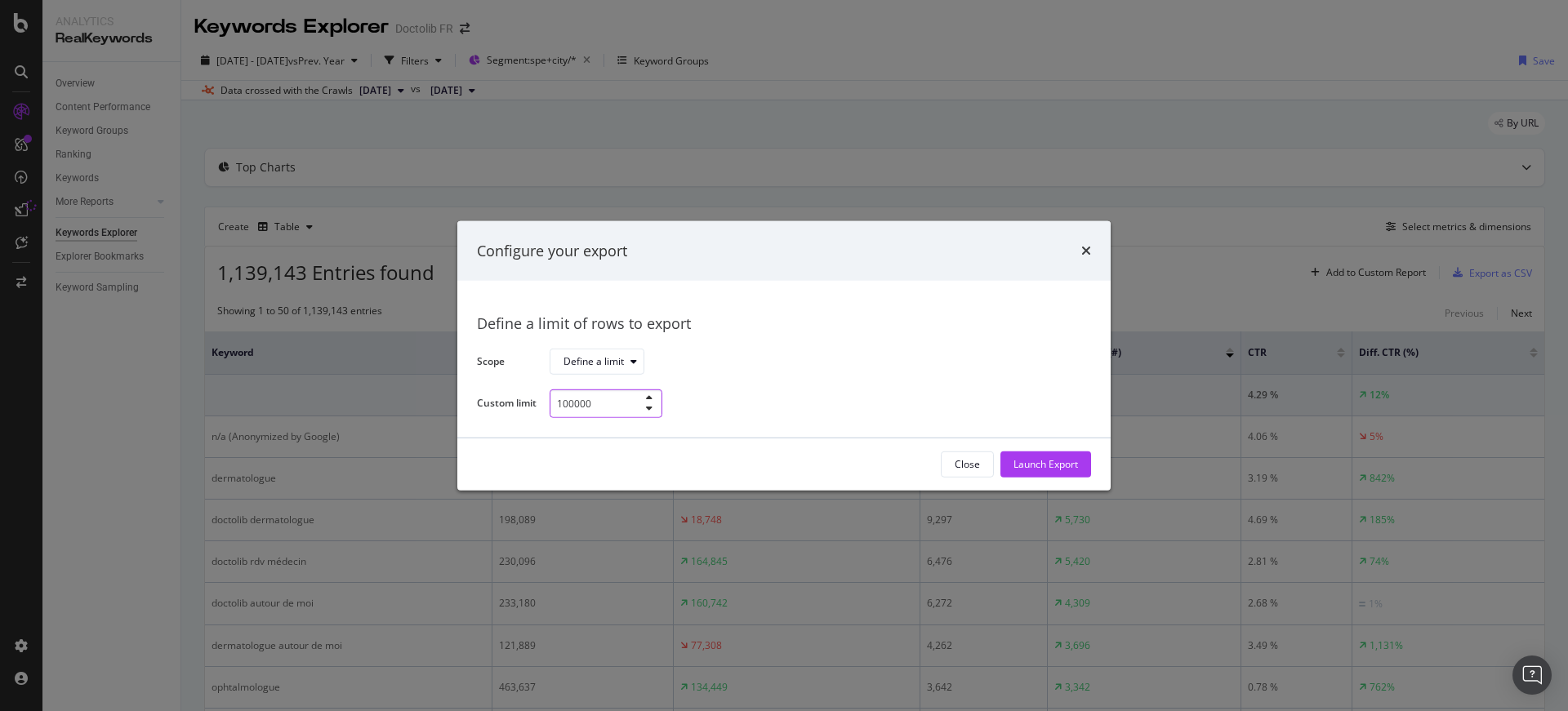
type input "100000"
click at [1040, 464] on div "Launch Export" at bounding box center [1045, 464] width 65 height 14
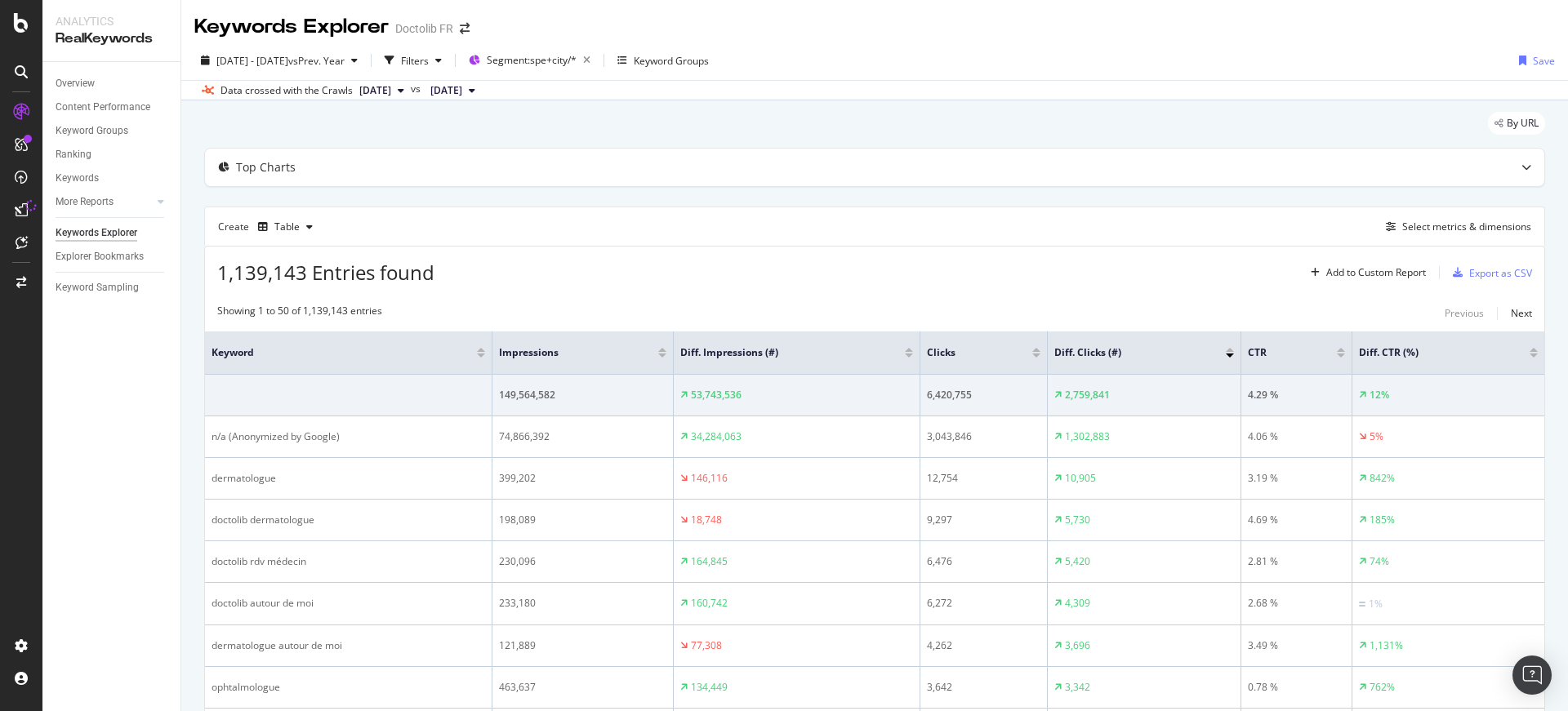
click at [1430, 211] on div "Create Table Select metrics & dimensions" at bounding box center [874, 226] width 1340 height 39
click at [1441, 226] on div "Select metrics & dimensions" at bounding box center [1467, 227] width 129 height 14
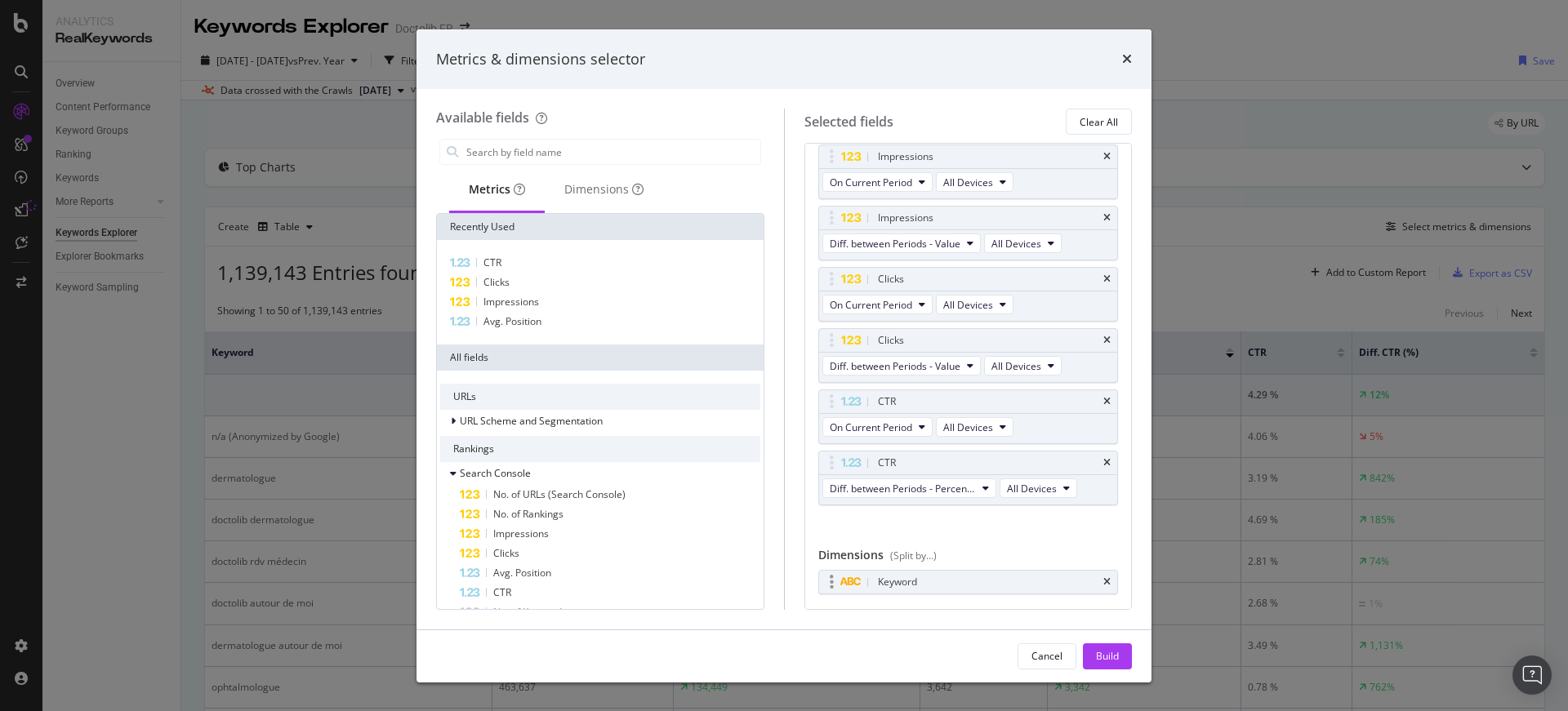
scroll to position [75, 0]
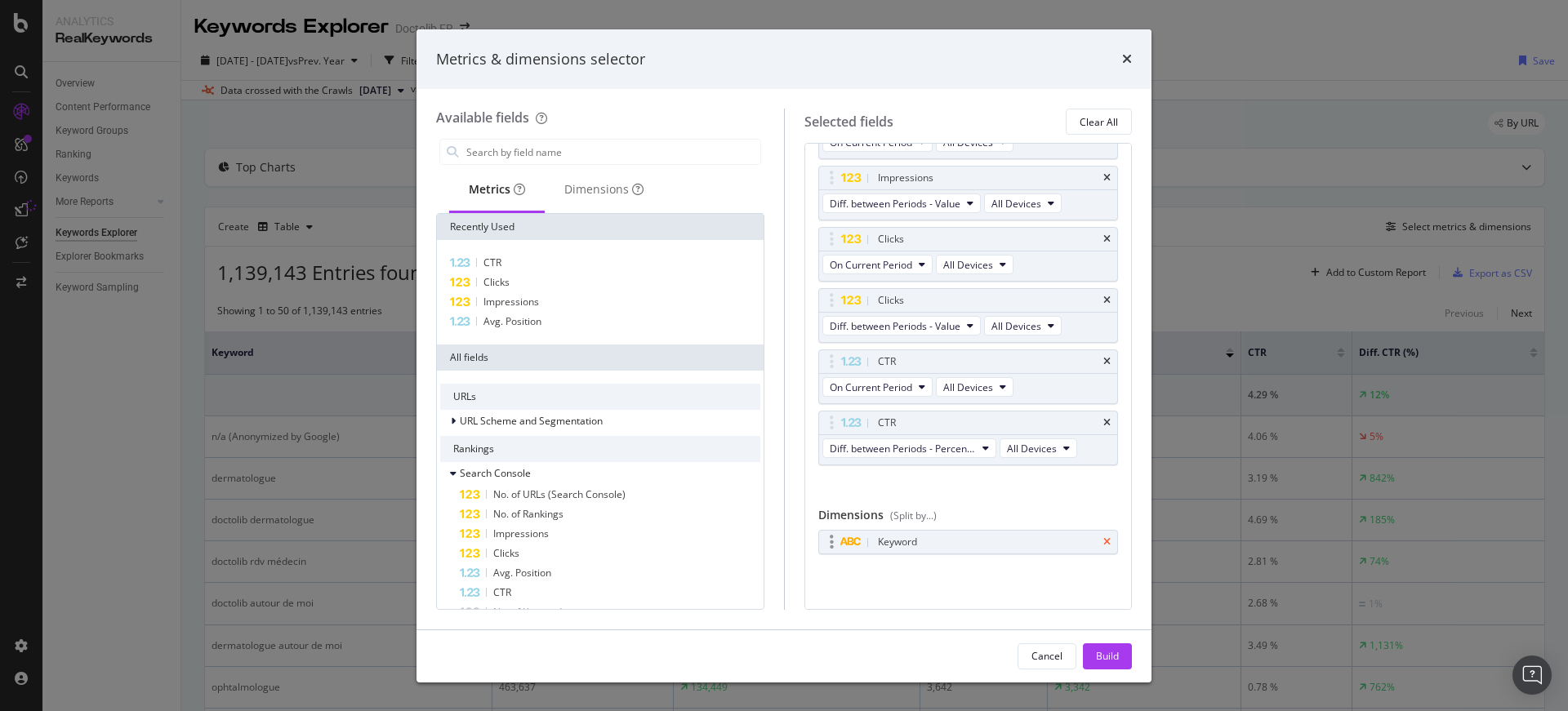
click at [1103, 538] on icon "times" at bounding box center [1107, 541] width 8 height 9
click at [606, 183] on div "Dimensions" at bounding box center [603, 189] width 79 height 16
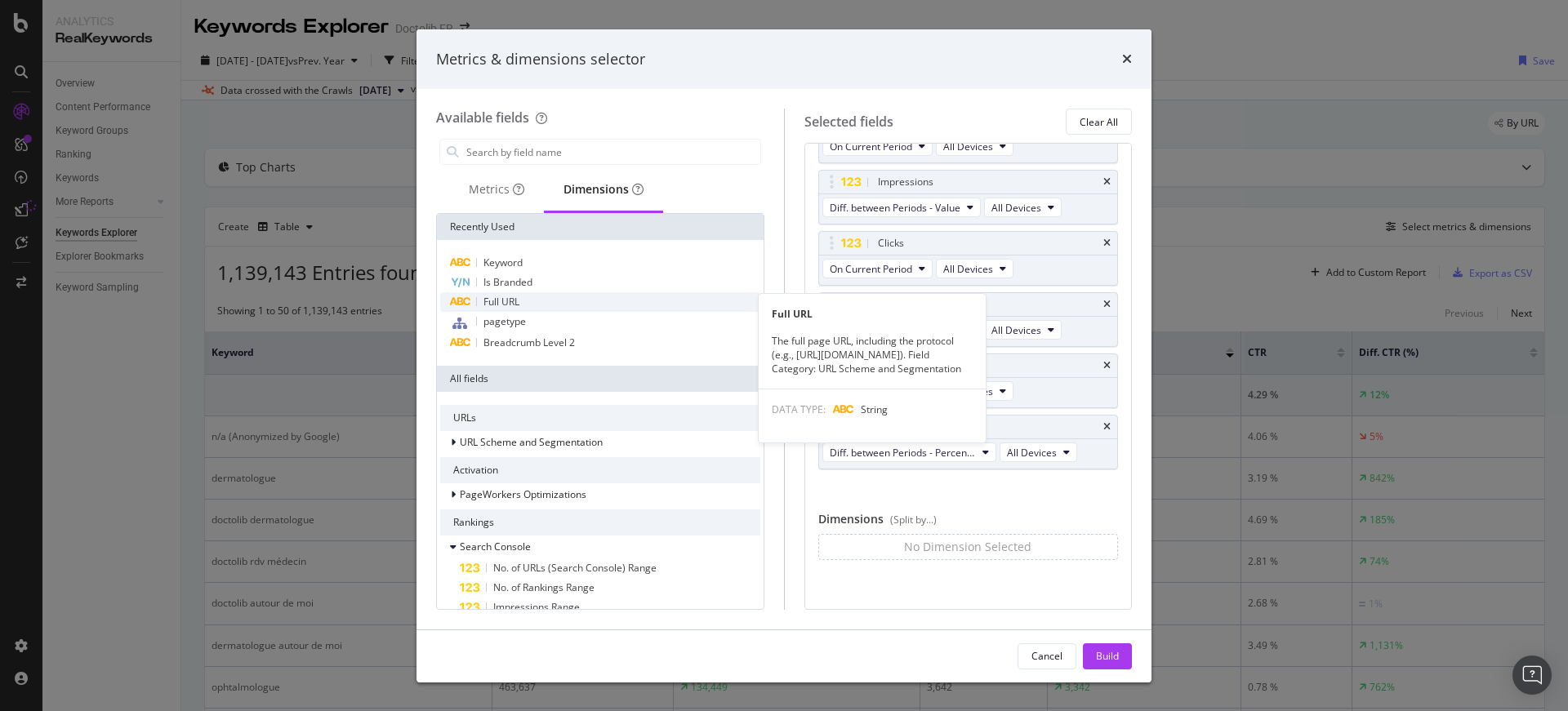
click at [551, 297] on div "Full URL" at bounding box center [600, 301] width 320 height 20
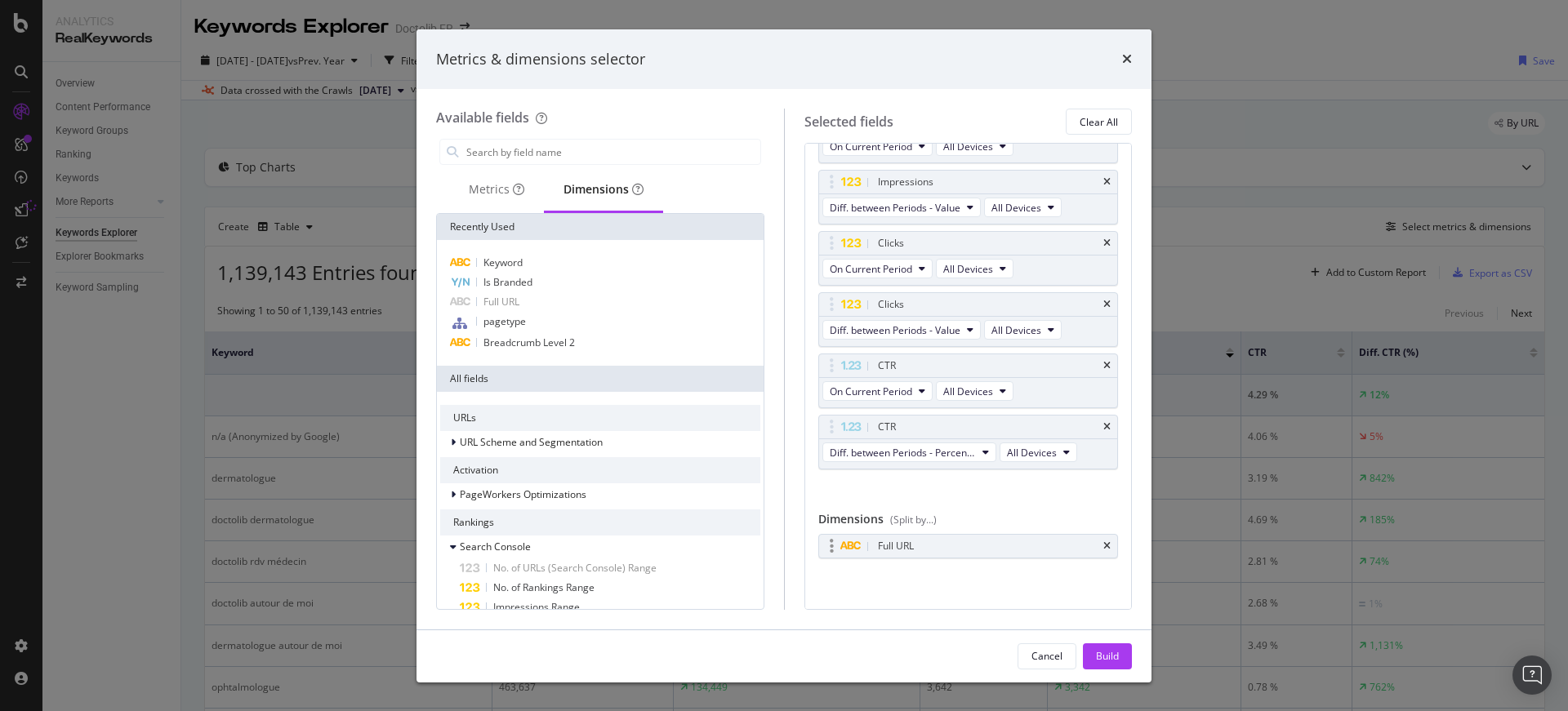
scroll to position [75, 0]
click at [1114, 656] on div "Build" at bounding box center [1107, 655] width 23 height 14
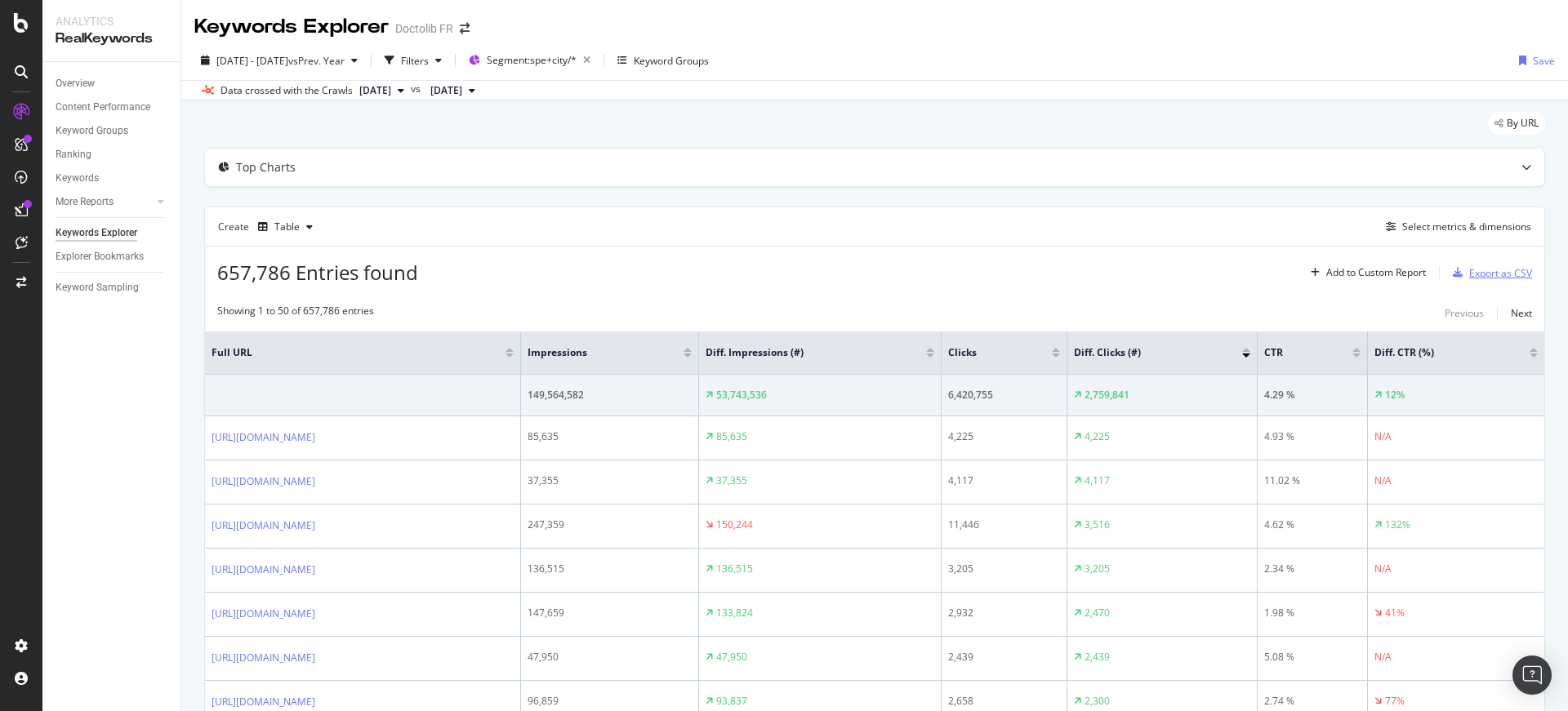
click at [1481, 267] on div "Export as CSV" at bounding box center [1501, 273] width 63 height 14
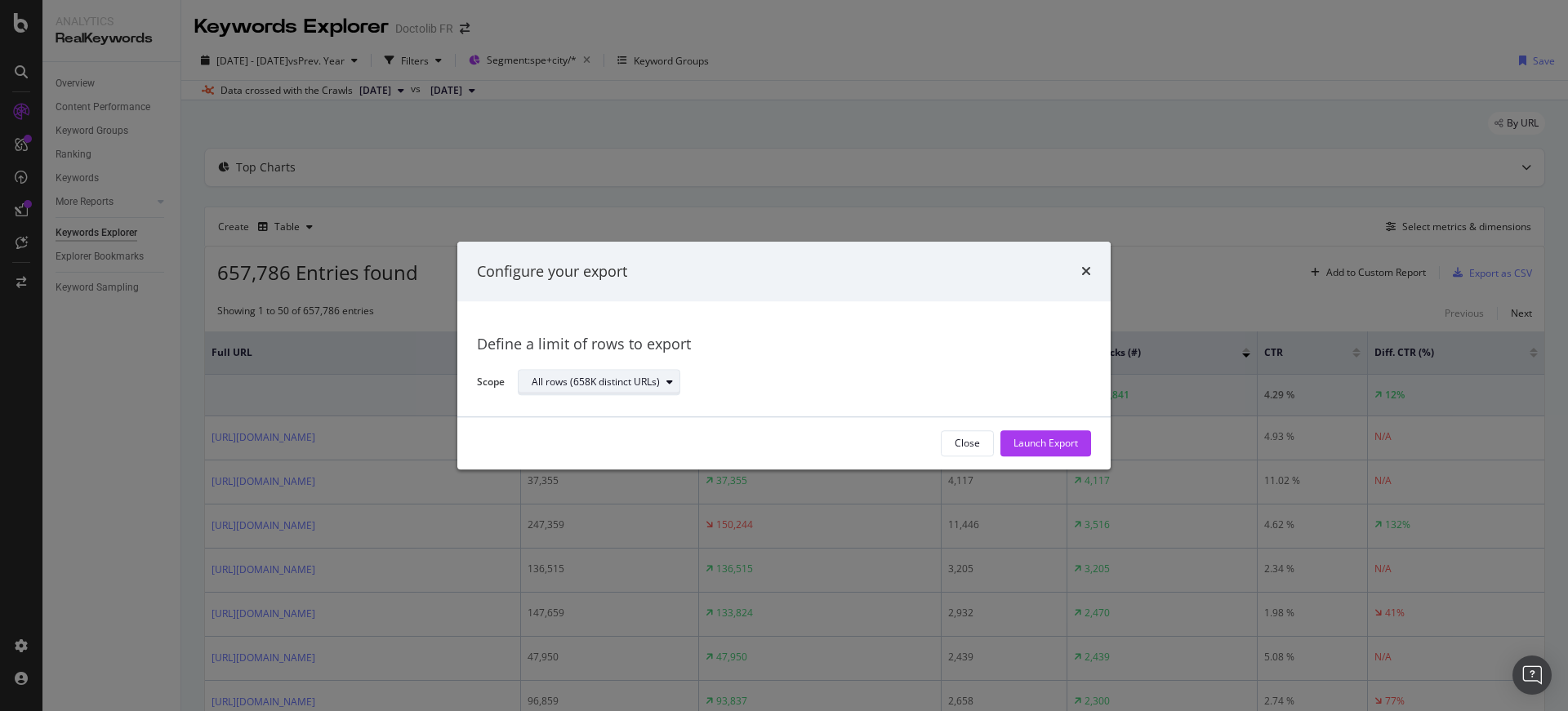
click at [580, 372] on div "All rows (658K distinct URLs)" at bounding box center [605, 383] width 148 height 23
click at [732, 376] on div "All rows (658K distinct URLs)" at bounding box center [798, 382] width 560 height 28
click at [1070, 441] on div "Launch Export" at bounding box center [1045, 444] width 65 height 14
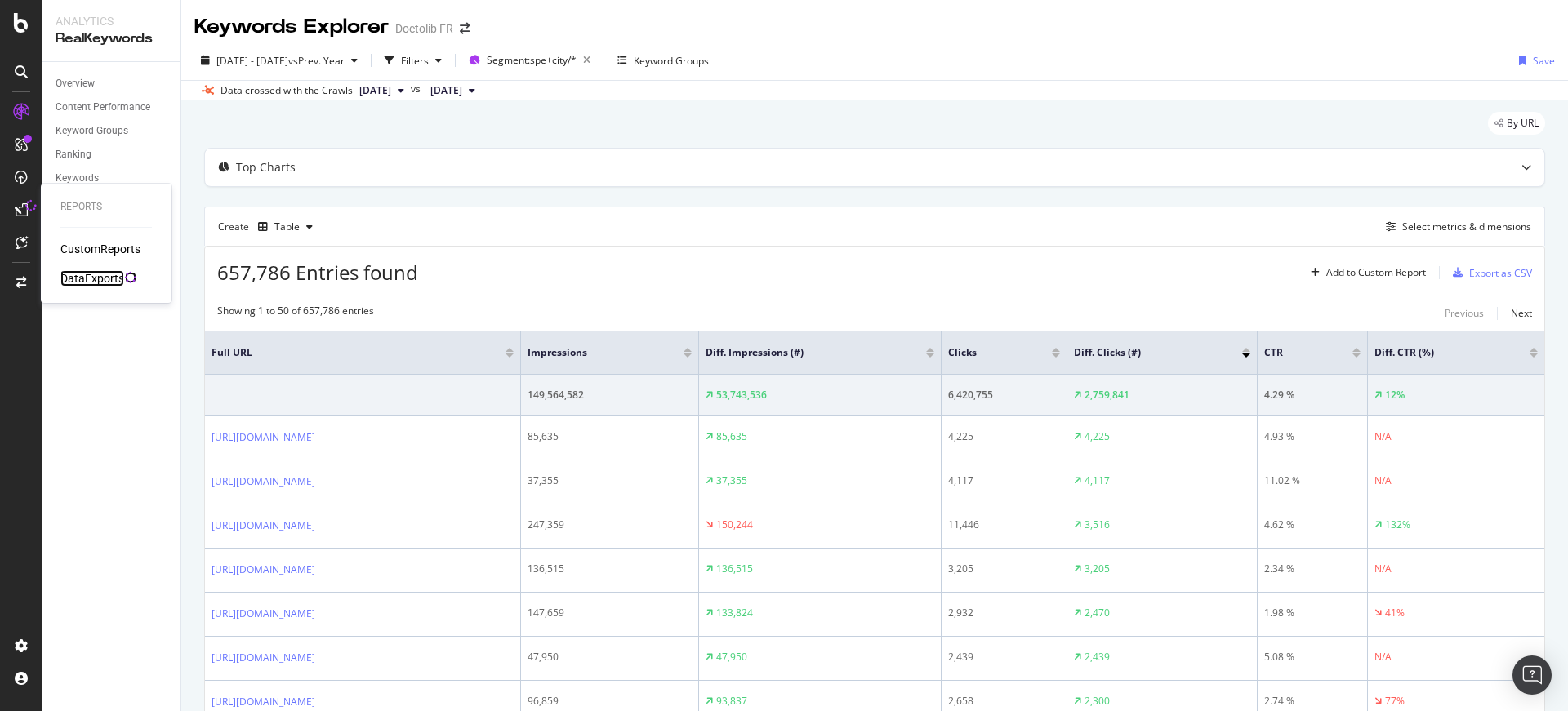
click at [115, 283] on div "DataExports" at bounding box center [92, 278] width 64 height 16
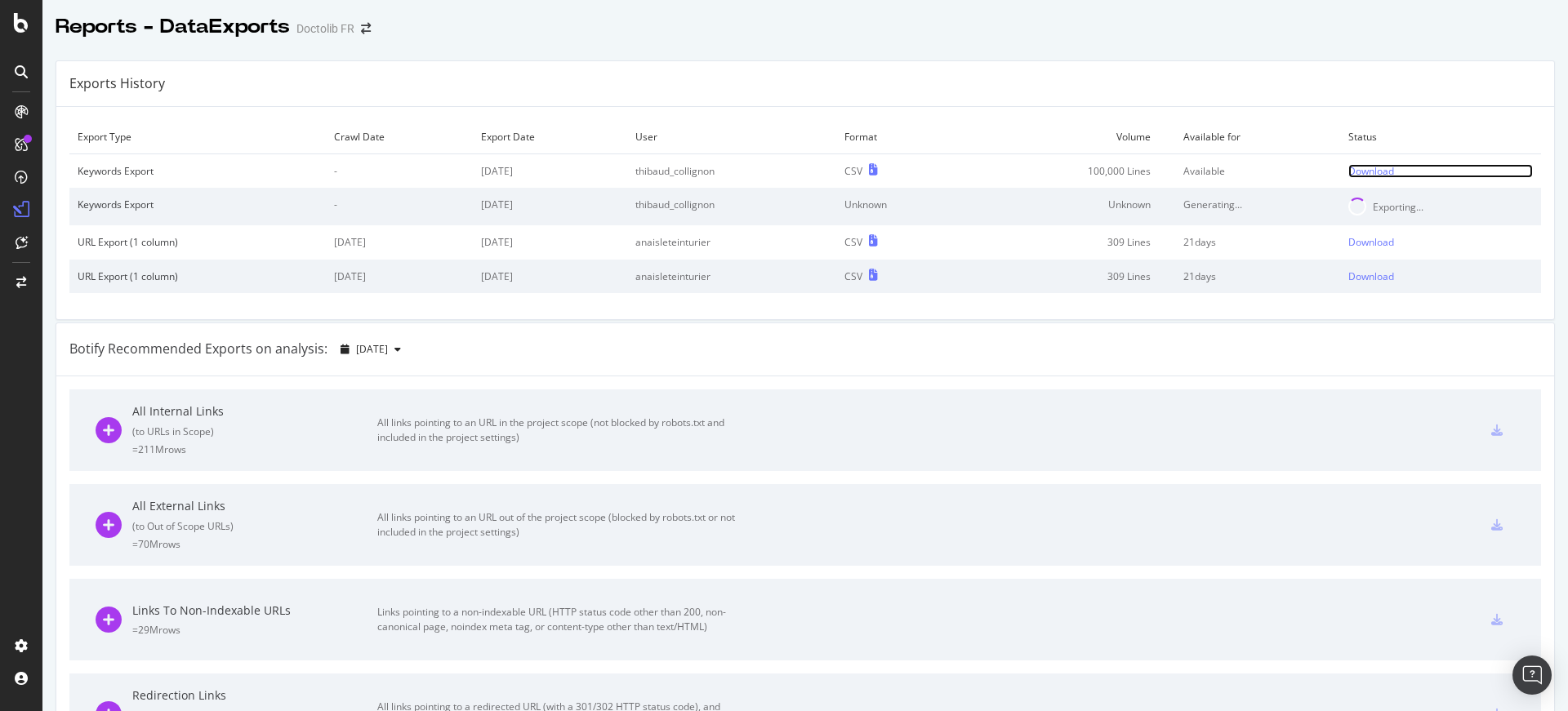
click at [1367, 171] on div "Download" at bounding box center [1371, 171] width 46 height 14
click at [975, 39] on div "Reports - DataExports Doctolib FR" at bounding box center [805, 20] width 1525 height 41
click at [1357, 173] on div "Download" at bounding box center [1371, 171] width 46 height 14
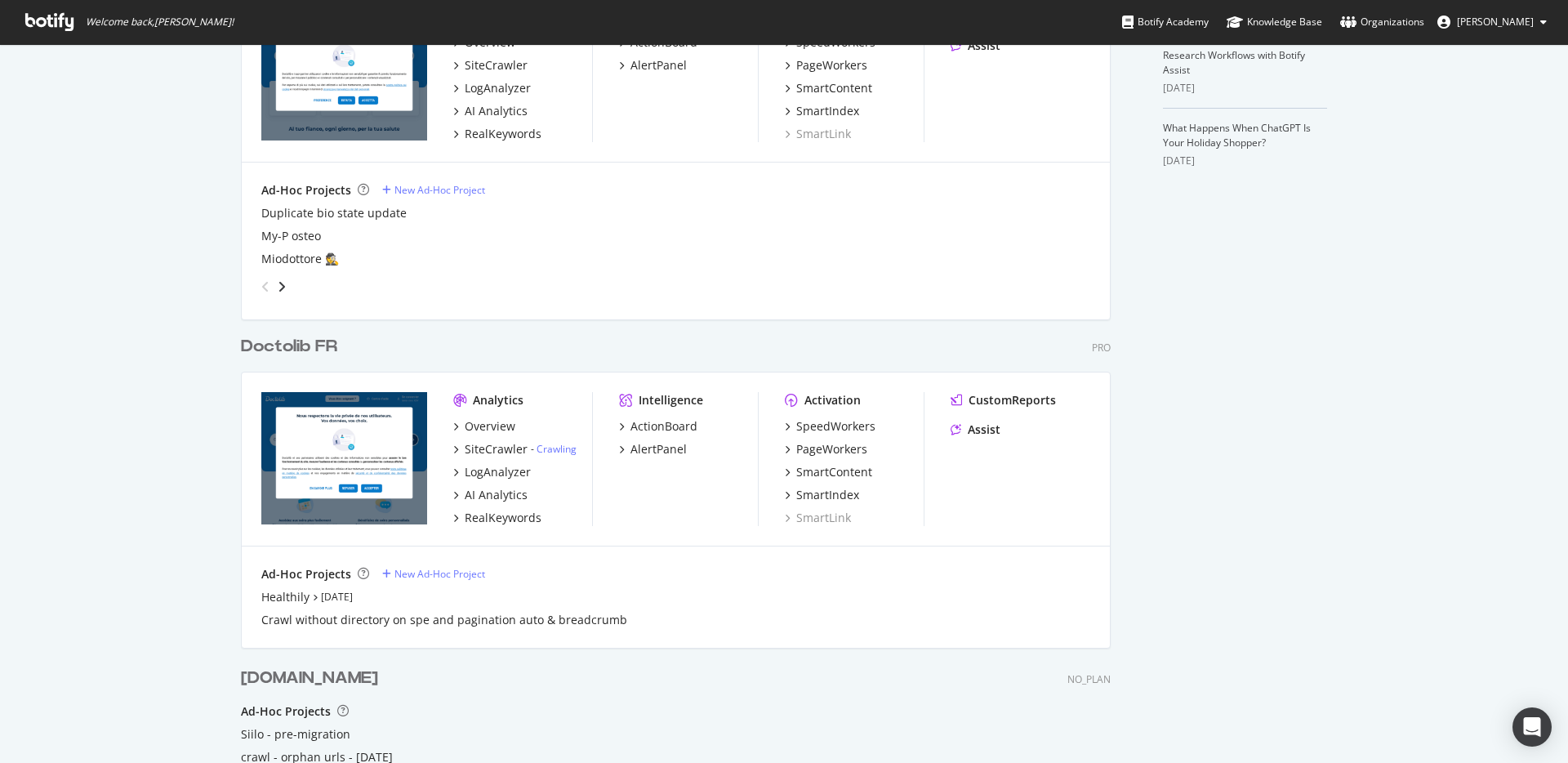
scroll to position [682, 0]
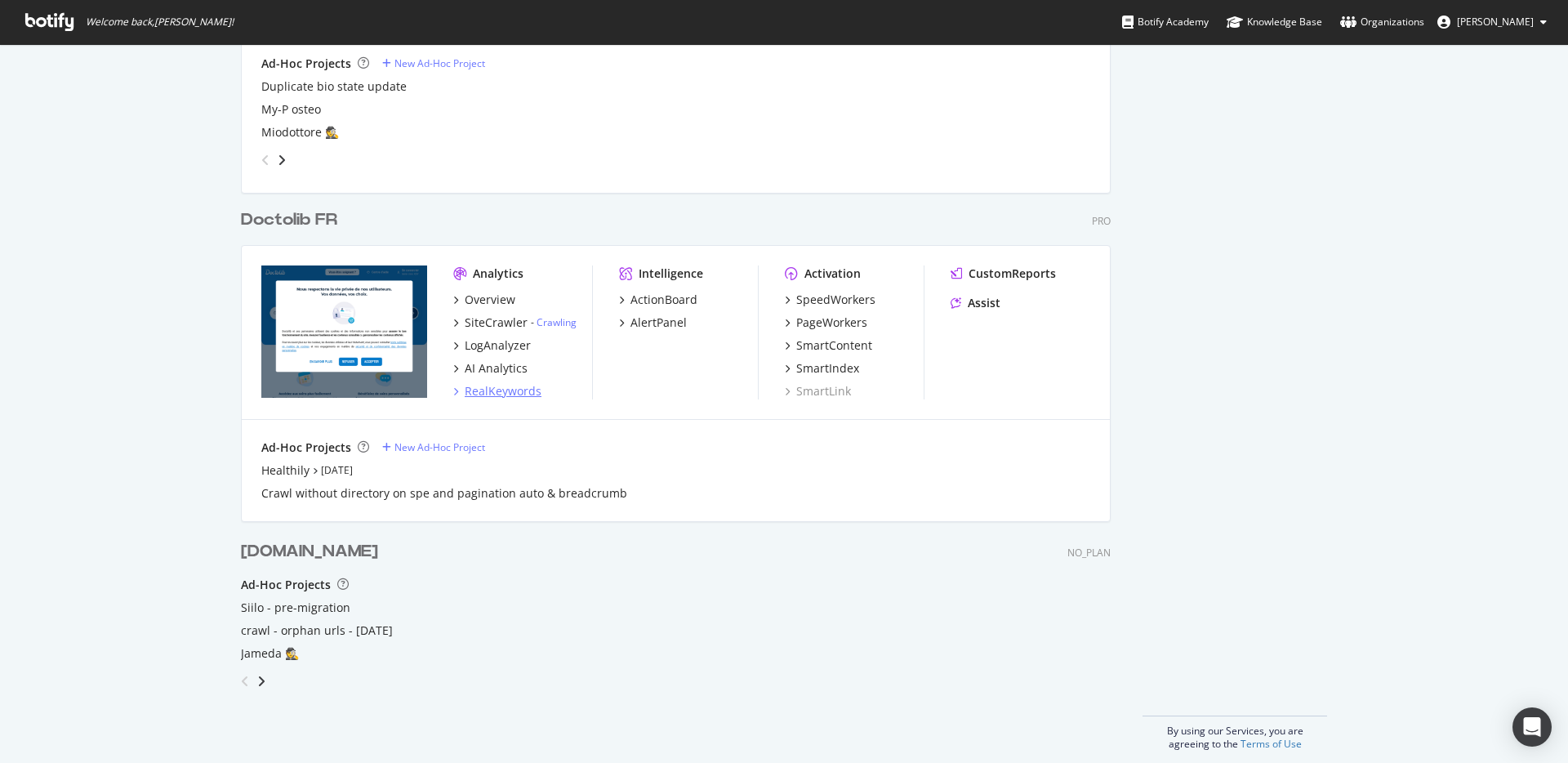
click at [502, 392] on div "RealKeywords" at bounding box center [503, 391] width 77 height 16
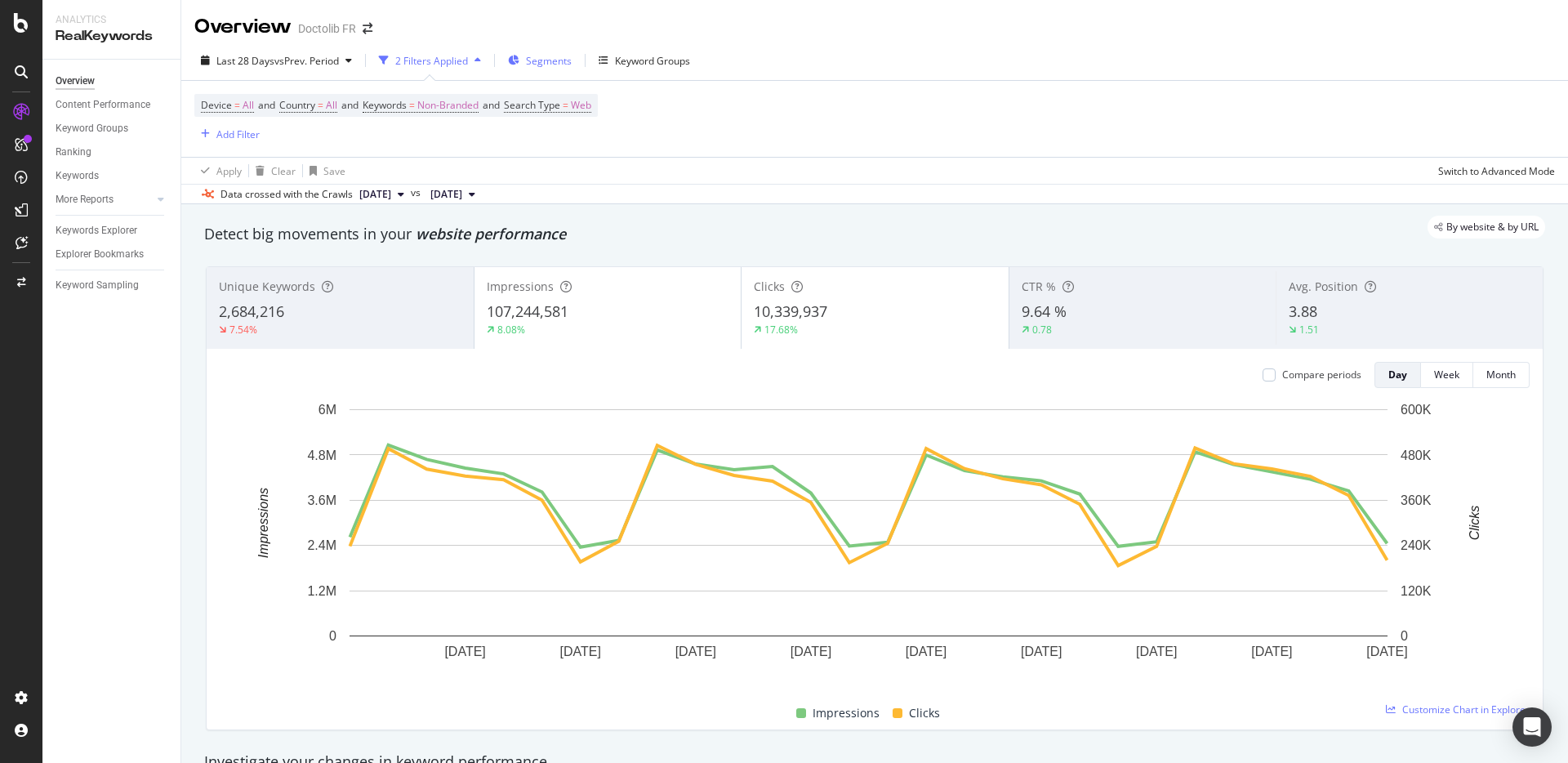
click at [544, 62] on span "Segments" at bounding box center [548, 61] width 46 height 14
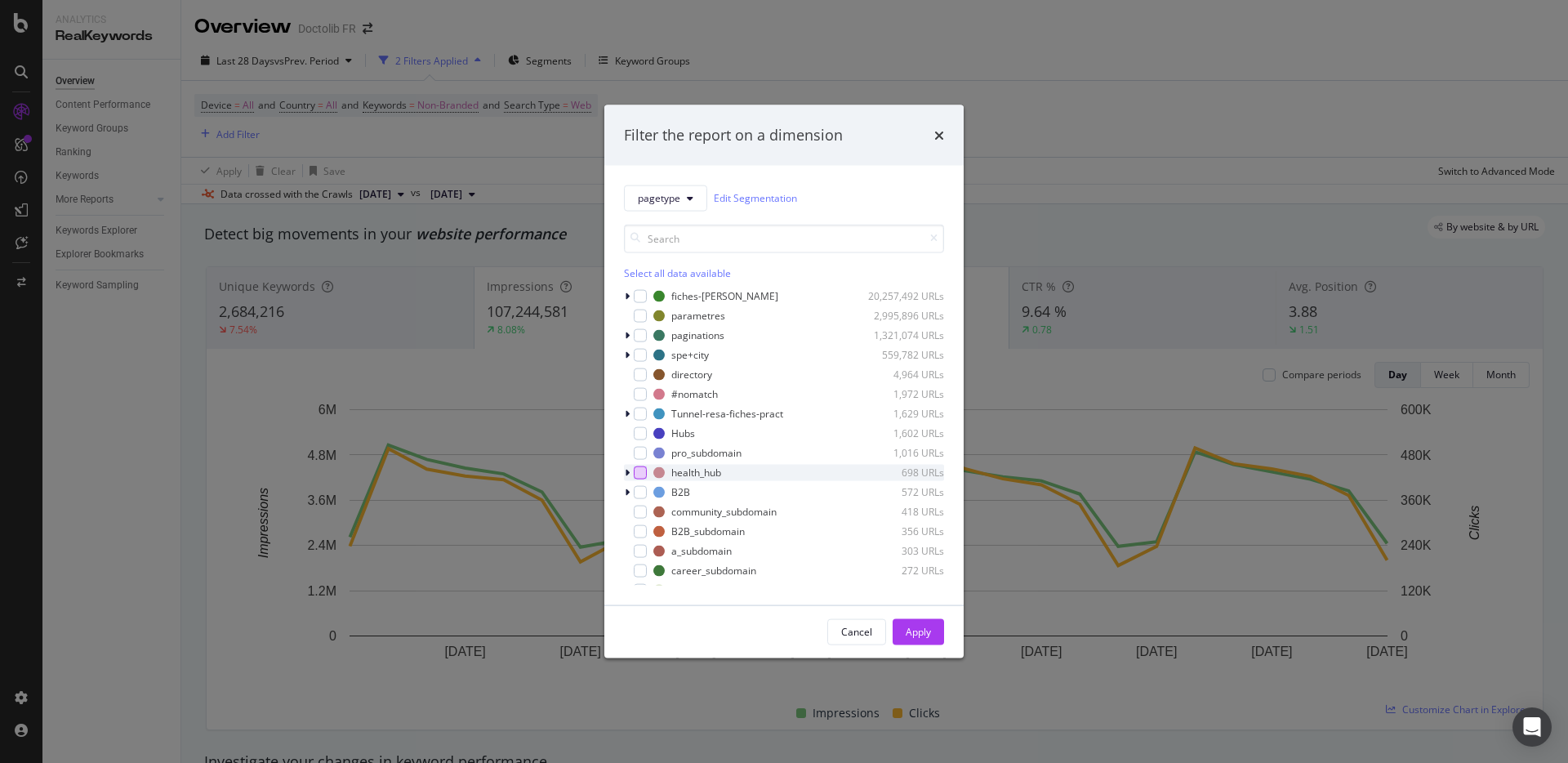
click at [644, 475] on div "modal" at bounding box center [640, 473] width 13 height 13
click at [918, 623] on div "Apply" at bounding box center [918, 631] width 26 height 25
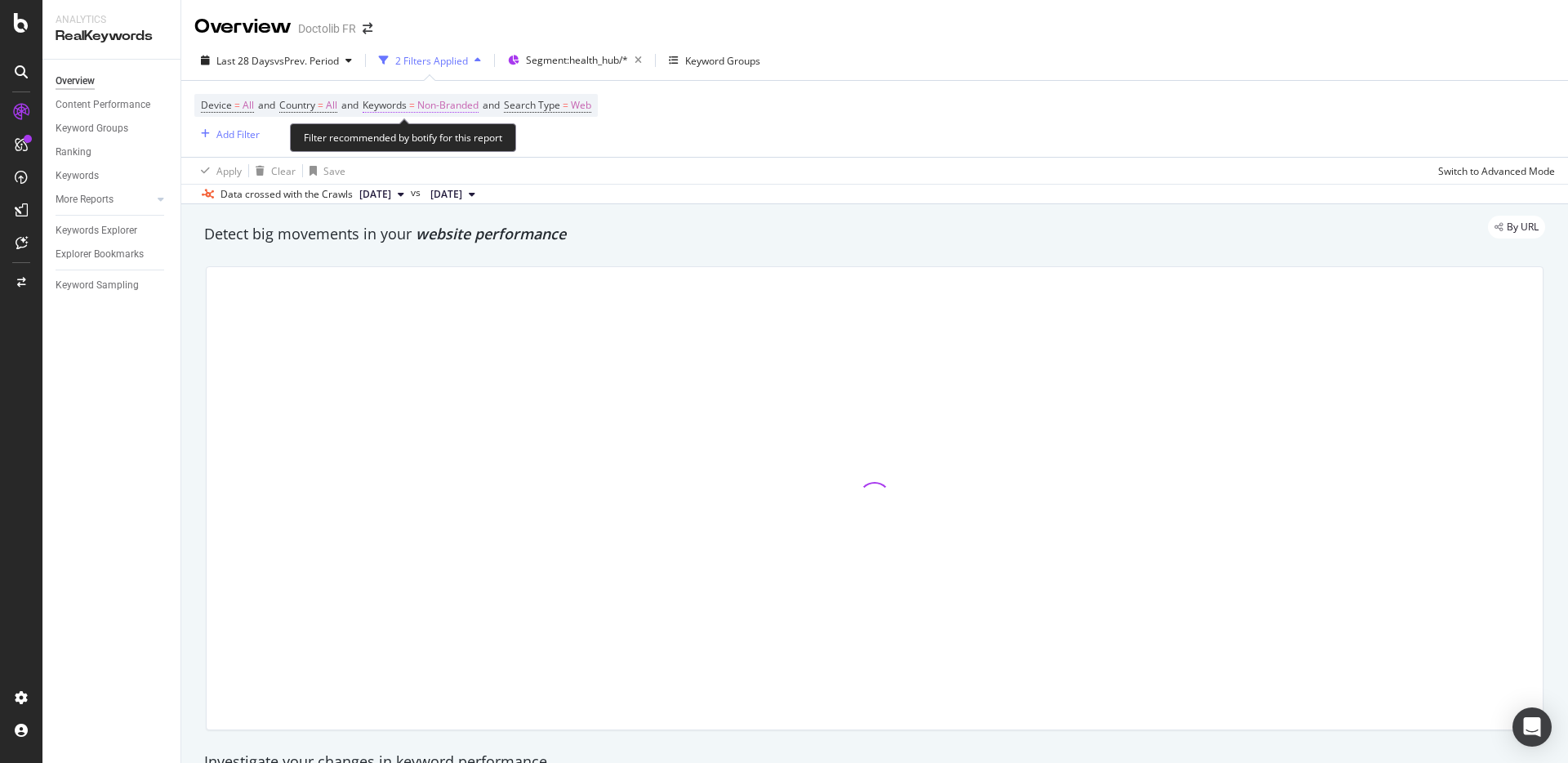
click at [459, 108] on span "Non-Branded" at bounding box center [448, 105] width 62 height 23
click at [435, 138] on span "Non-Branded" at bounding box center [419, 143] width 67 height 14
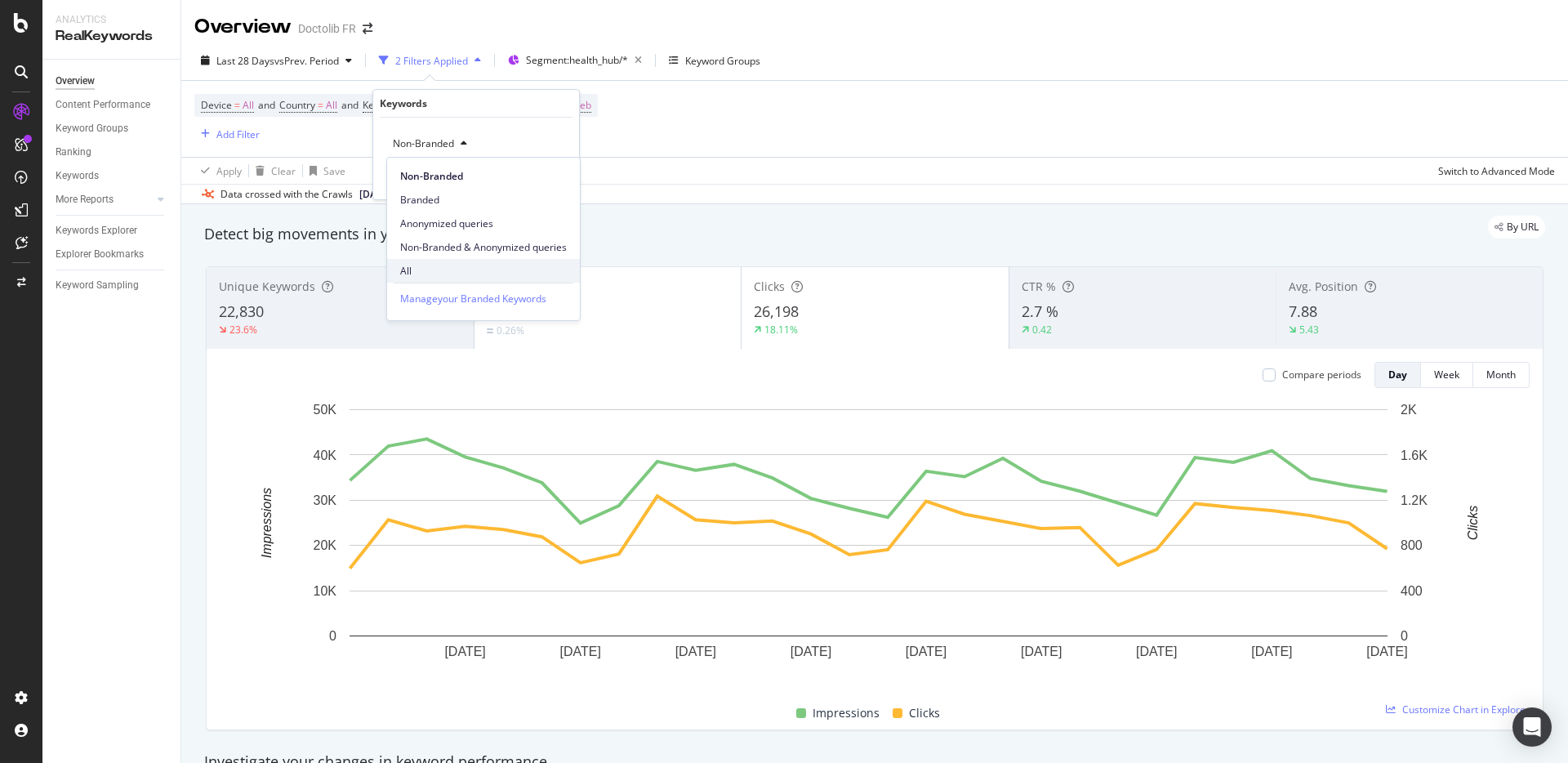
click at [454, 271] on span "All" at bounding box center [484, 270] width 167 height 14
click at [535, 177] on div "button" at bounding box center [529, 177] width 22 height 9
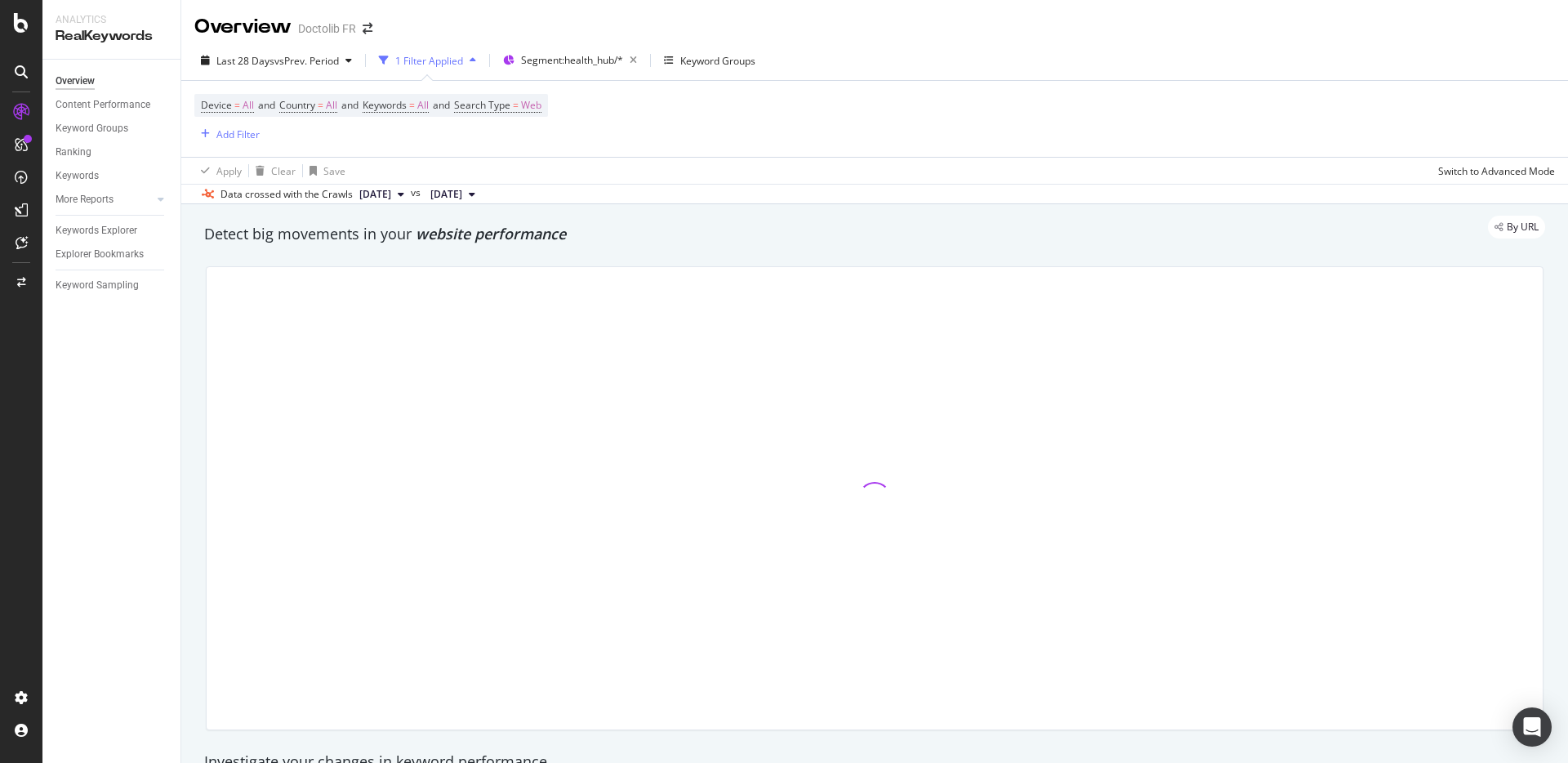
click at [548, 118] on div "Device = All and Country = All and Keywords = All and Search Type = Web Add Fil…" at bounding box center [371, 119] width 354 height 50
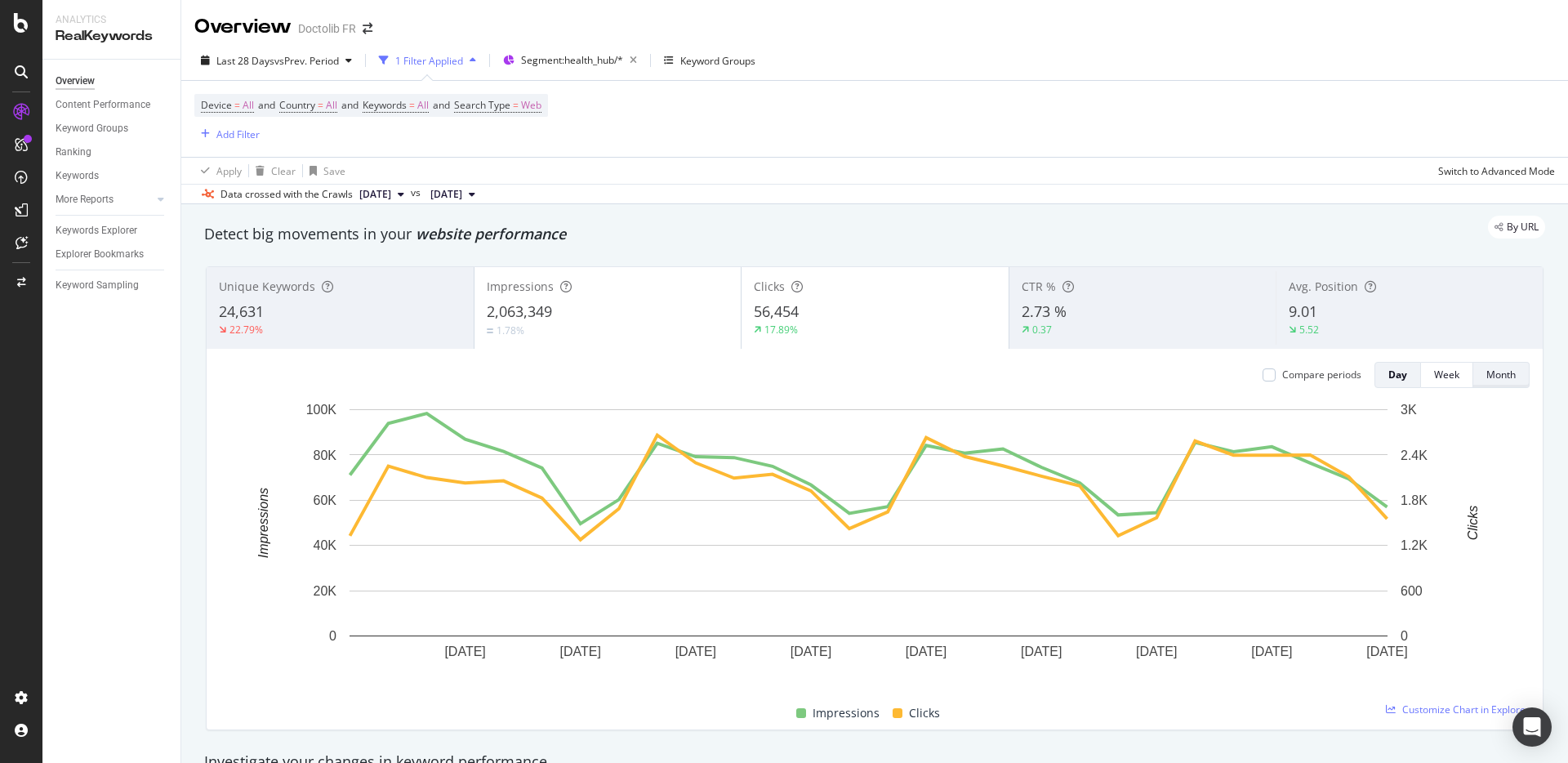
click at [1486, 374] on div "Month" at bounding box center [1501, 374] width 29 height 14
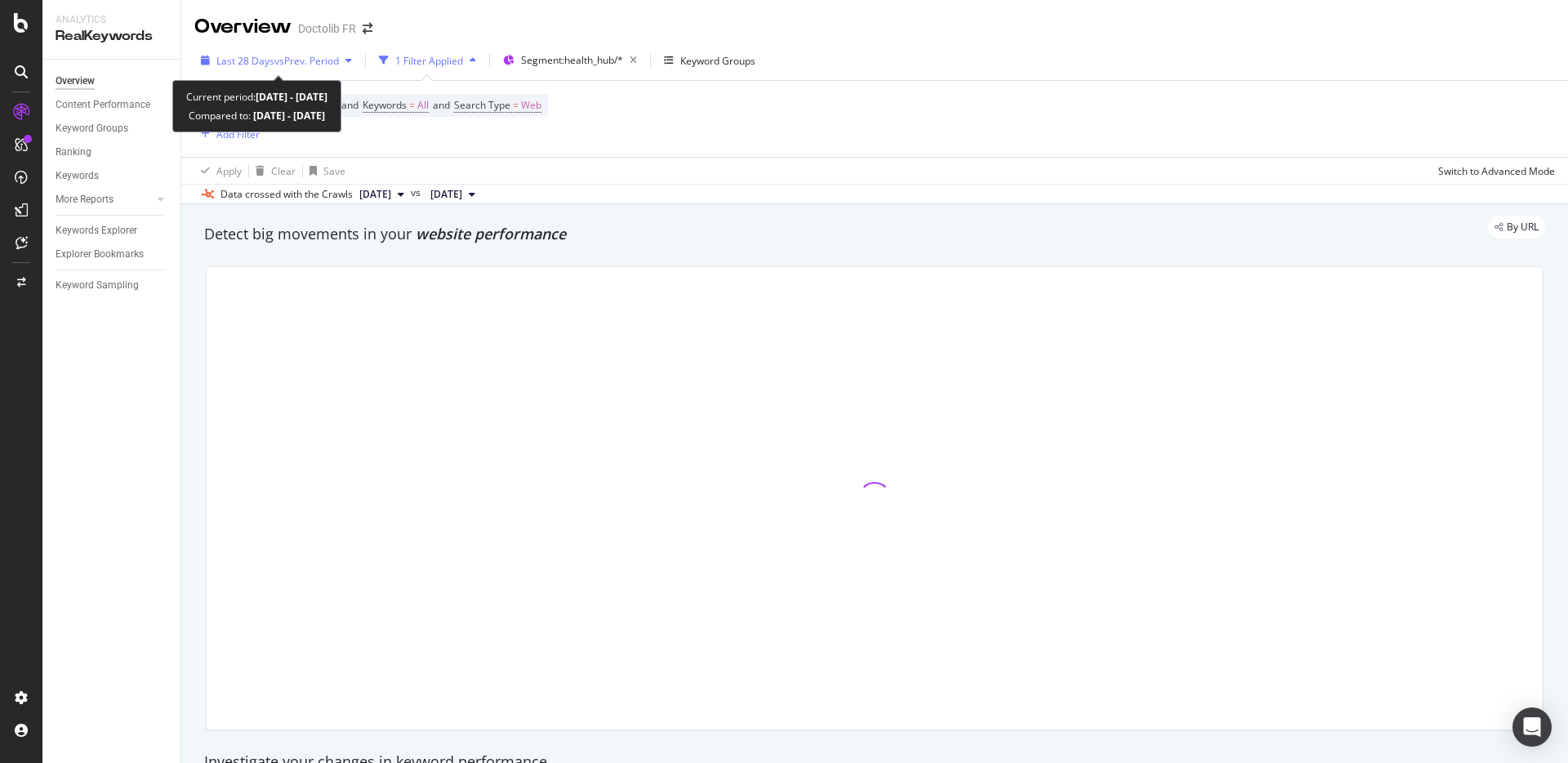
click at [237, 62] on span "Last 28 Days" at bounding box center [245, 61] width 58 height 14
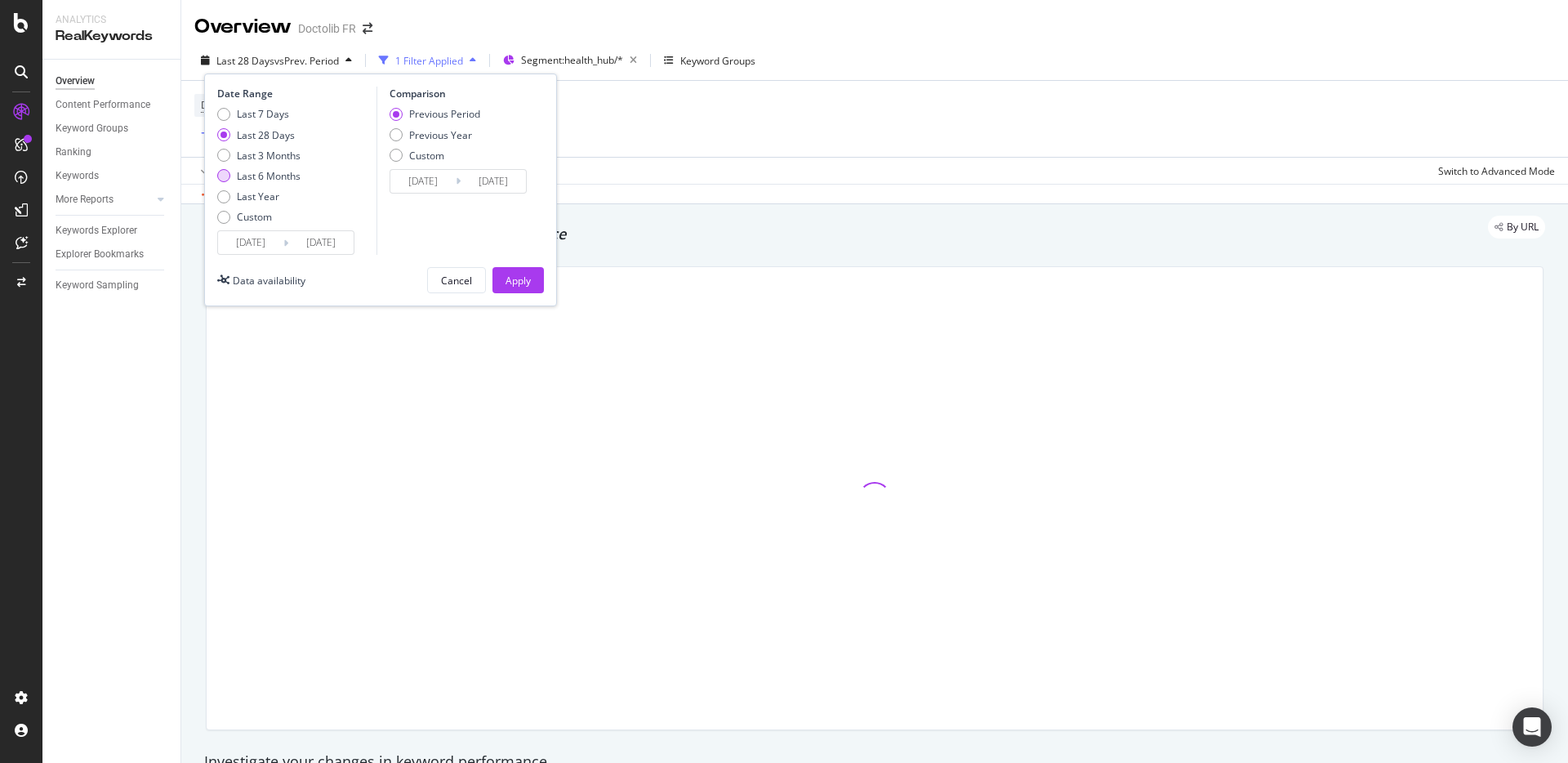
click at [266, 173] on div "Last 6 Months" at bounding box center [268, 176] width 64 height 14
type input "[DATE]"
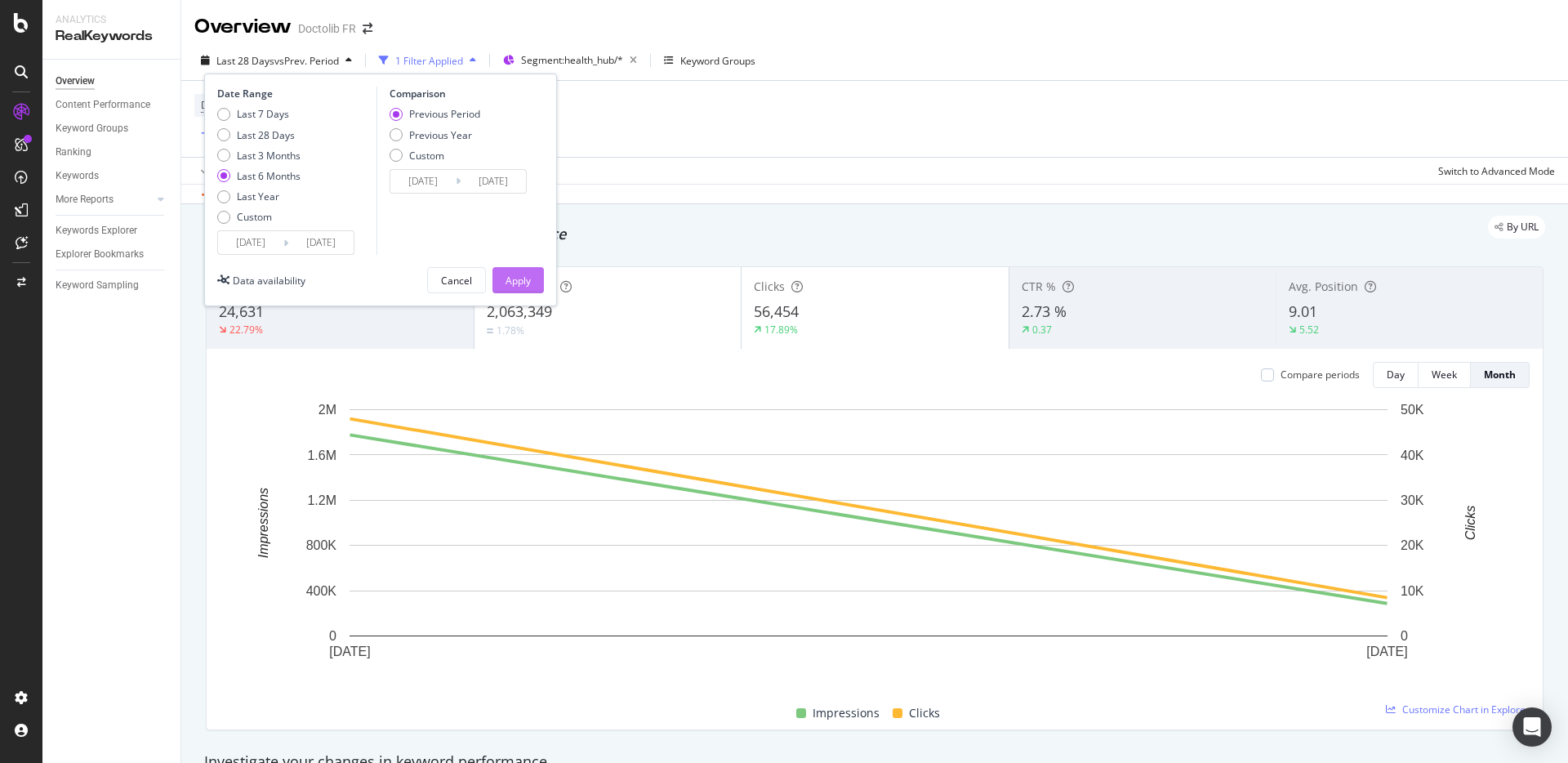
click at [507, 278] on div "Apply" at bounding box center [518, 280] width 26 height 14
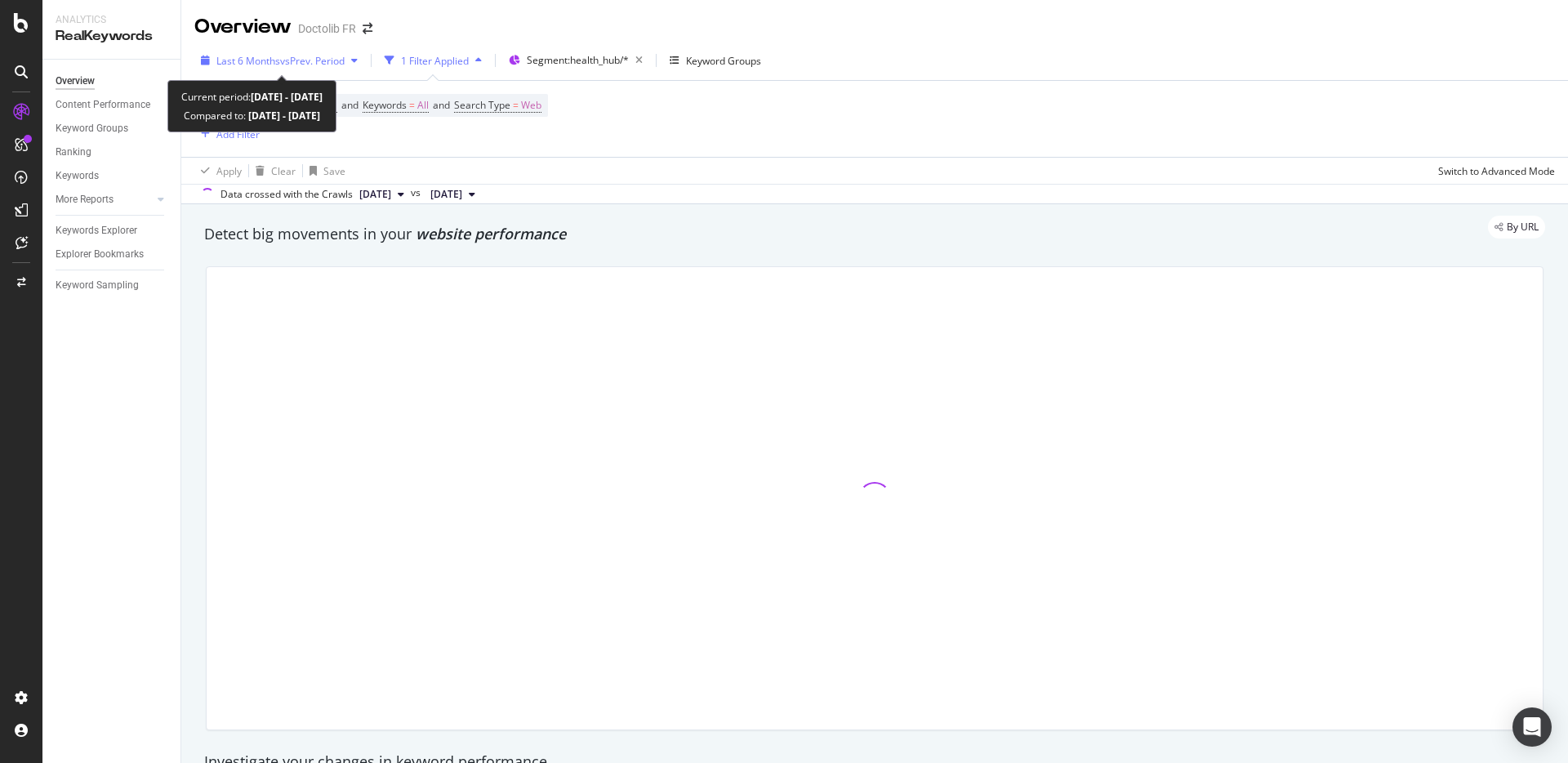
click at [300, 67] on span "vs Prev. Period" at bounding box center [312, 61] width 65 height 14
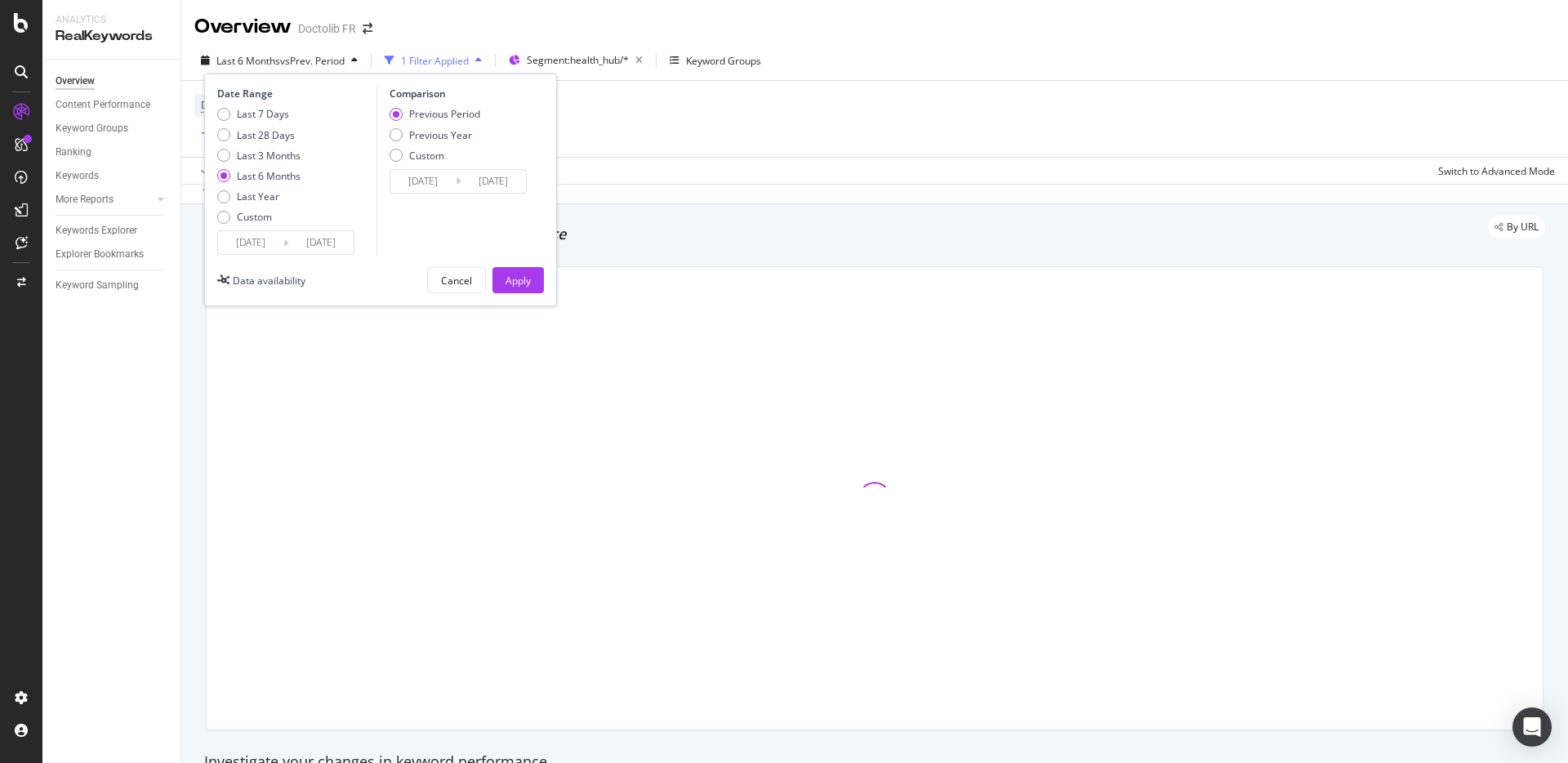
click at [267, 250] on input "[DATE]" at bounding box center [250, 243] width 65 height 23
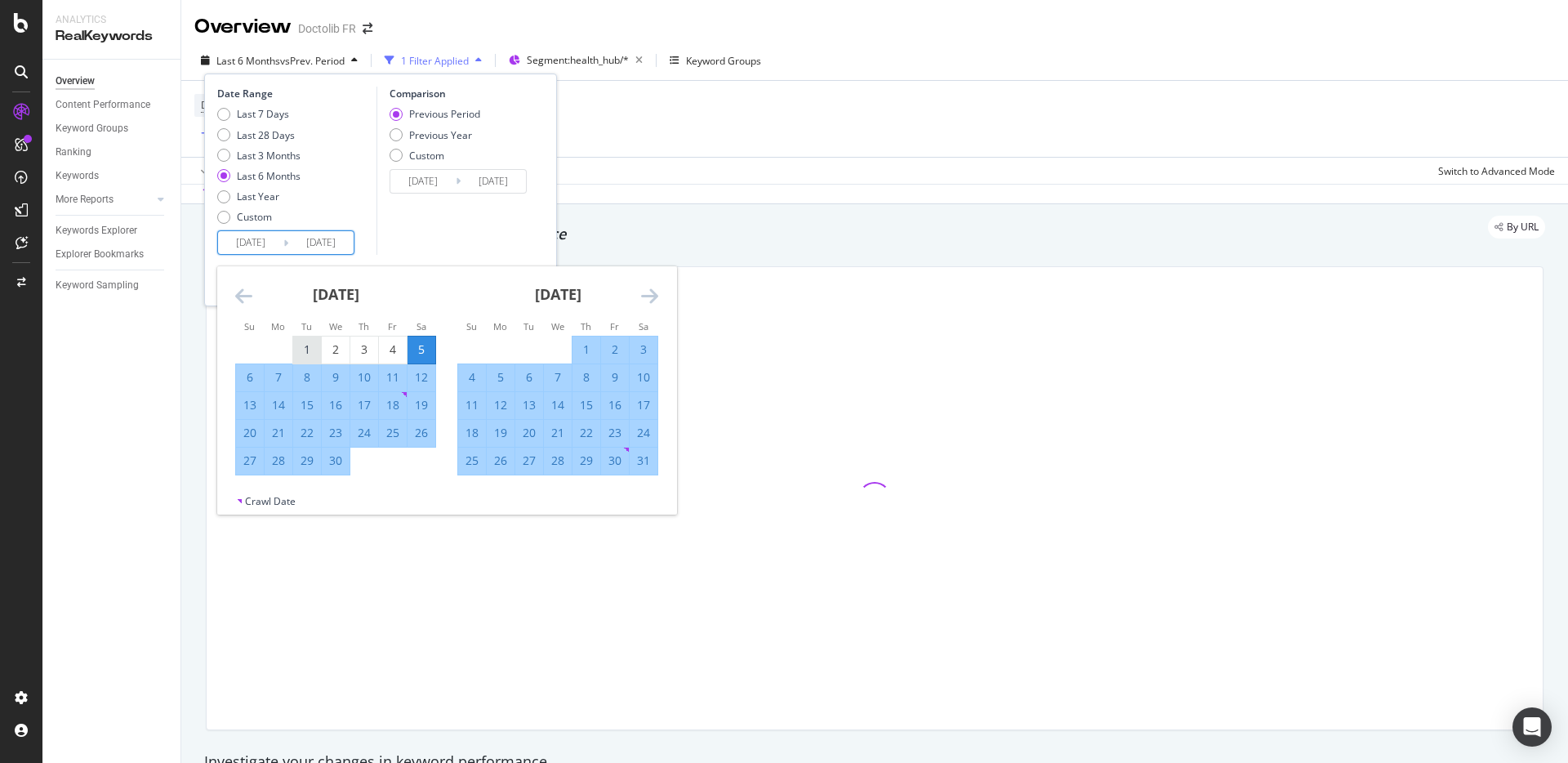
drag, startPoint x: 301, startPoint y: 351, endPoint x: 313, endPoint y: 348, distance: 12.4
click at [302, 351] on div "1" at bounding box center [306, 349] width 28 height 16
type input "[DATE]"
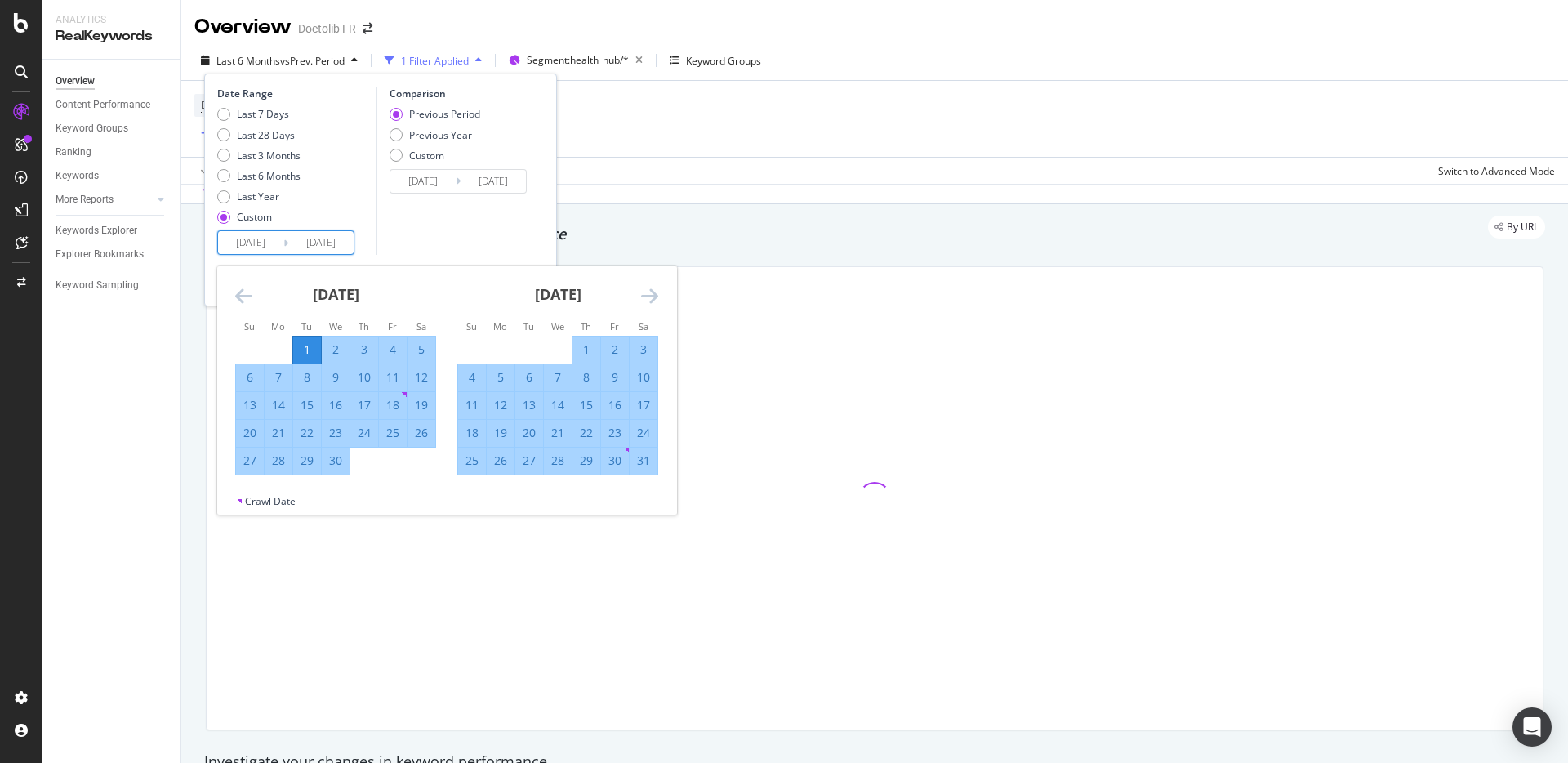
click at [649, 295] on icon "Move forward to switch to the next month." at bounding box center [650, 295] width 17 height 20
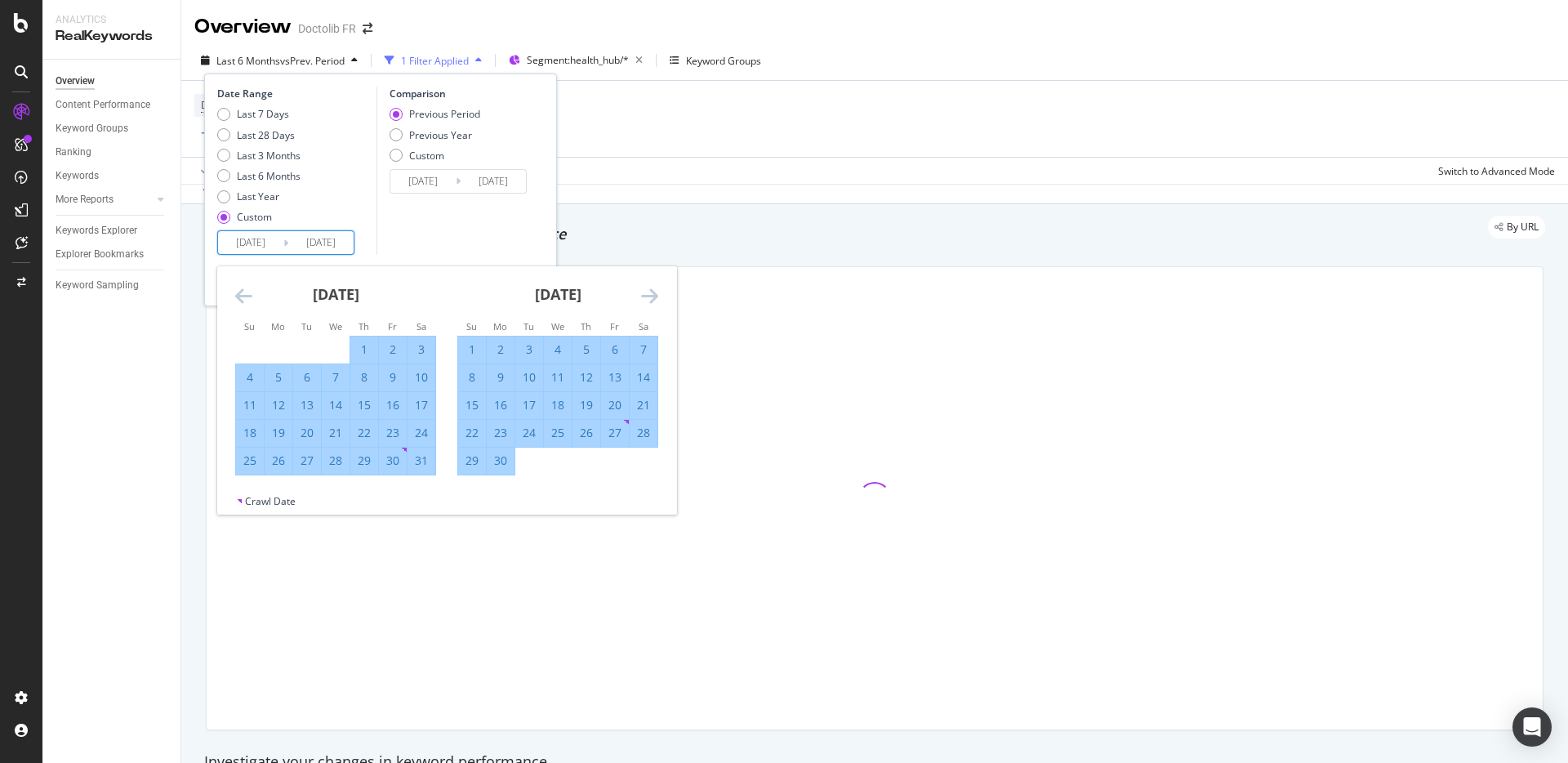
click at [649, 295] on icon "Move forward to switch to the next month." at bounding box center [650, 295] width 17 height 20
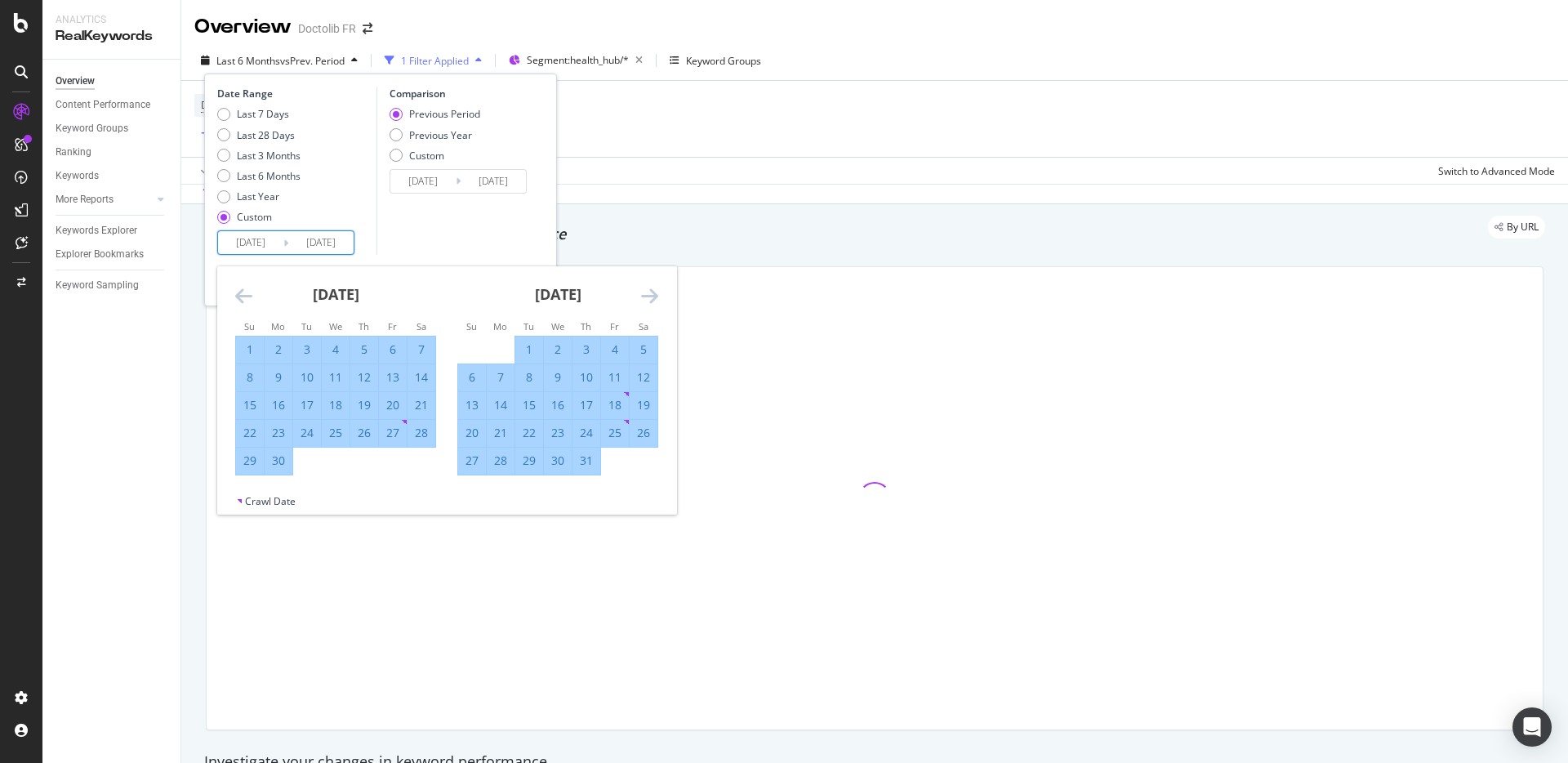
click at [649, 295] on icon "Move forward to switch to the next month." at bounding box center [650, 295] width 17 height 20
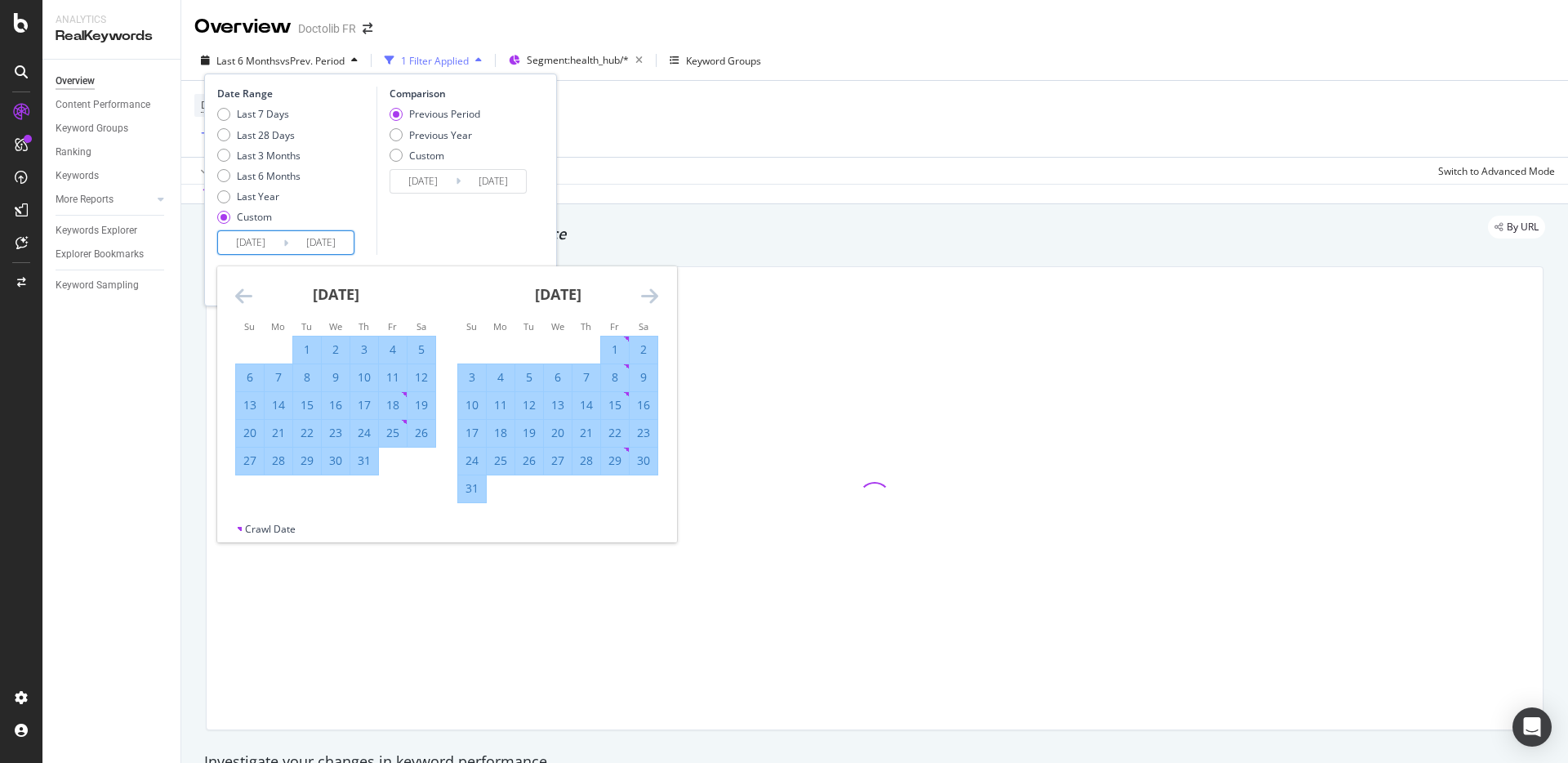
click at [646, 302] on icon "Move forward to switch to the next month." at bounding box center [650, 295] width 17 height 20
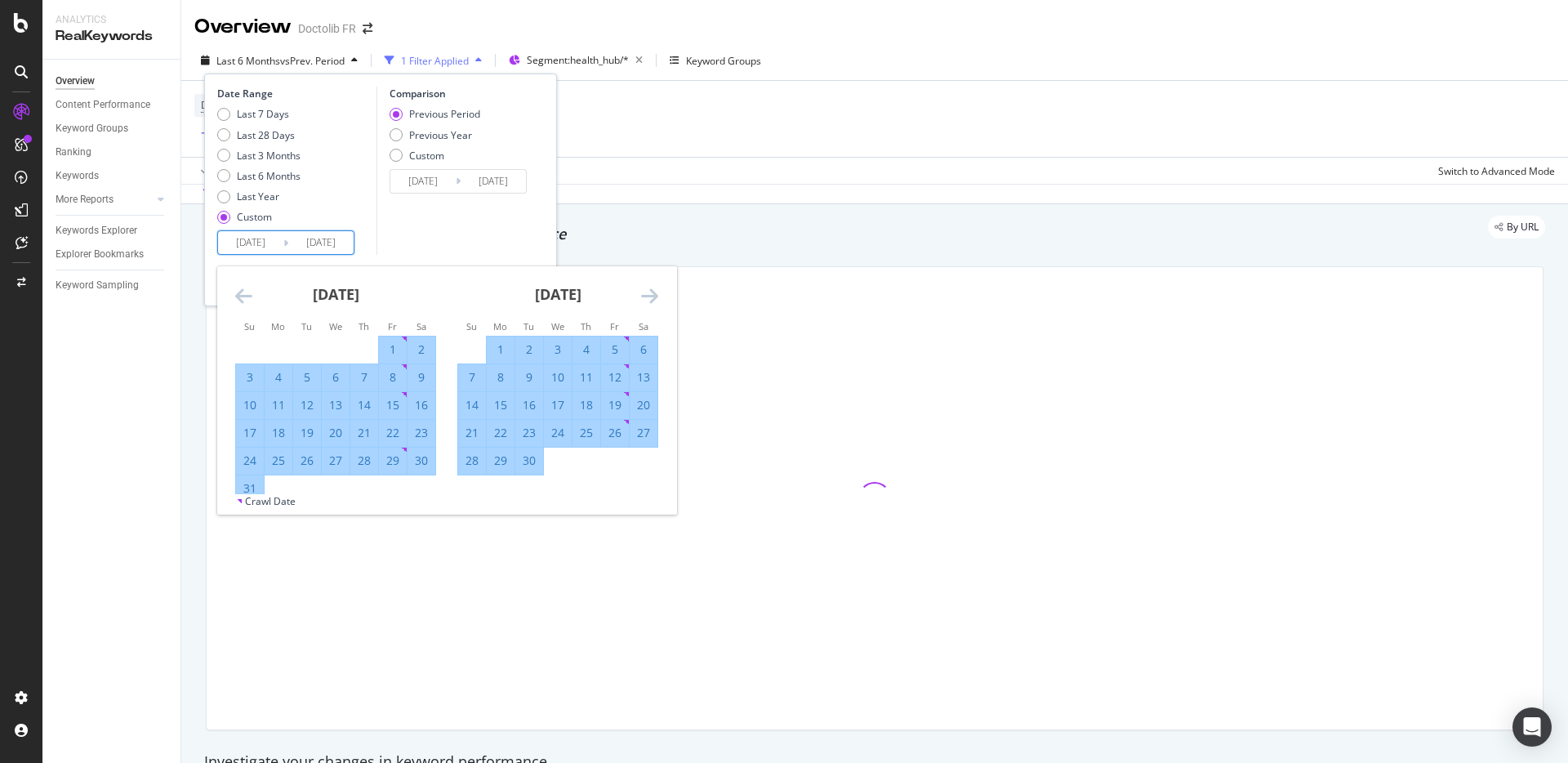
click at [531, 466] on div "30" at bounding box center [528, 460] width 28 height 16
type input "[DATE]"
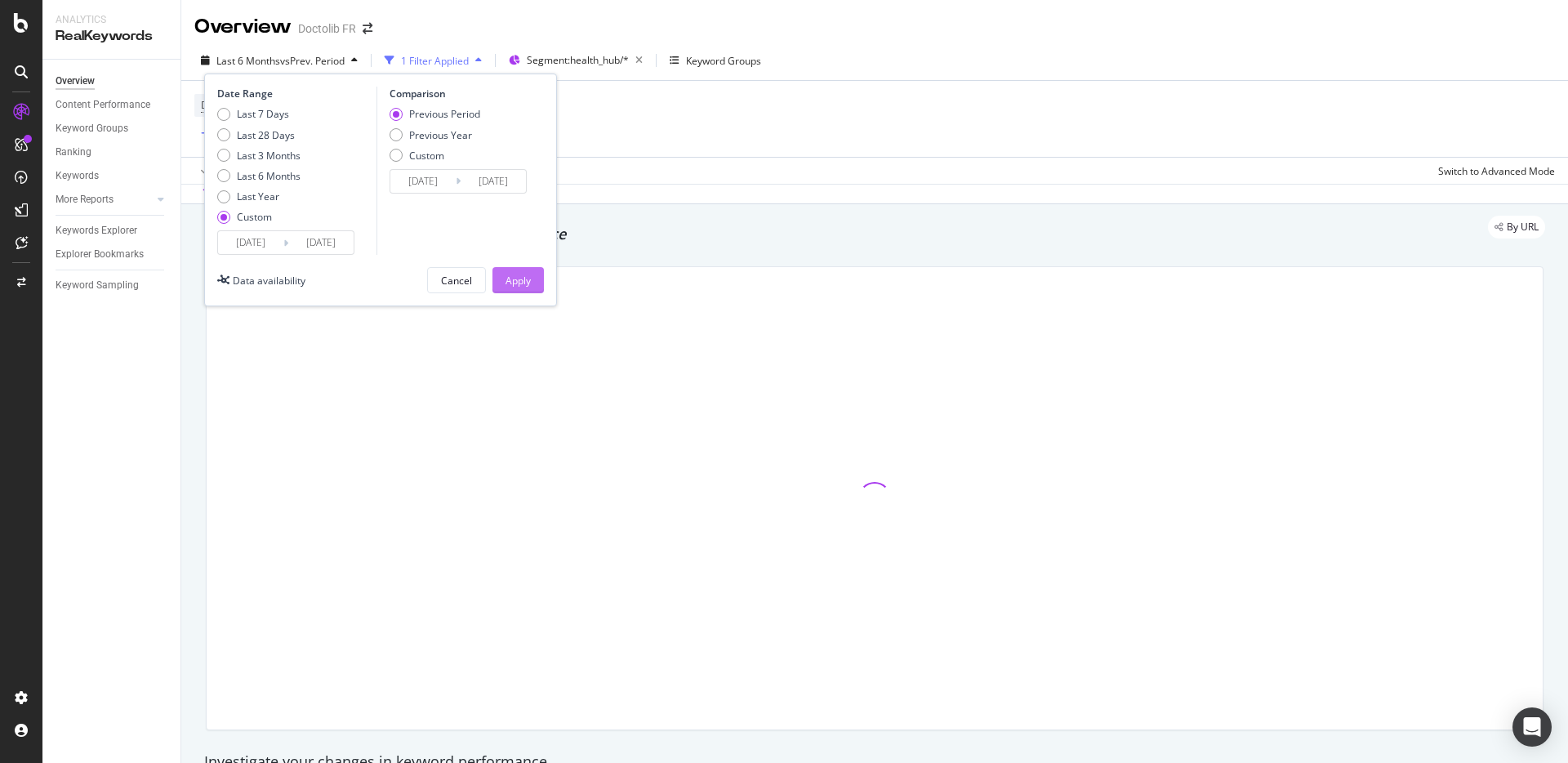
click at [525, 273] on div "Apply" at bounding box center [518, 280] width 26 height 14
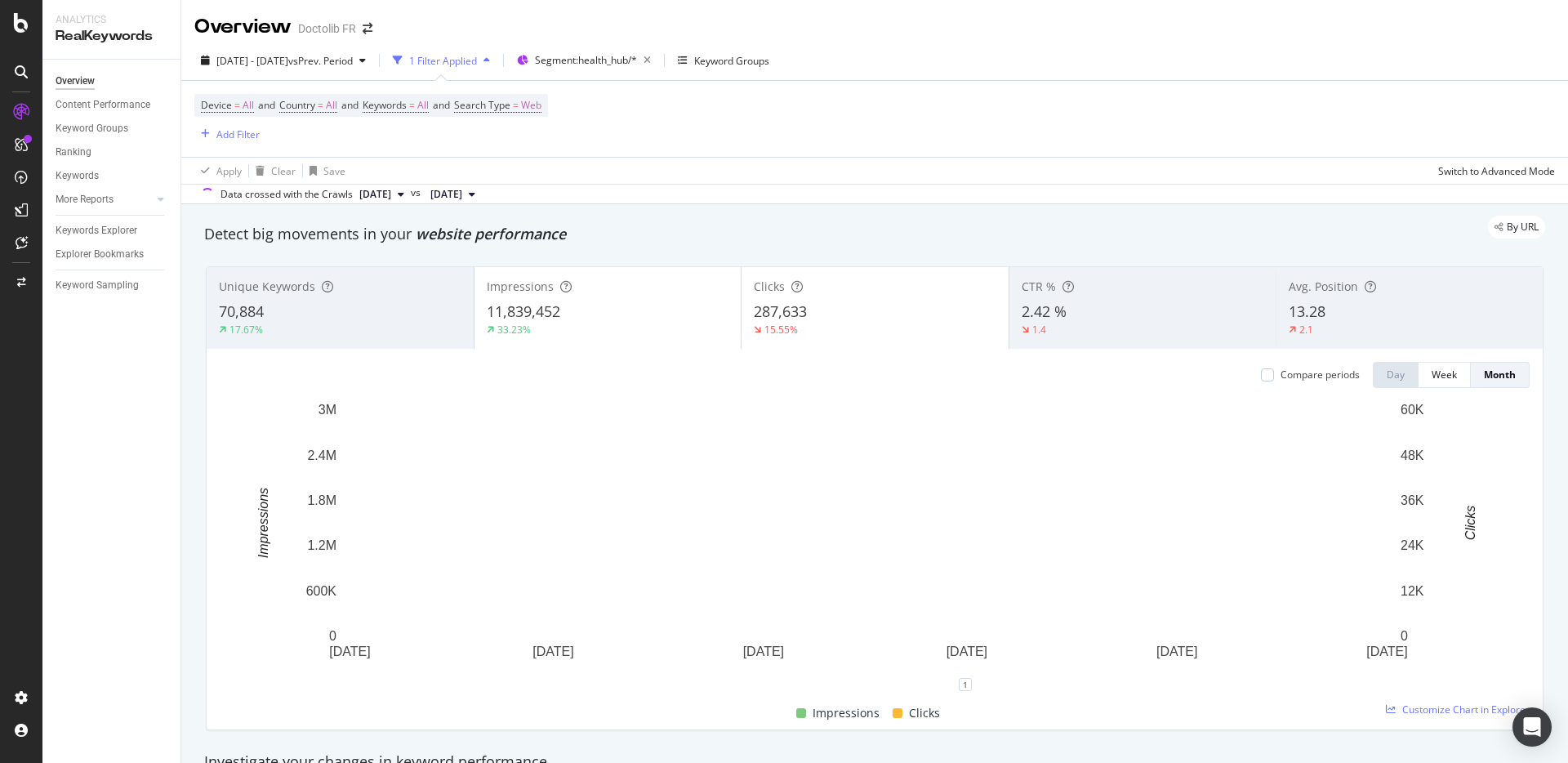
click at [669, 318] on div "11,839,452" at bounding box center [608, 312] width 243 height 21
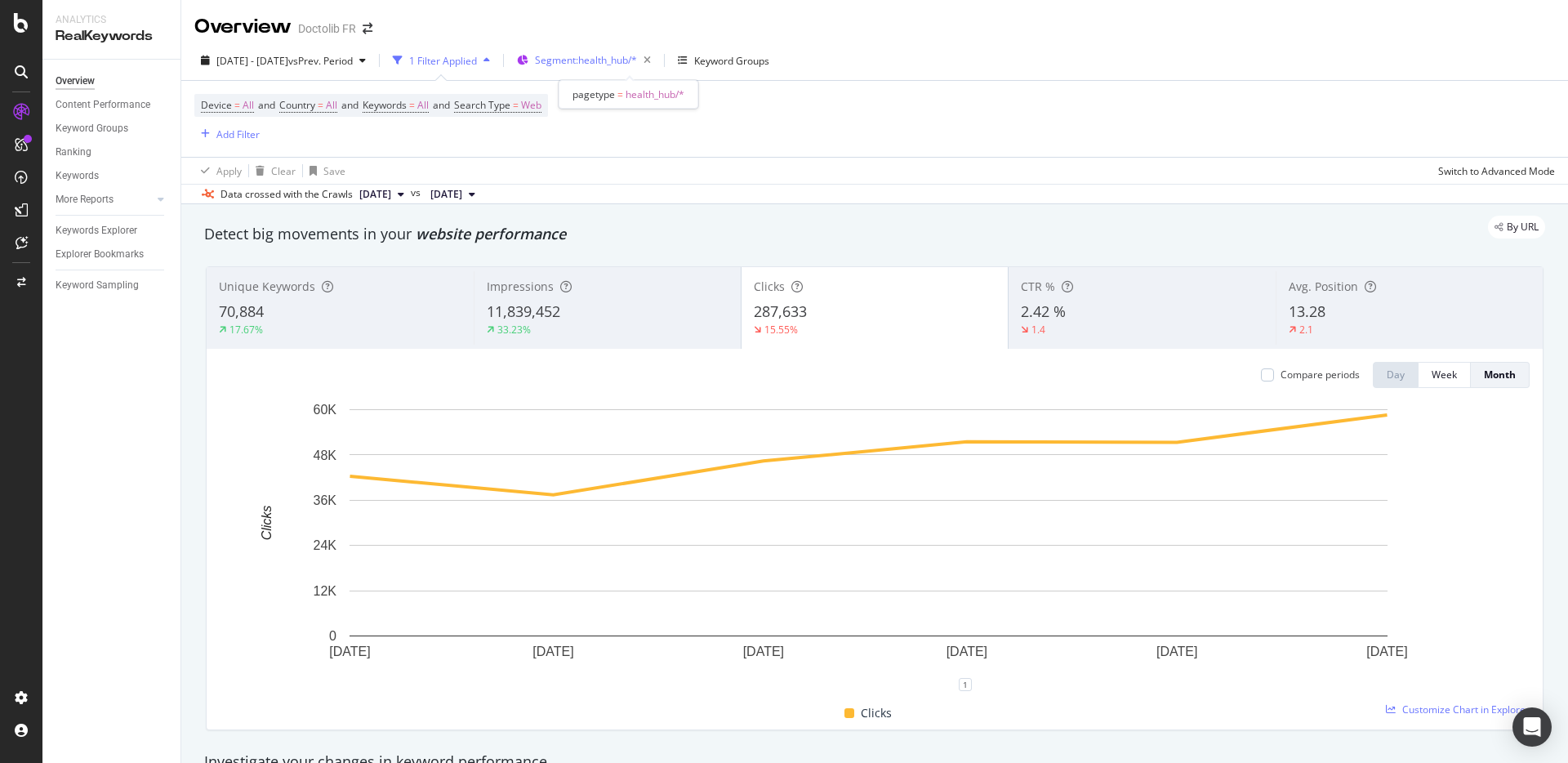
click at [635, 61] on span "Segment: health_hub/*" at bounding box center [586, 60] width 102 height 14
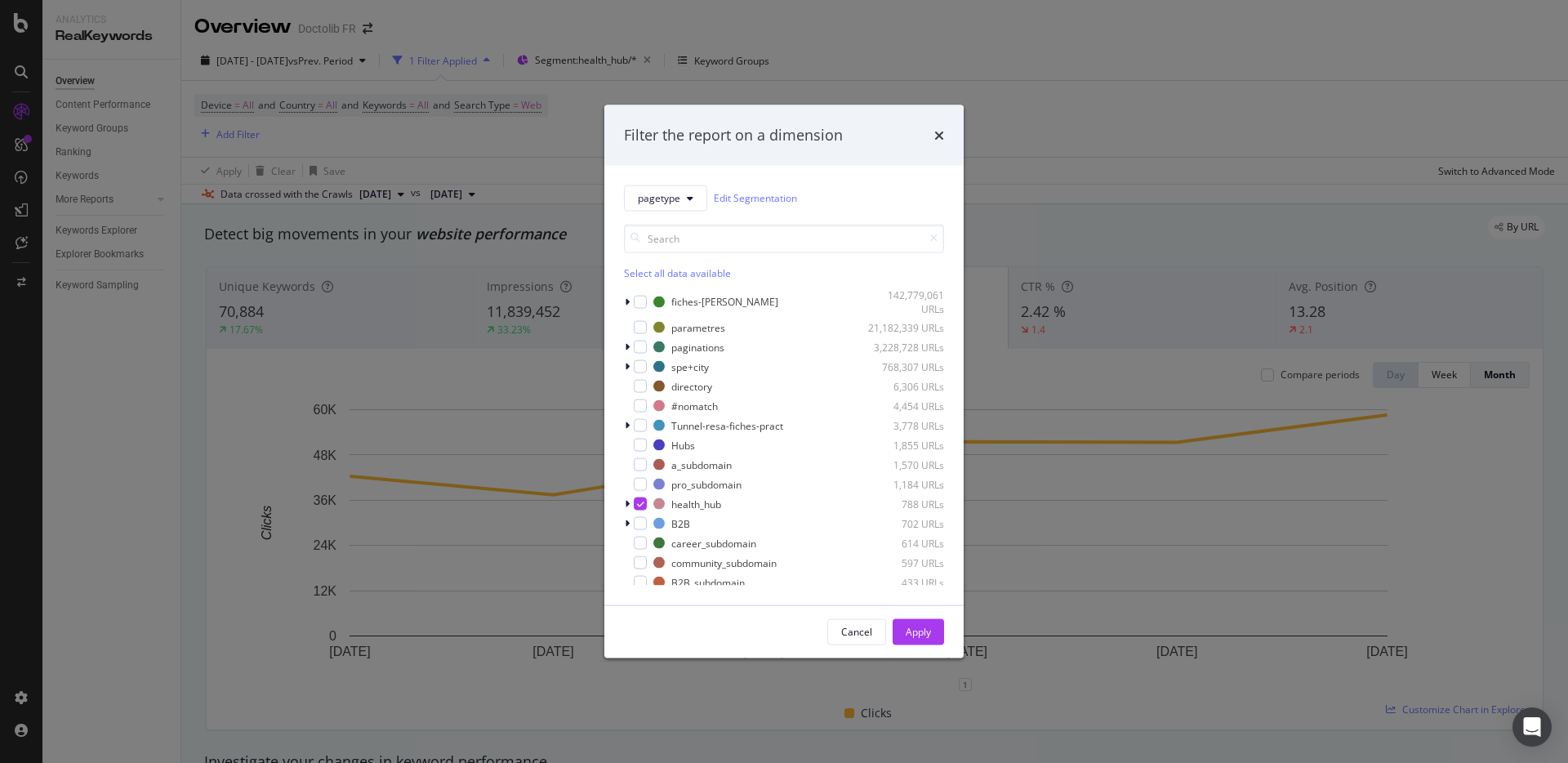
click at [1179, 102] on div "Filter the report on a dimension pagetype Edit Segmentation Select all data ava…" at bounding box center [784, 382] width 1568 height 763
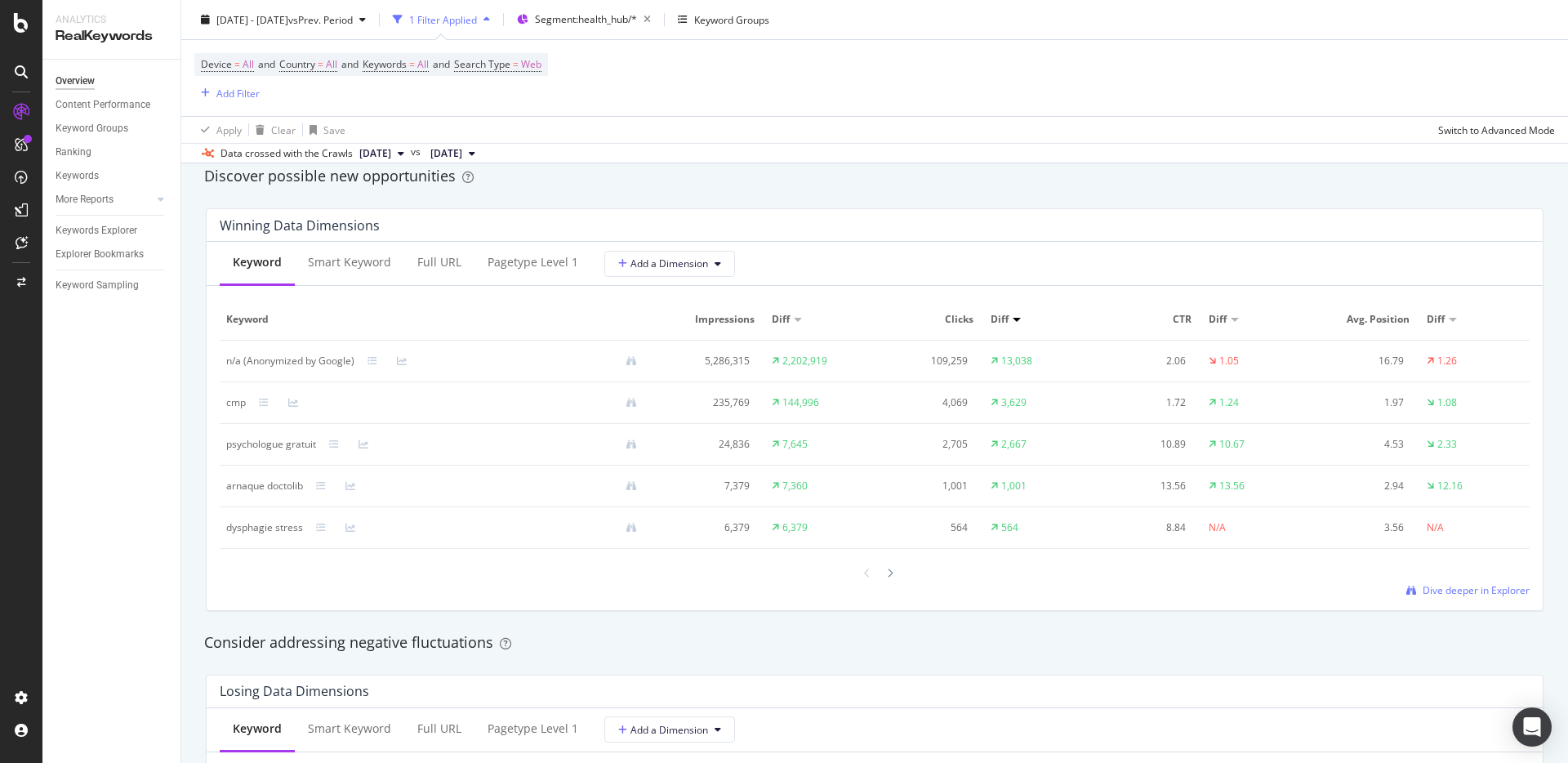
scroll to position [1444, 0]
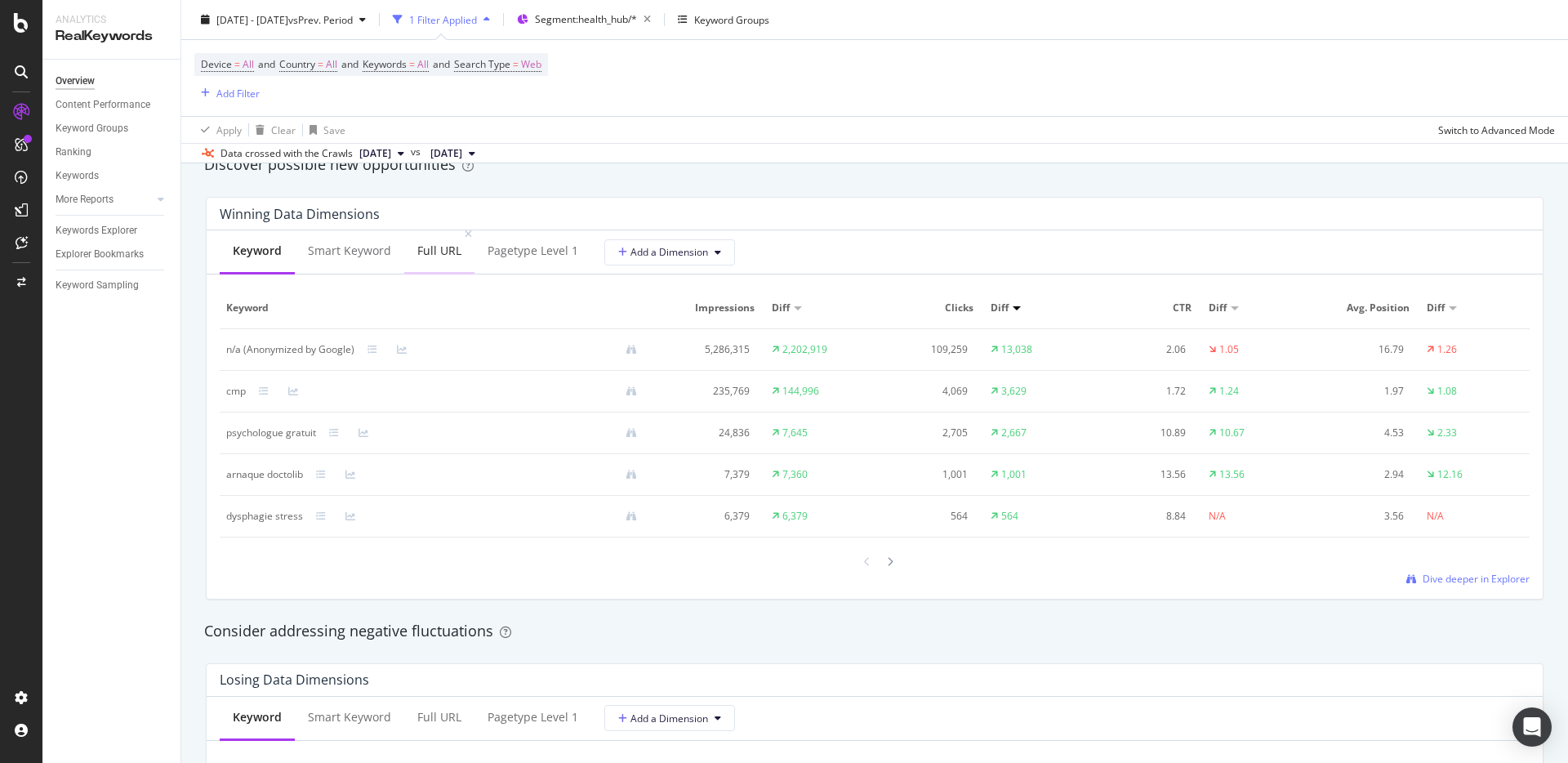
click at [428, 251] on div "Full URL" at bounding box center [439, 251] width 44 height 16
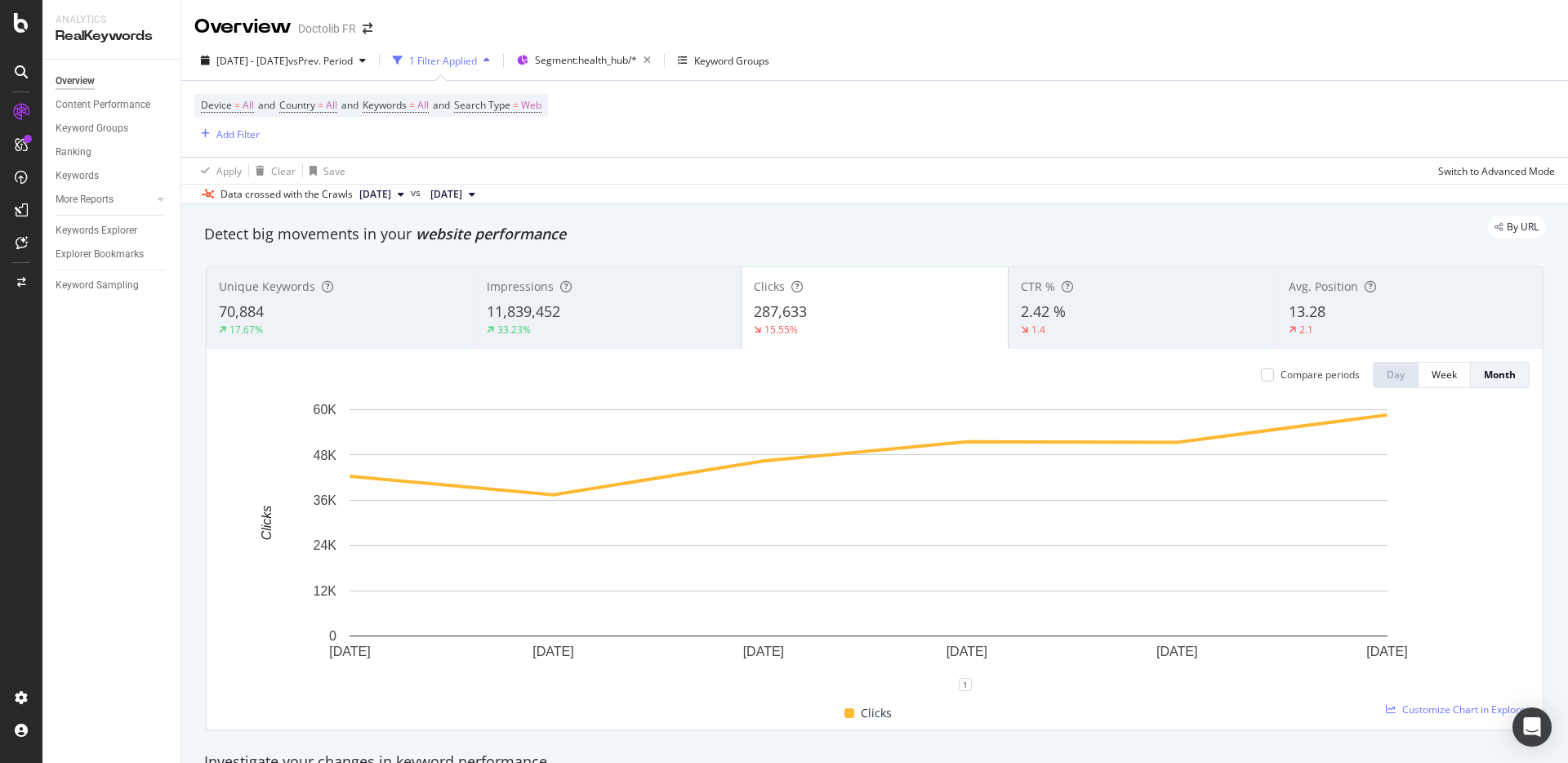
scroll to position [3, 0]
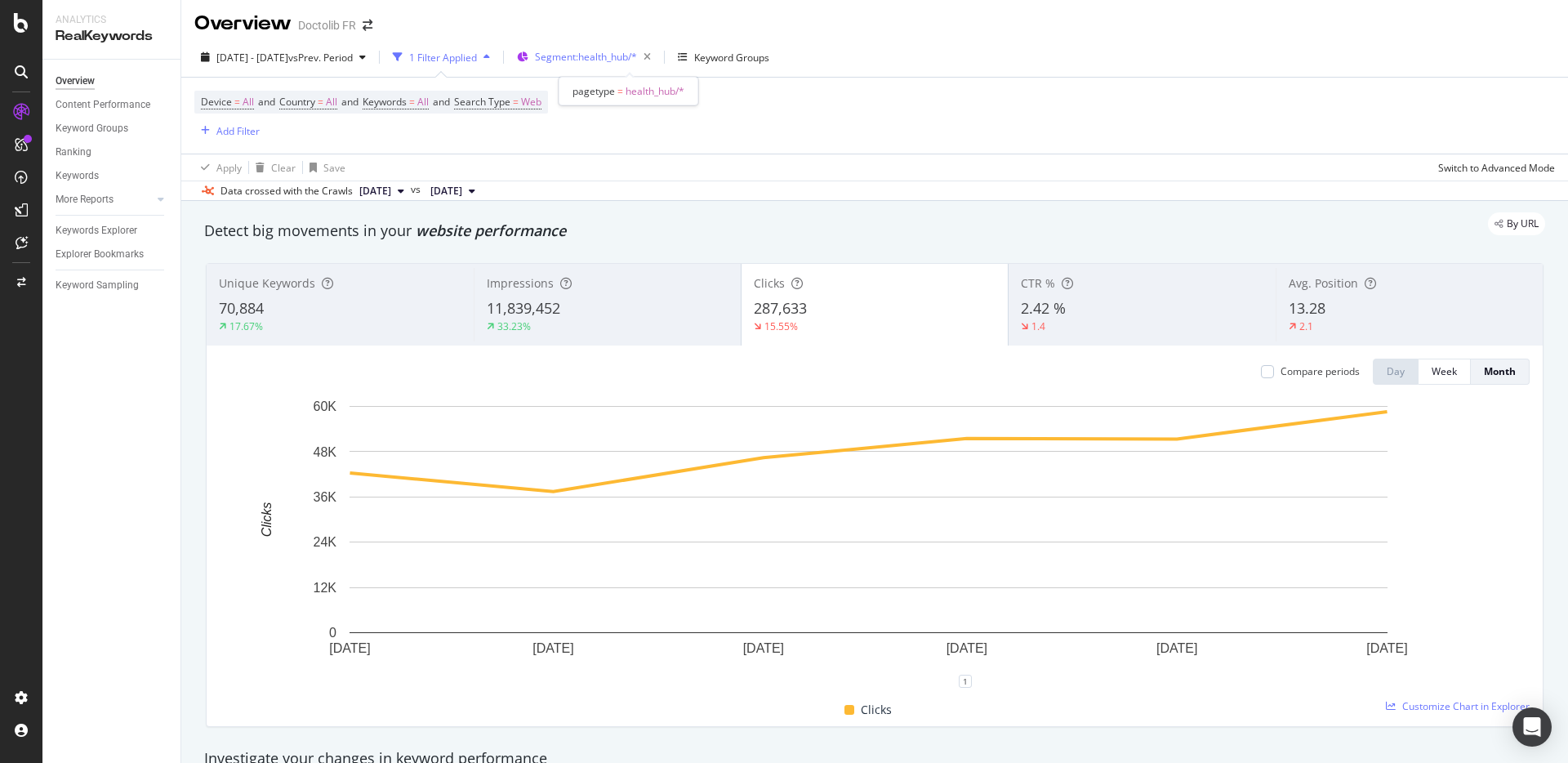
click at [617, 60] on span "Segment: health_hub/*" at bounding box center [586, 57] width 102 height 14
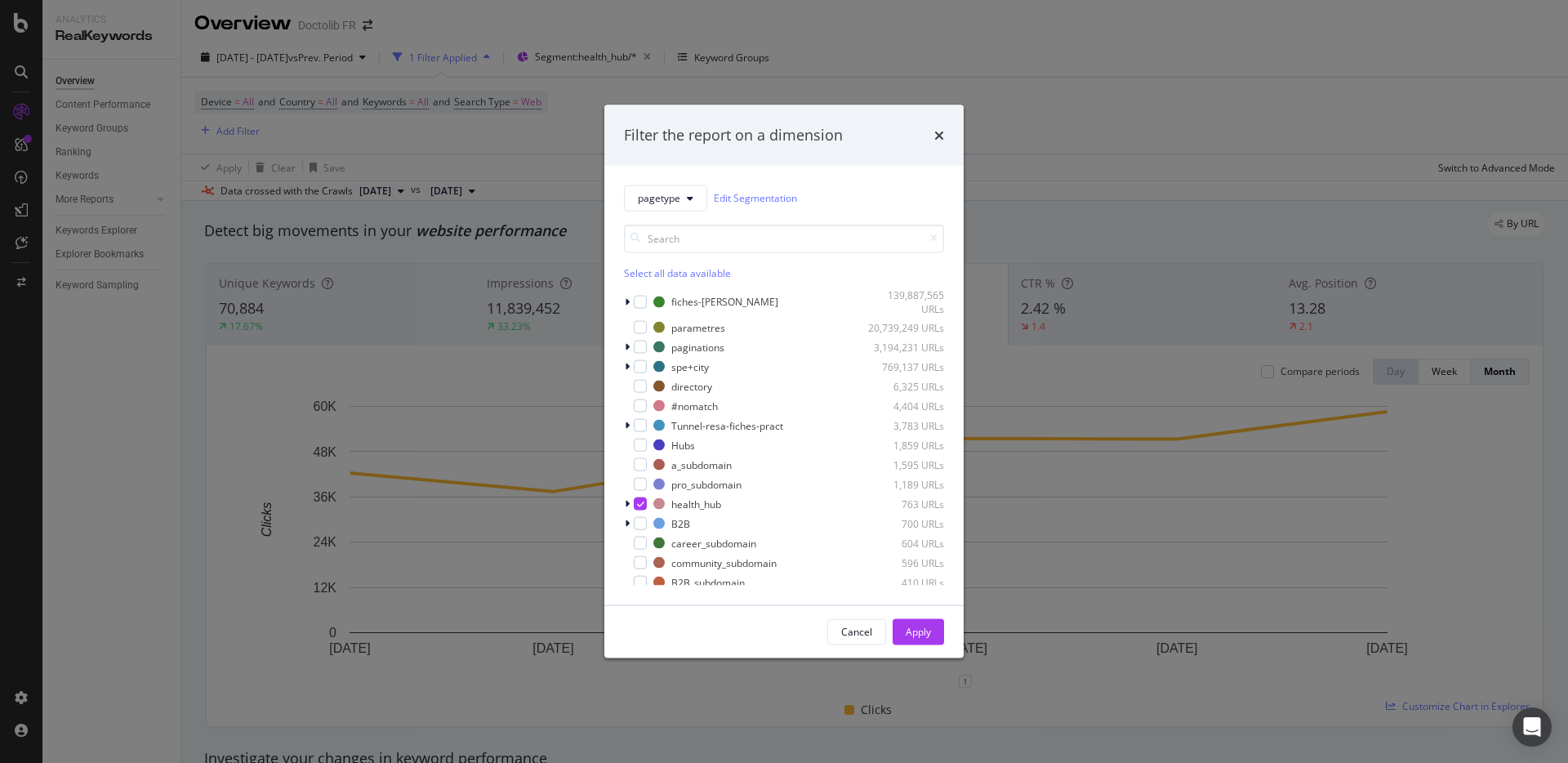
click at [619, 497] on div "pagetype Edit Segmentation Select all data available fiches-prat 139,887,565 UR…" at bounding box center [784, 384] width 360 height 439
click at [628, 500] on icon "modal" at bounding box center [626, 504] width 5 height 9
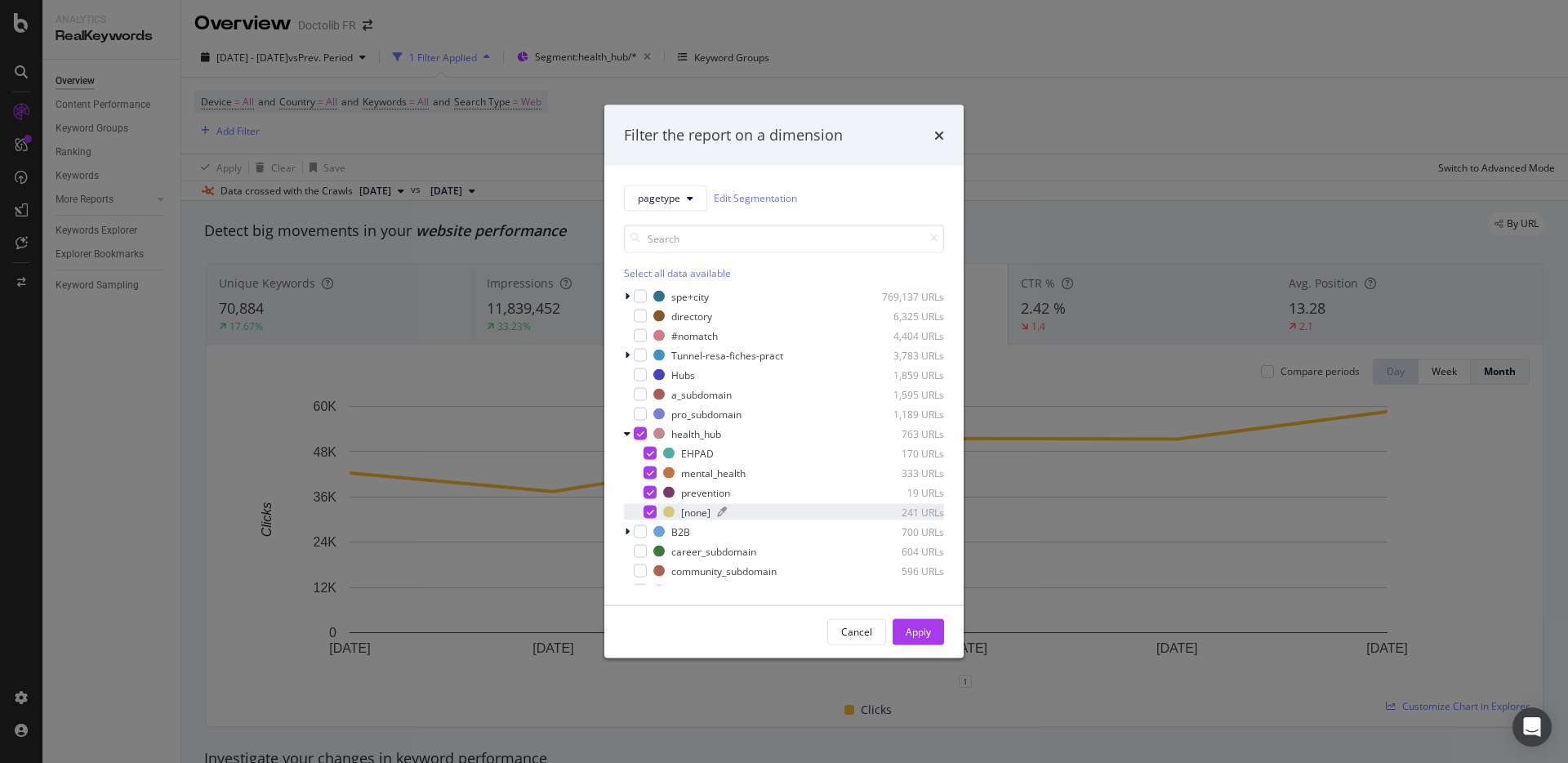
scroll to position [71, 0]
click at [872, 628] on button "Cancel" at bounding box center [857, 632] width 59 height 27
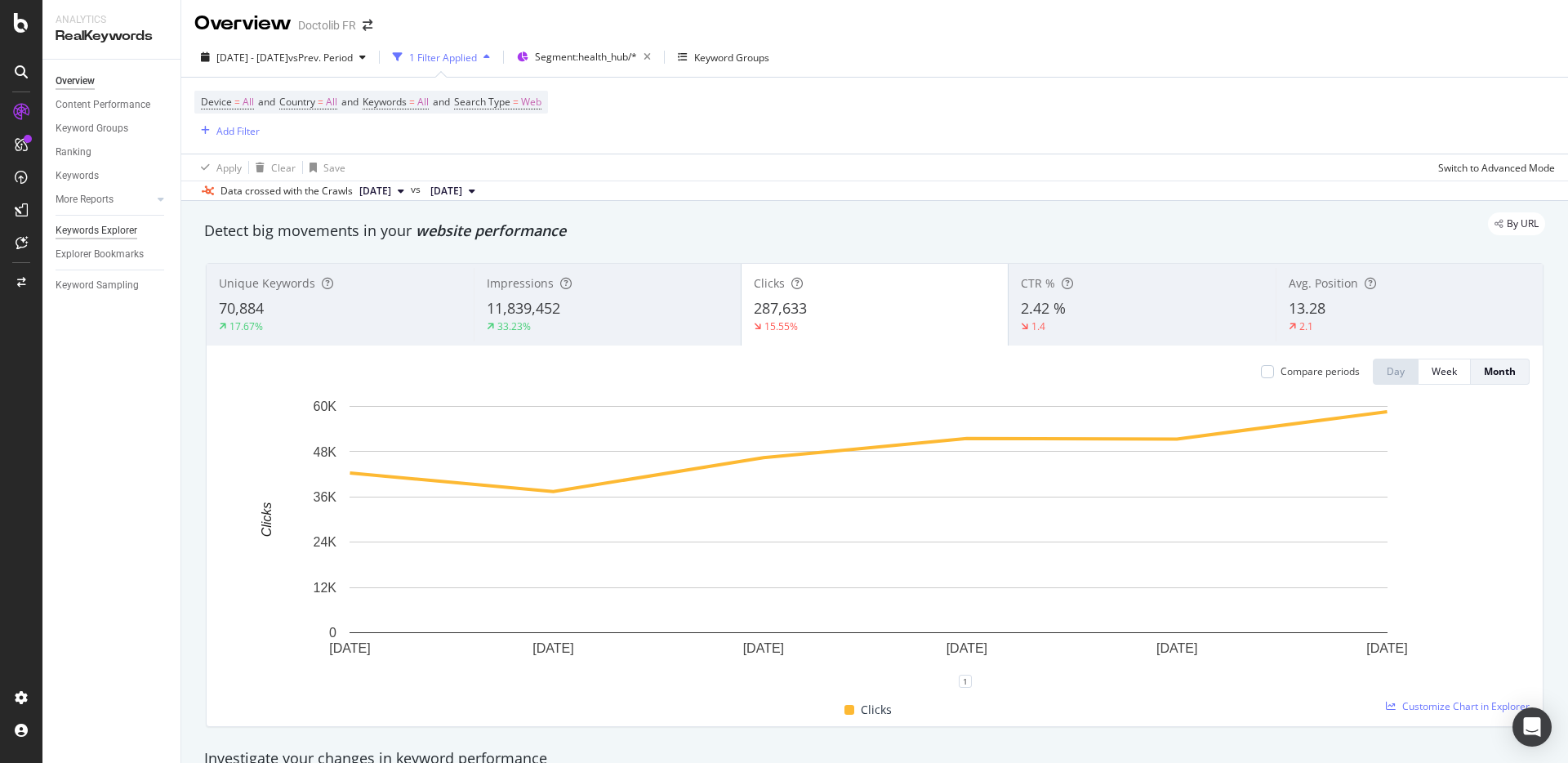
click at [122, 229] on div "Keywords Explorer" at bounding box center [97, 231] width 82 height 17
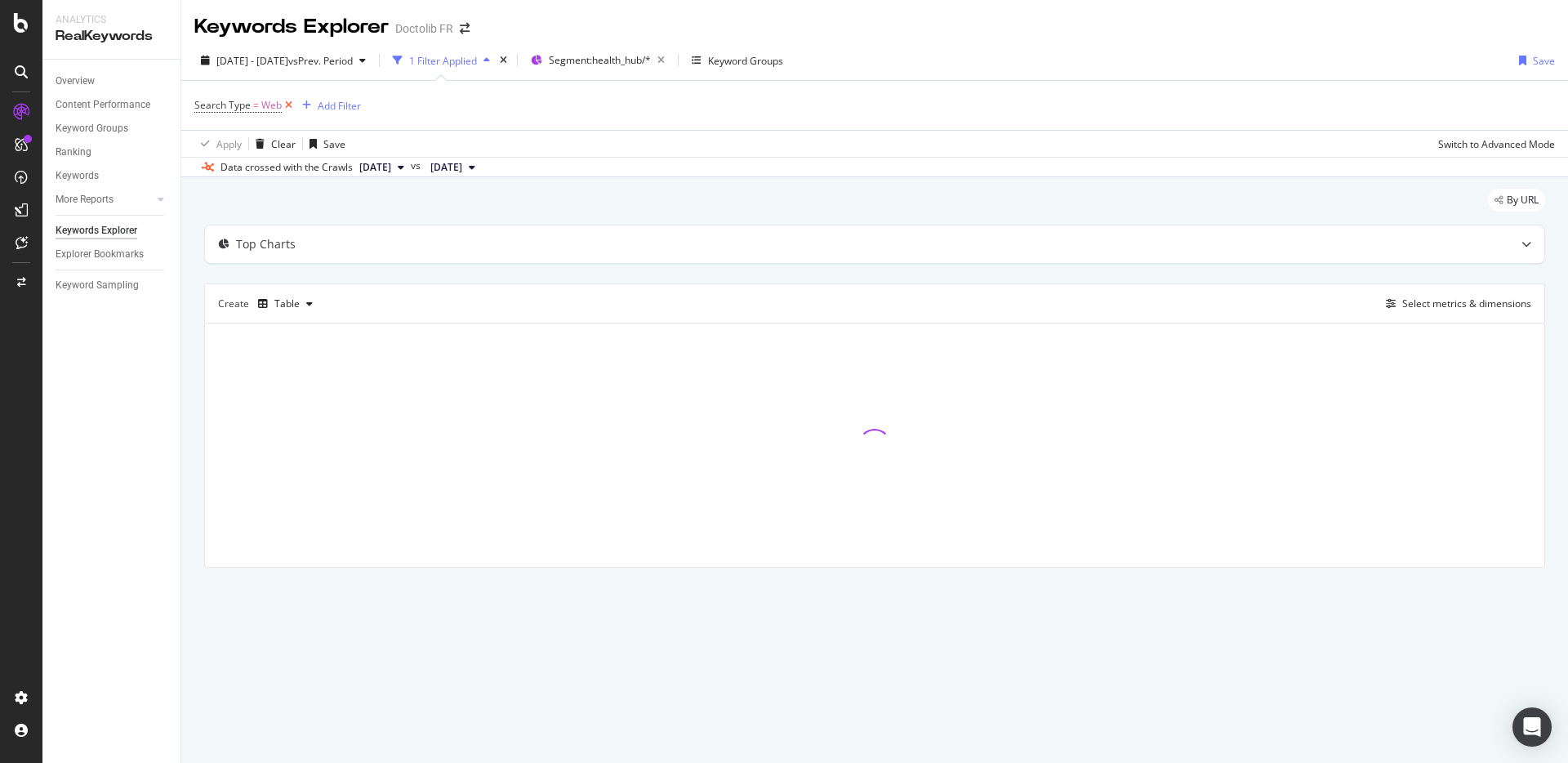
click at [291, 100] on icon at bounding box center [288, 104] width 14 height 16
click at [328, 65] on span "vs Prev. Period" at bounding box center [321, 61] width 65 height 14
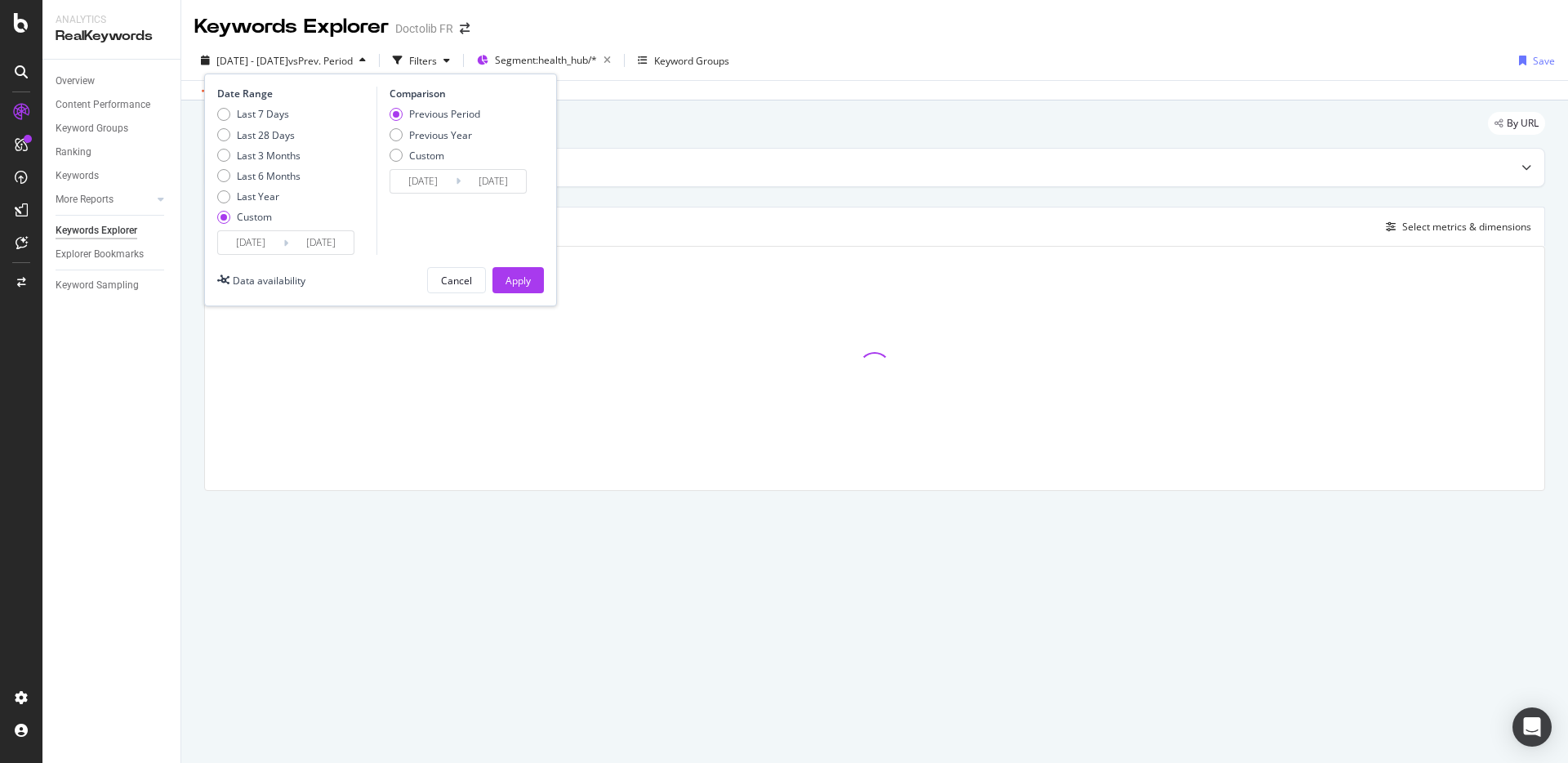
click at [255, 251] on input "[DATE]" at bounding box center [250, 243] width 65 height 23
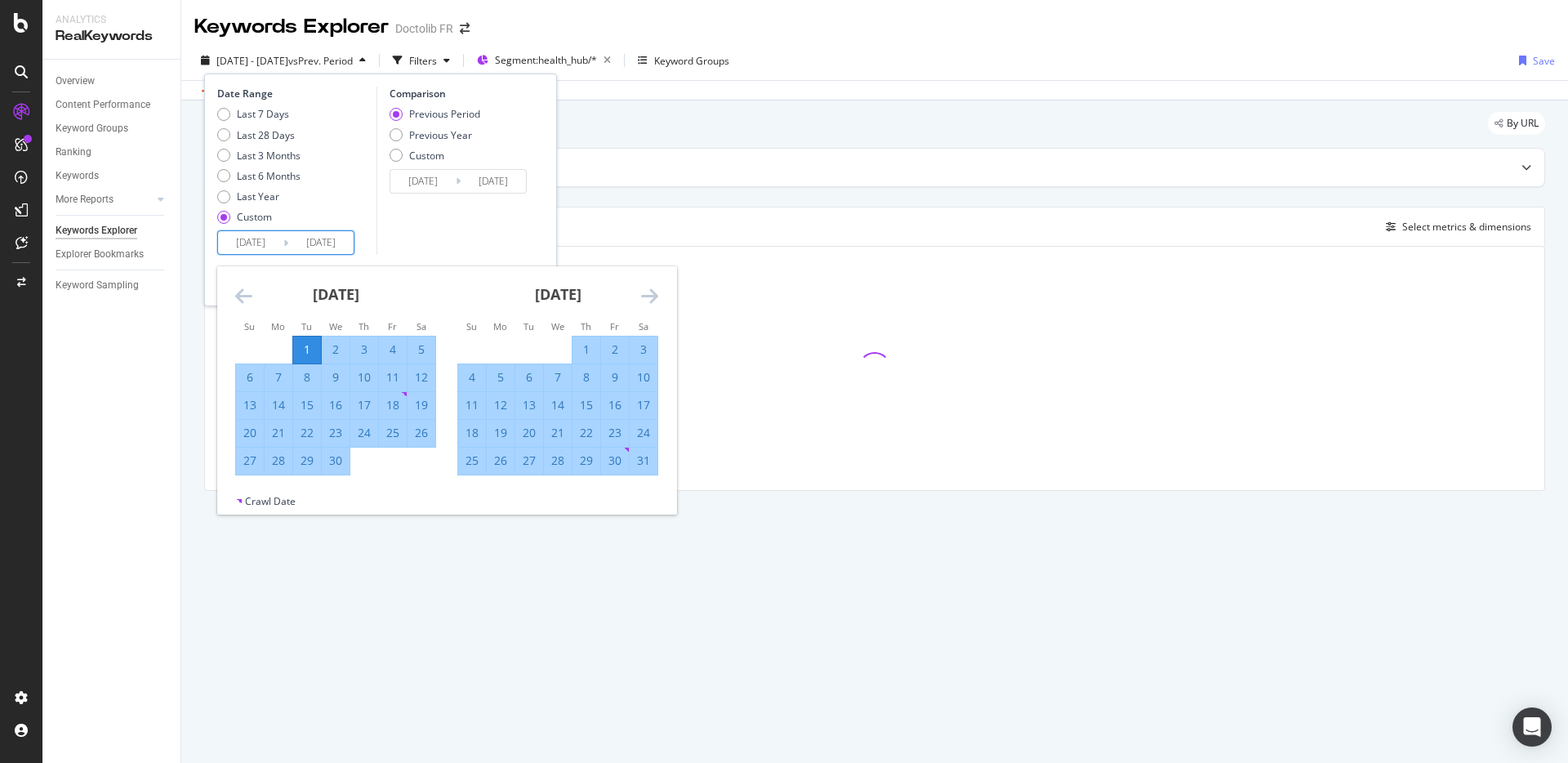
click at [638, 285] on div "[DATE]" at bounding box center [558, 301] width 201 height 69
click at [648, 289] on icon "Move forward to switch to the next month." at bounding box center [650, 295] width 17 height 20
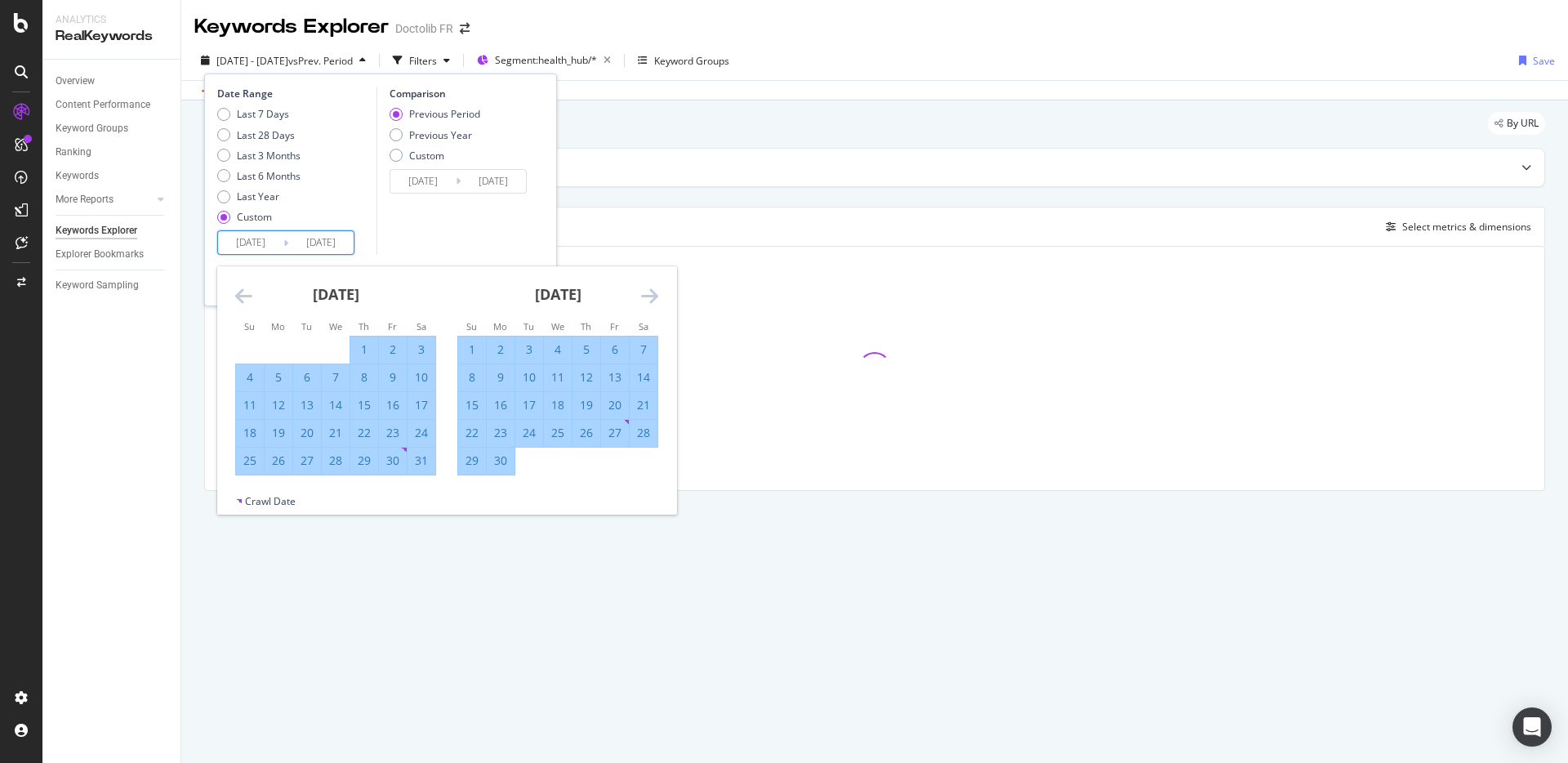
click at [648, 289] on icon "Move forward to switch to the next month." at bounding box center [650, 295] width 17 height 20
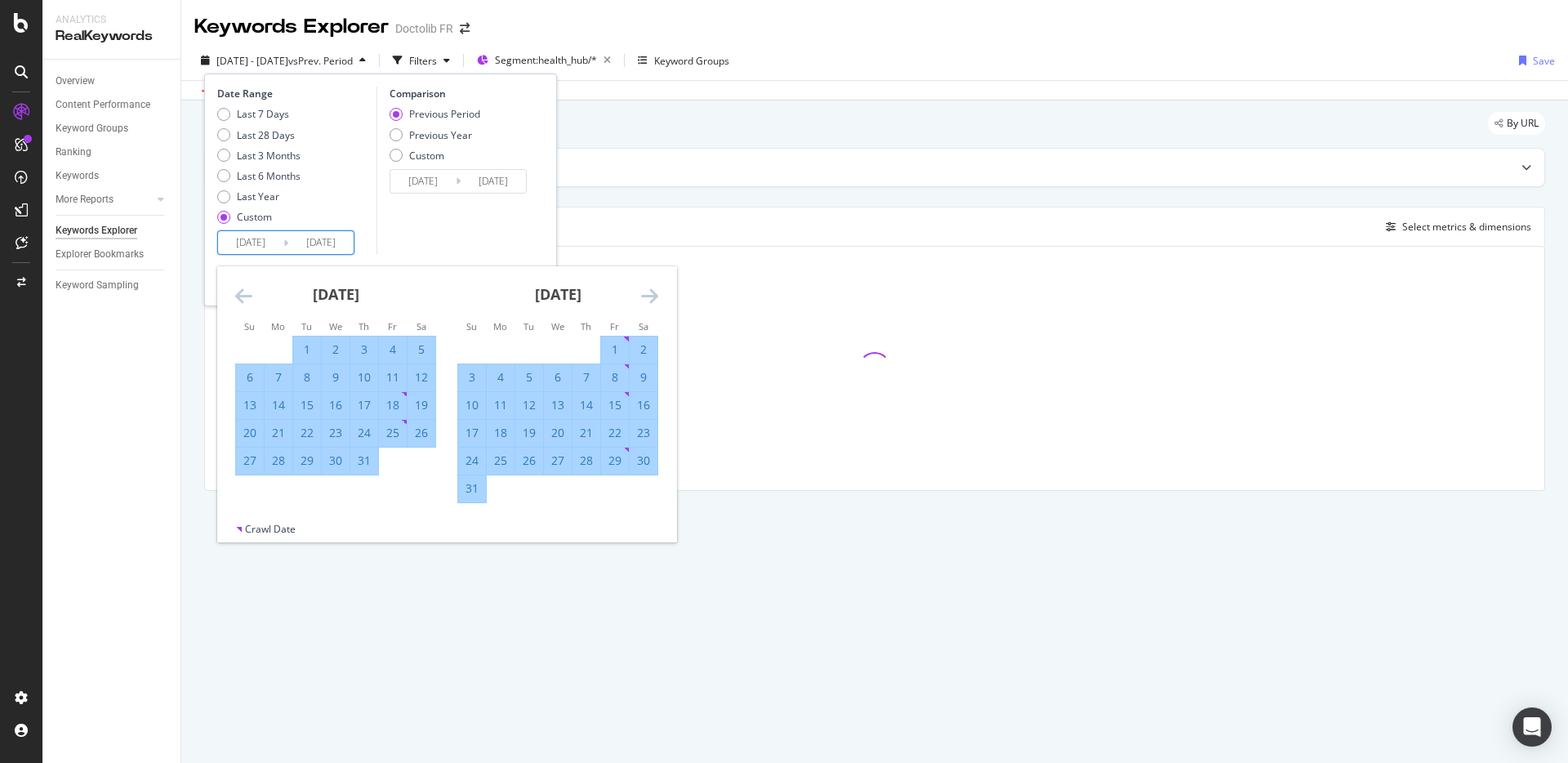
click at [648, 289] on icon "Move forward to switch to the next month." at bounding box center [650, 295] width 17 height 20
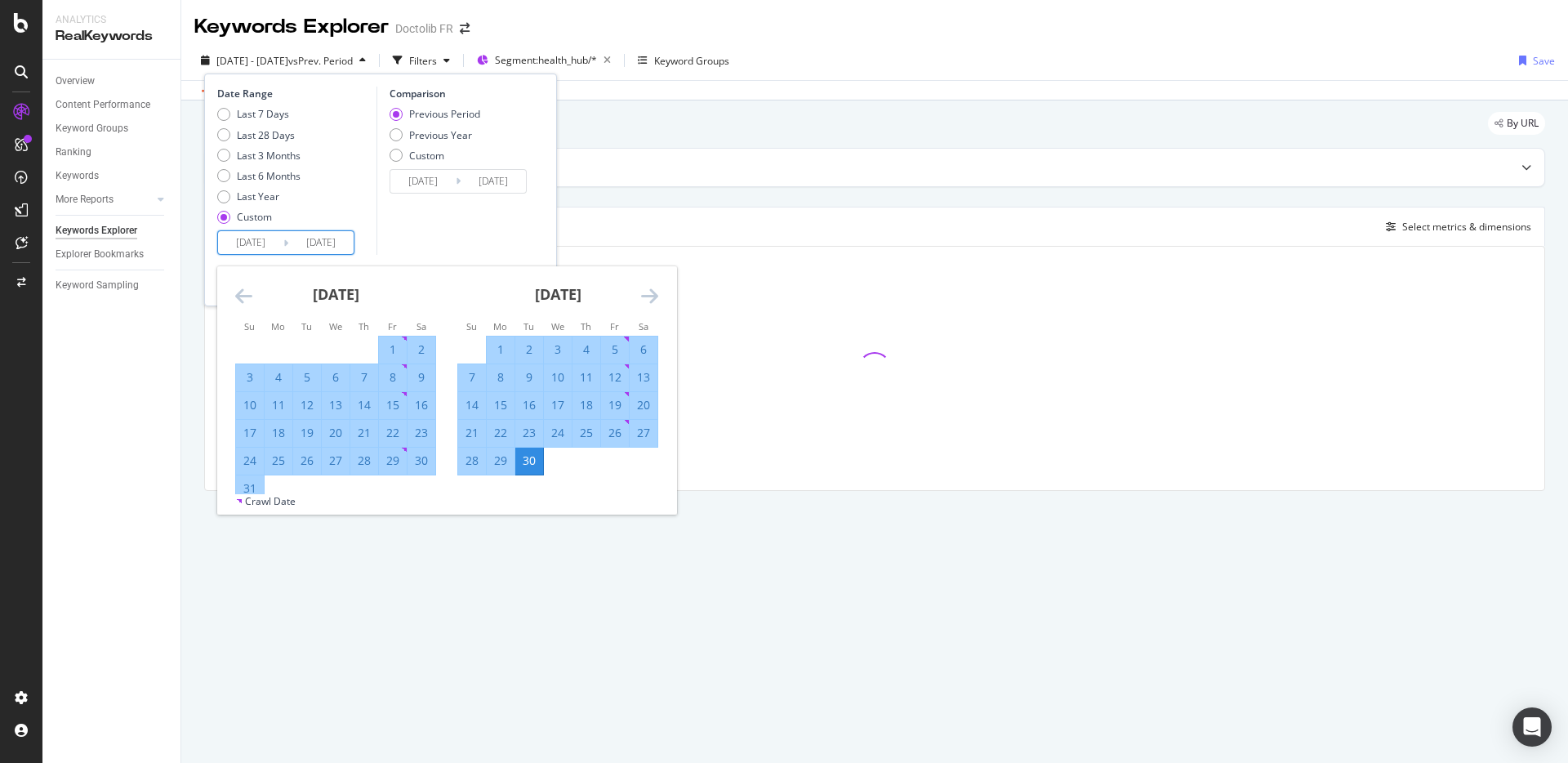
click at [496, 341] on div "1" at bounding box center [500, 350] width 28 height 27
type input "[DATE]"
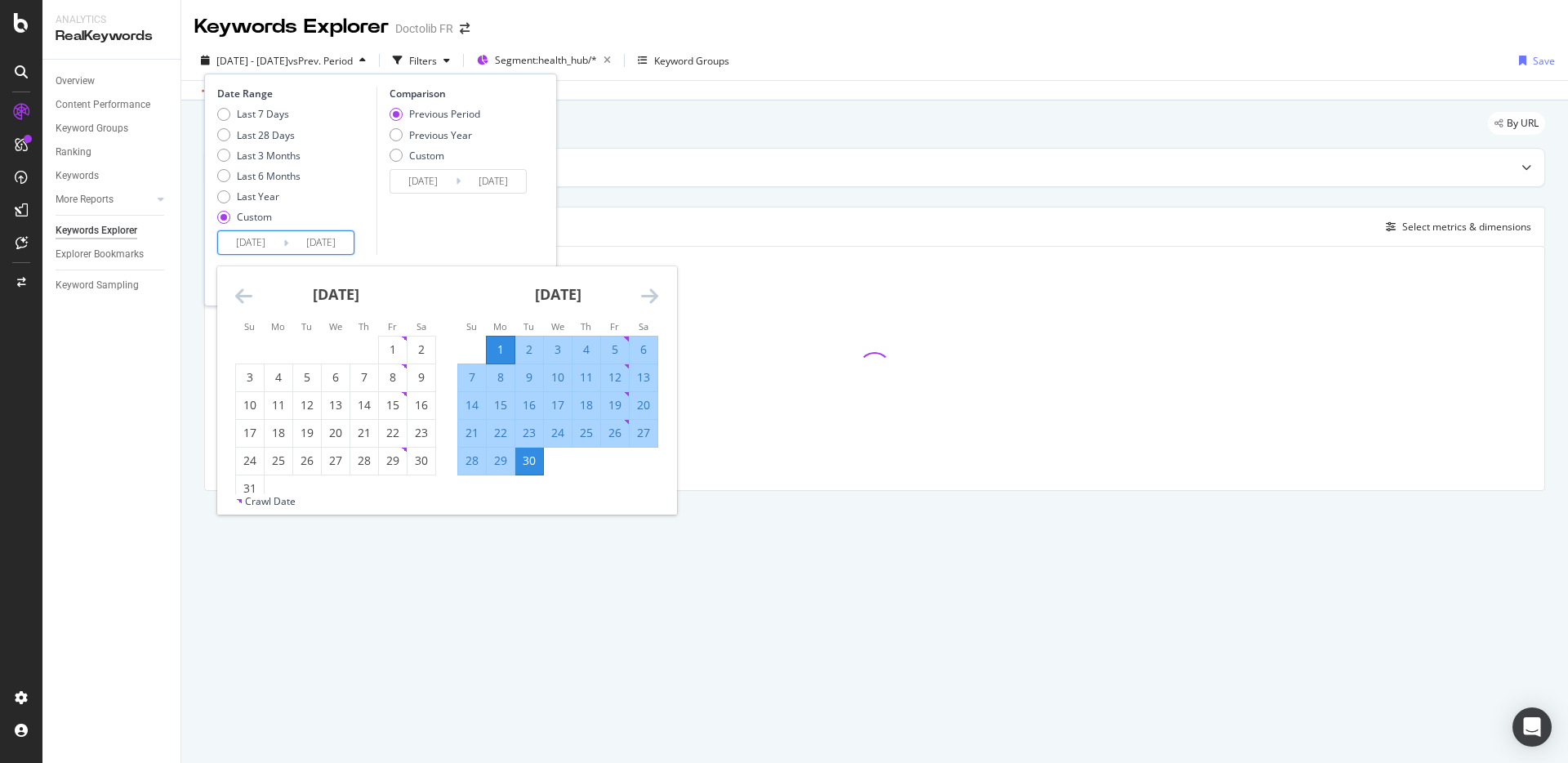
click at [536, 460] on div "30" at bounding box center [528, 460] width 28 height 16
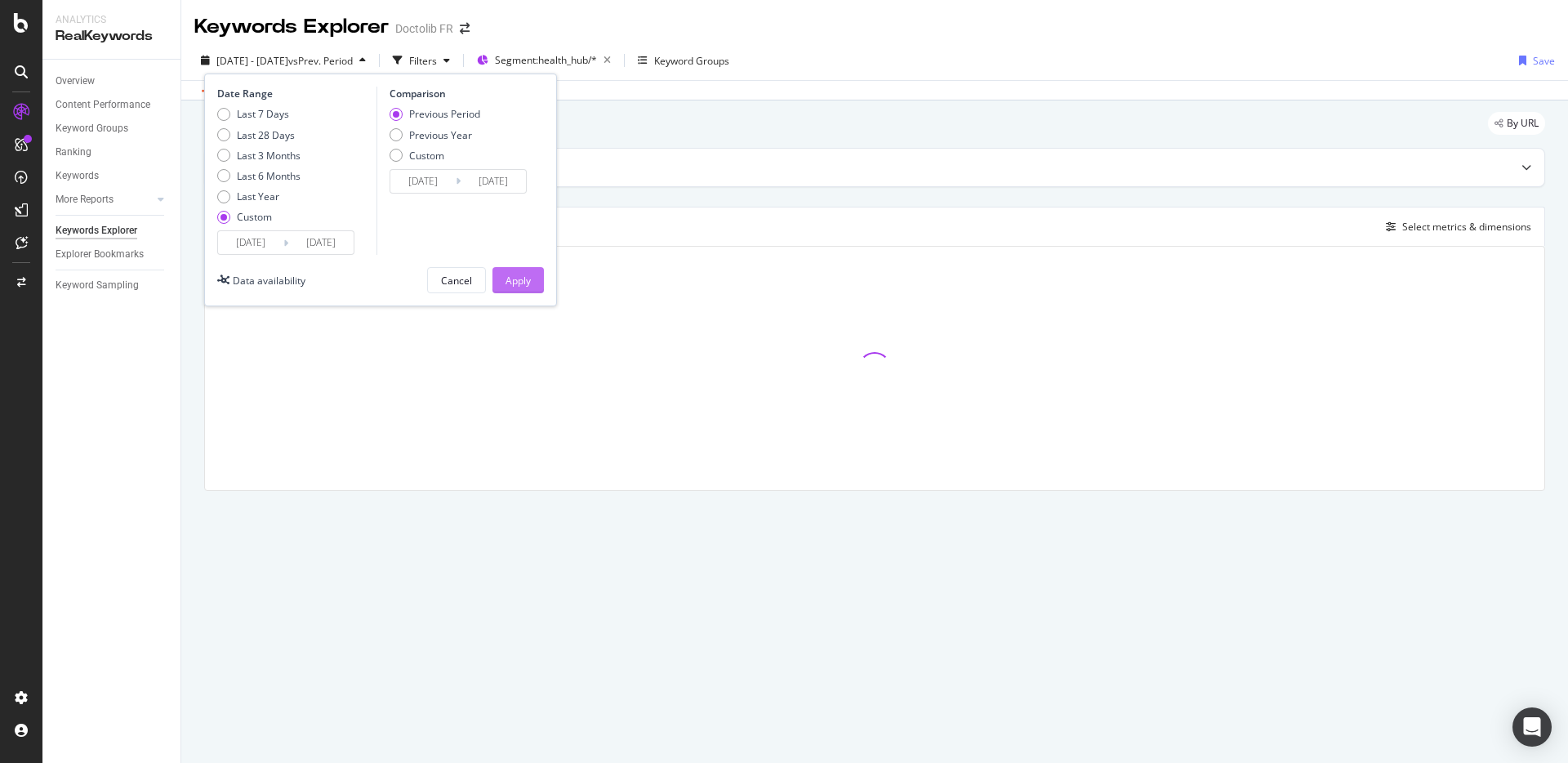
click at [521, 274] on div "Apply" at bounding box center [518, 280] width 26 height 14
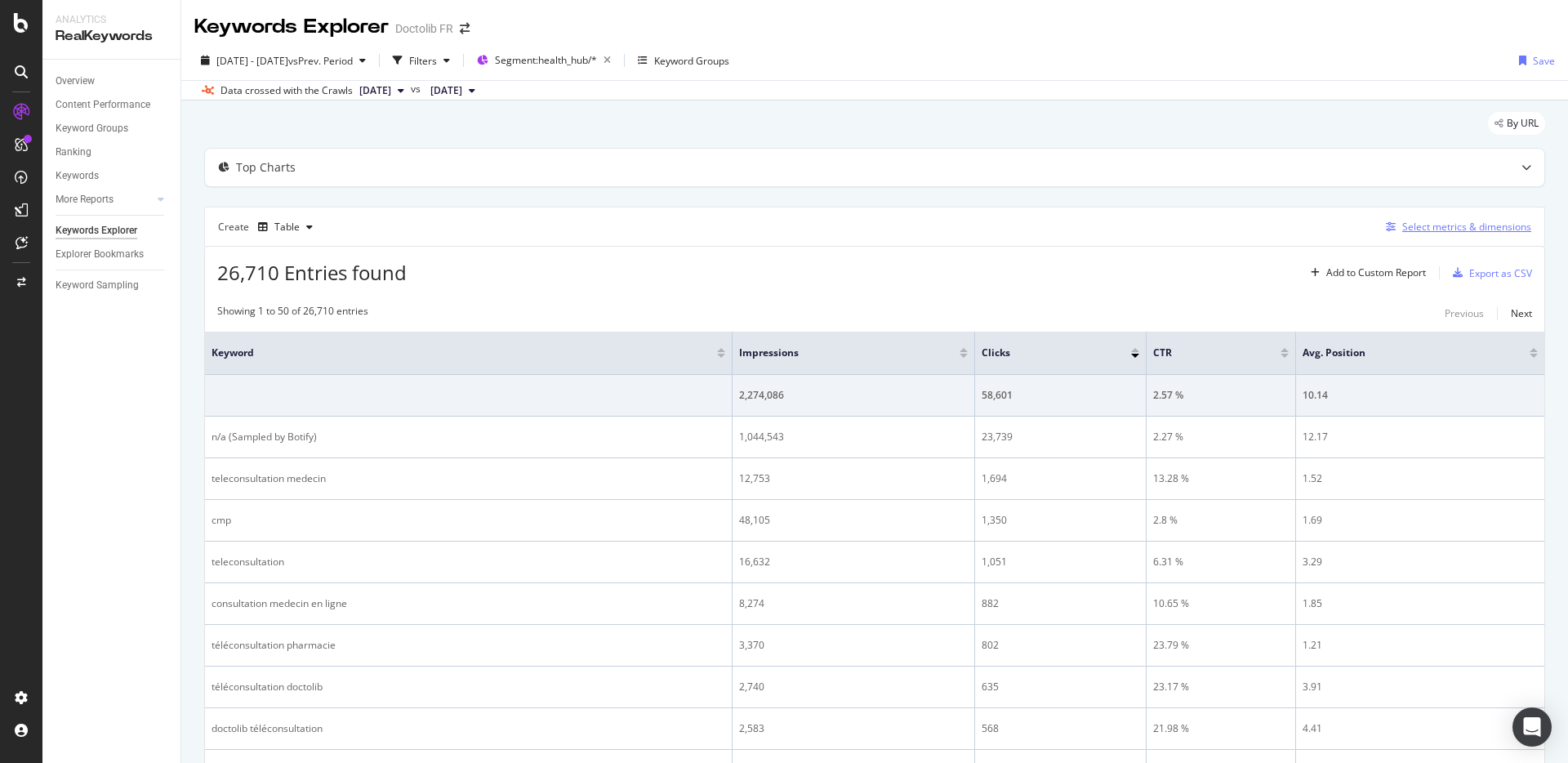
click at [1422, 222] on div "Select metrics & dimensions" at bounding box center [1467, 227] width 129 height 14
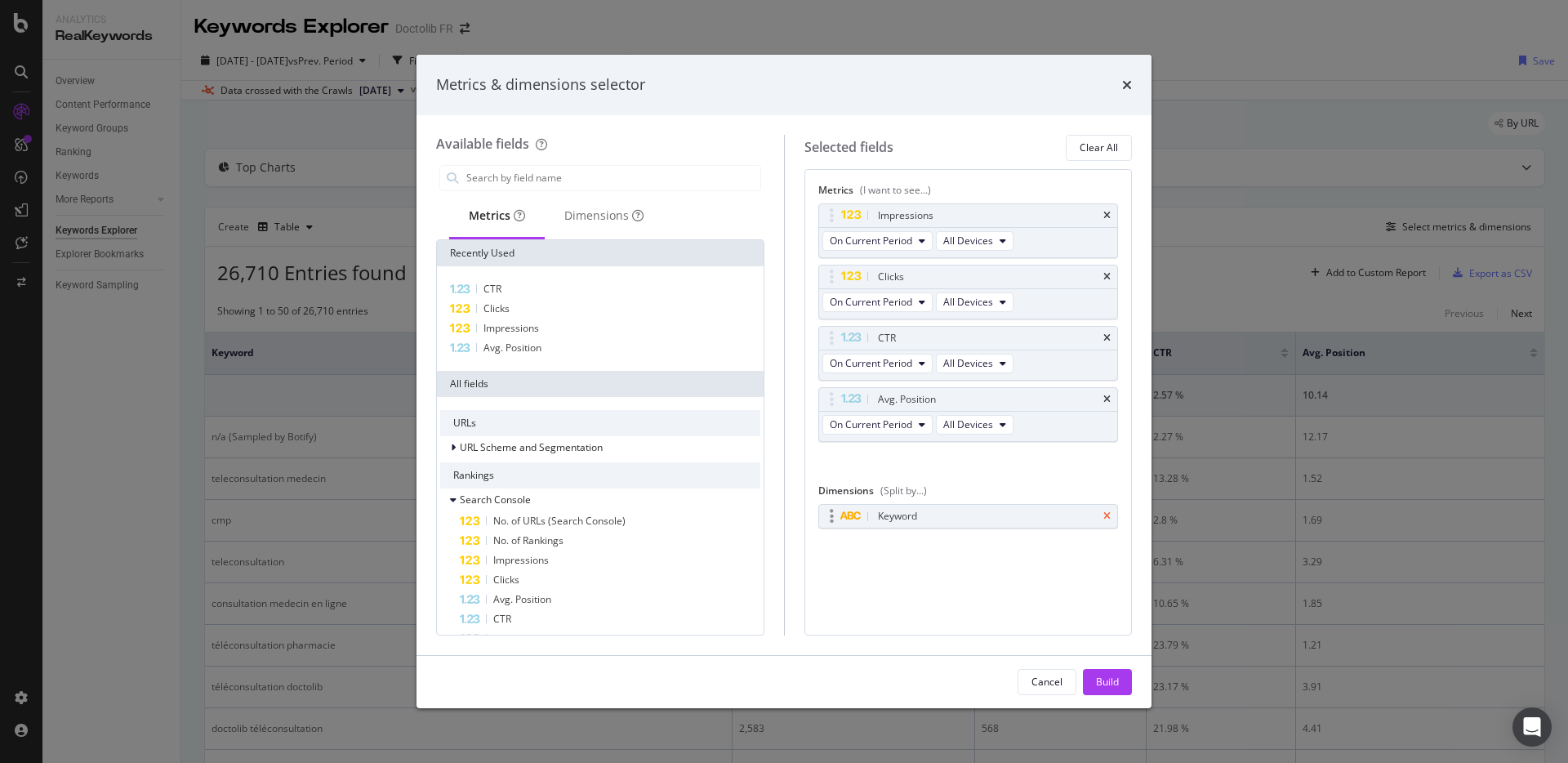
click at [1106, 514] on icon "times" at bounding box center [1107, 516] width 8 height 9
click at [613, 455] on div "URL Scheme and Segmentation" at bounding box center [600, 448] width 320 height 23
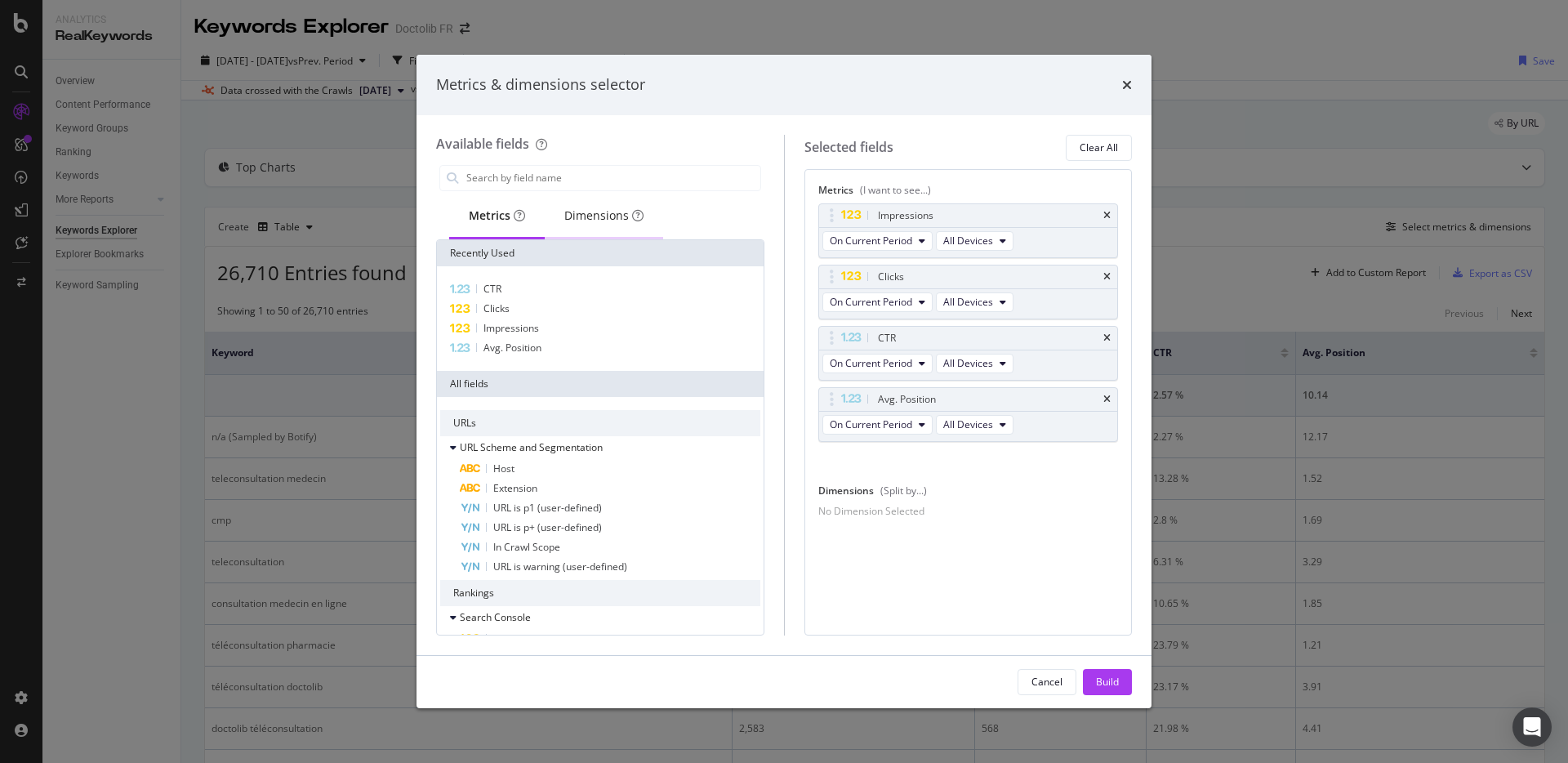
click at [601, 221] on div "Dimensions" at bounding box center [603, 215] width 79 height 16
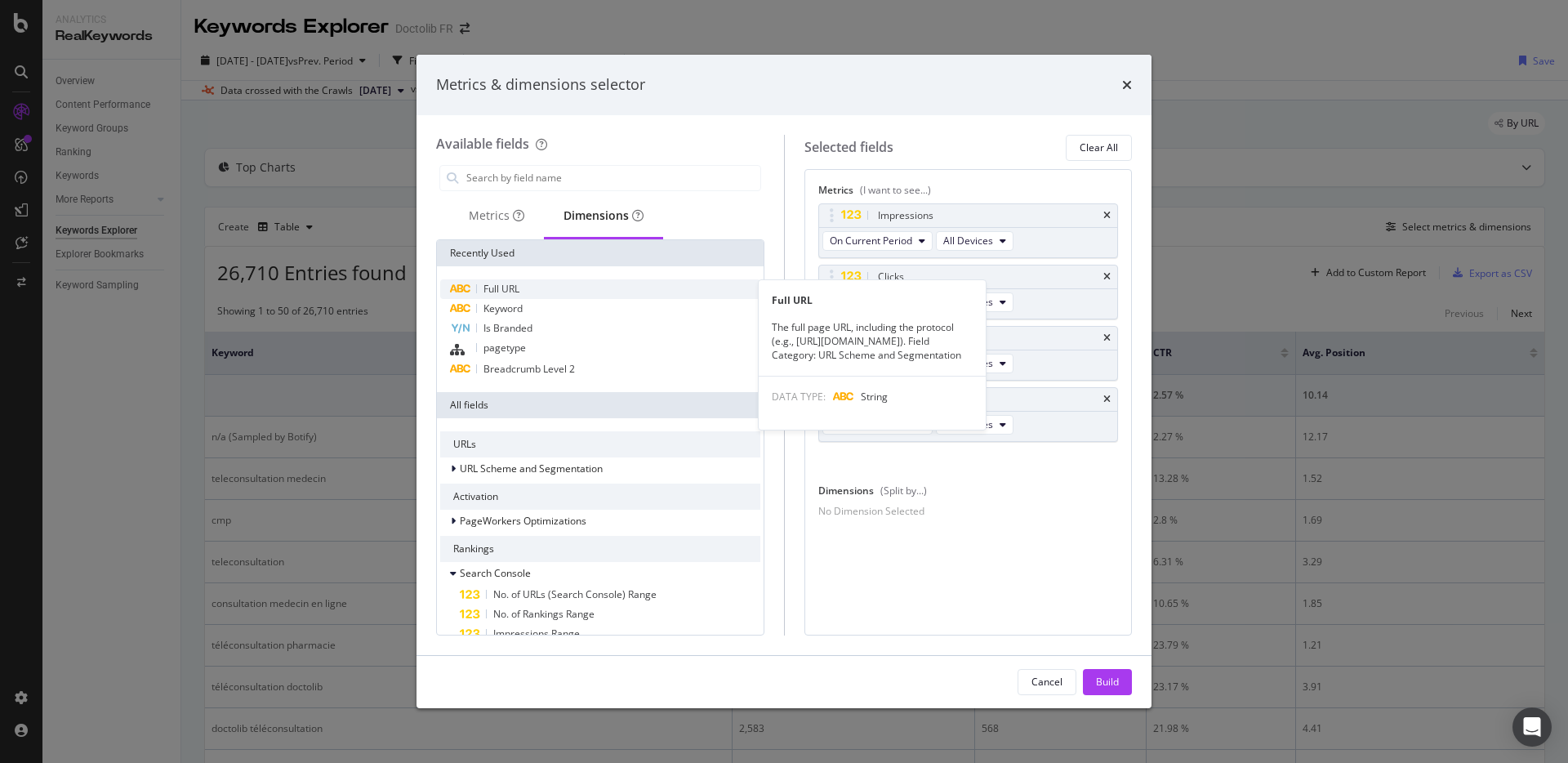
click at [543, 285] on div "Full URL" at bounding box center [600, 288] width 320 height 20
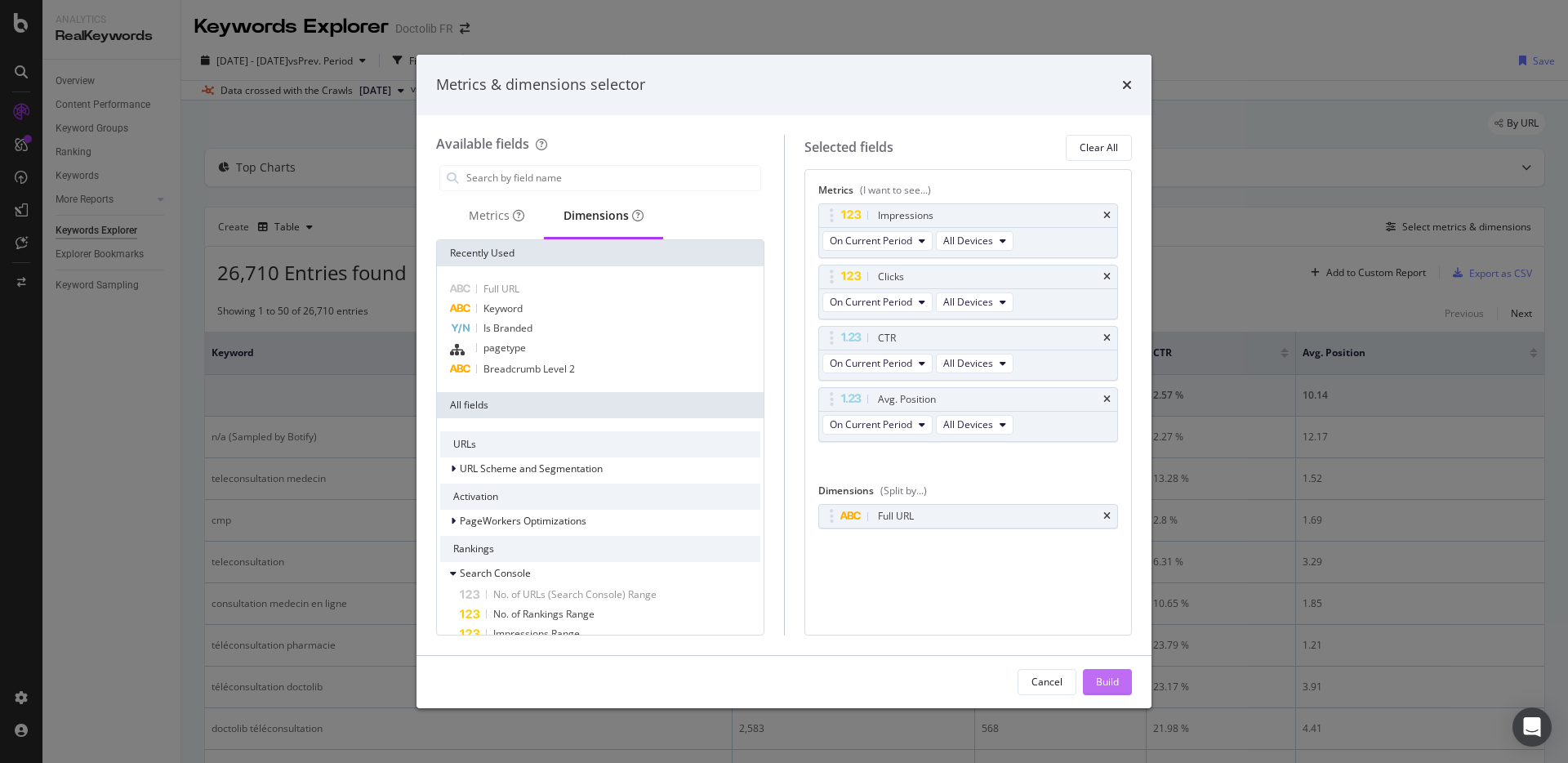
click at [1091, 679] on button "Build" at bounding box center [1107, 682] width 49 height 27
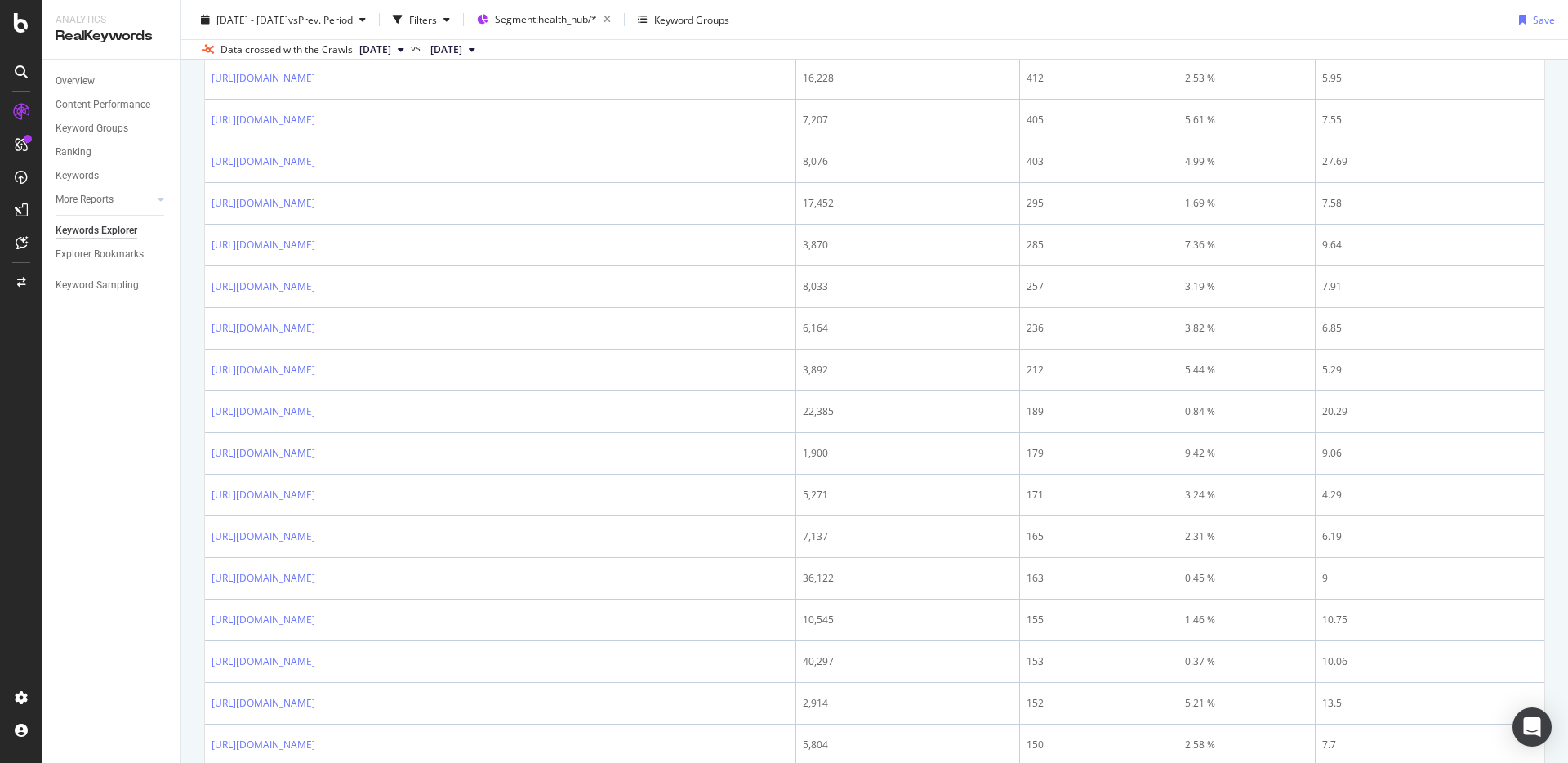
scroll to position [989, 0]
